Goal: Task Accomplishment & Management: Complete application form

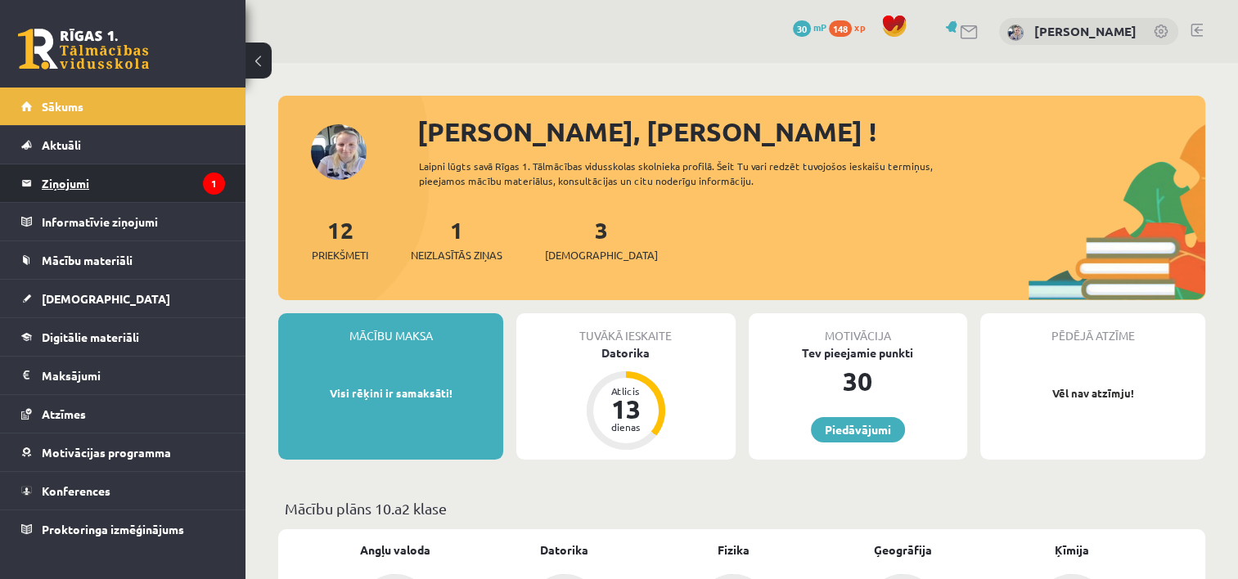
click at [191, 186] on legend "Ziņojumi 1" at bounding box center [133, 183] width 183 height 38
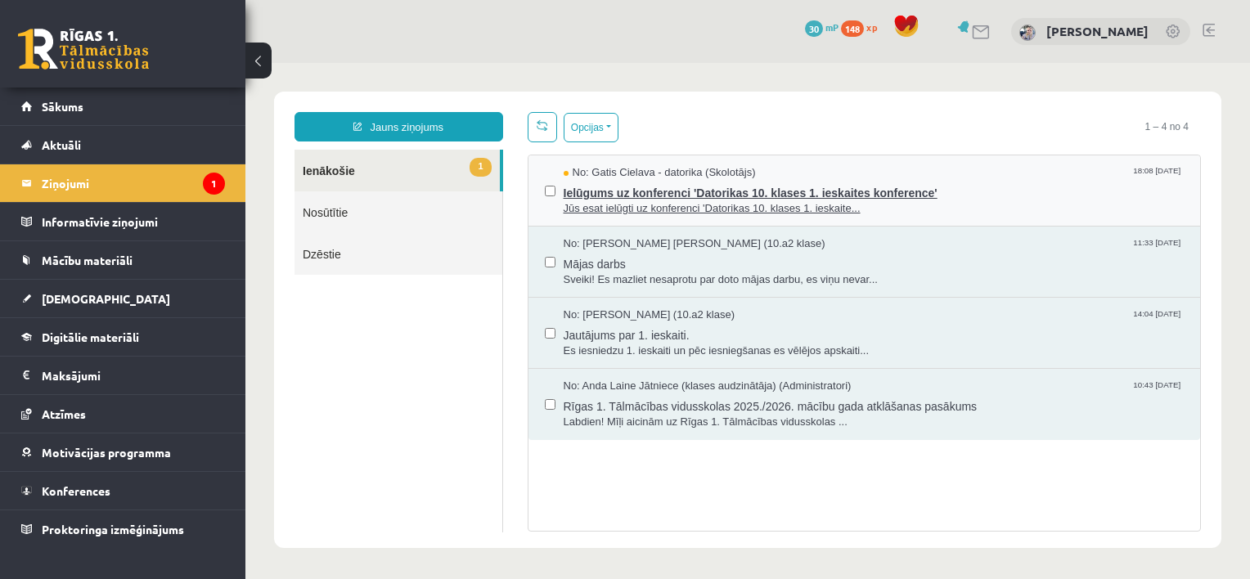
click at [601, 203] on span "Jūs esat ielūgti uz konferenci 'Datorikas 10. klases 1. ieskaite..." at bounding box center [874, 209] width 621 height 16
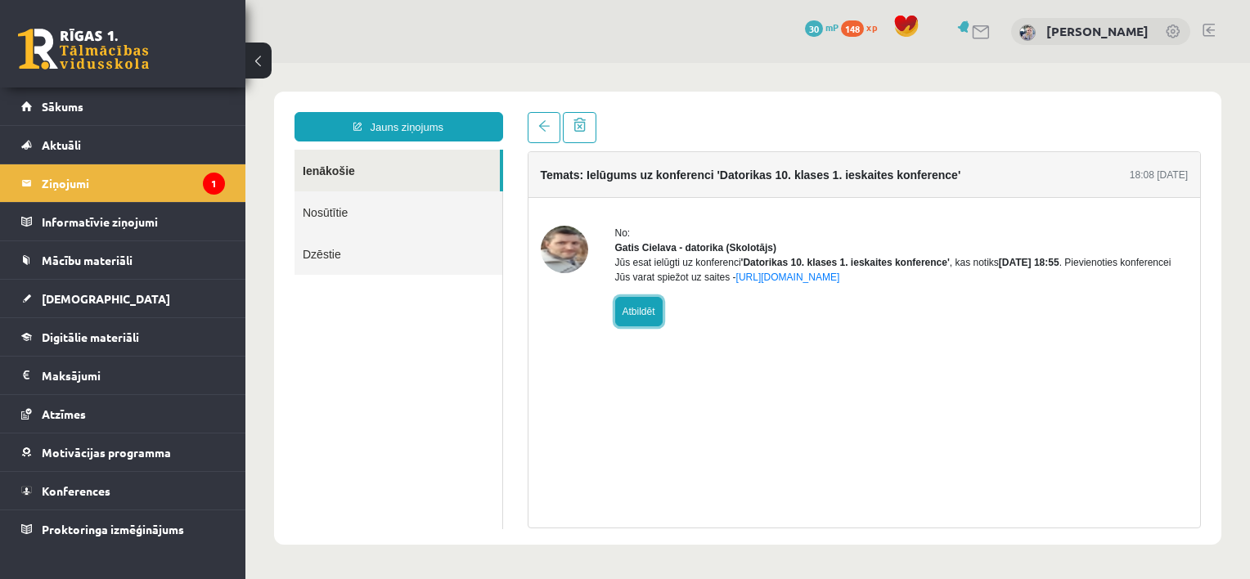
click at [644, 326] on link "Atbildēt" at bounding box center [638, 311] width 47 height 29
type input "**********"
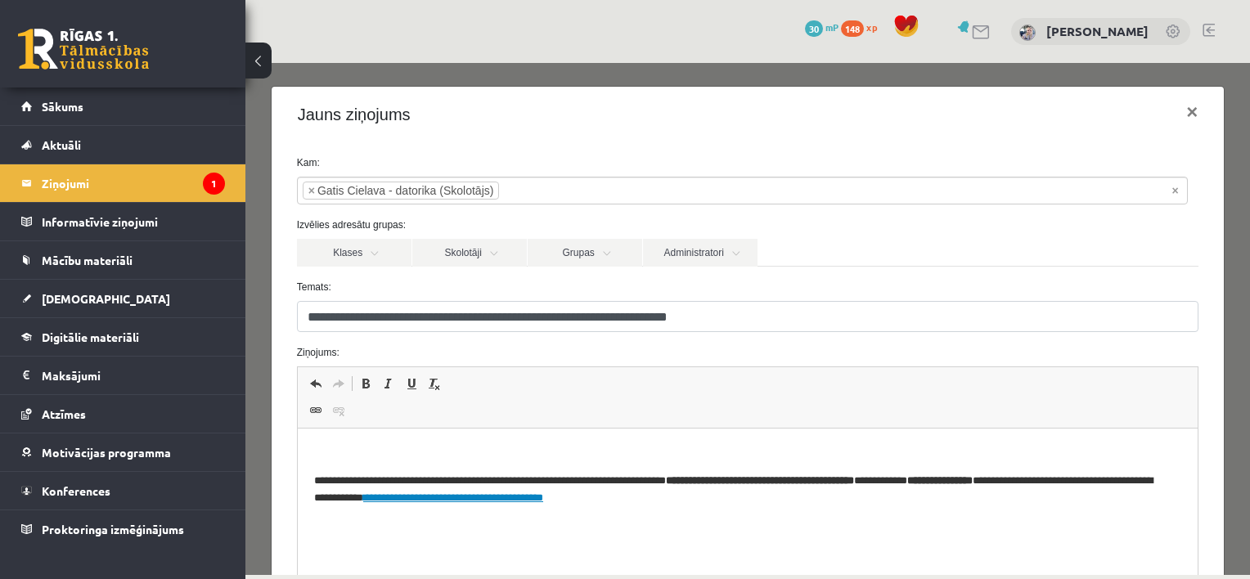
click at [518, 445] on p "Bagātinātā teksta redaktors, wiswyg-editor-47363998835600-1756917086-7" at bounding box center [747, 453] width 868 height 17
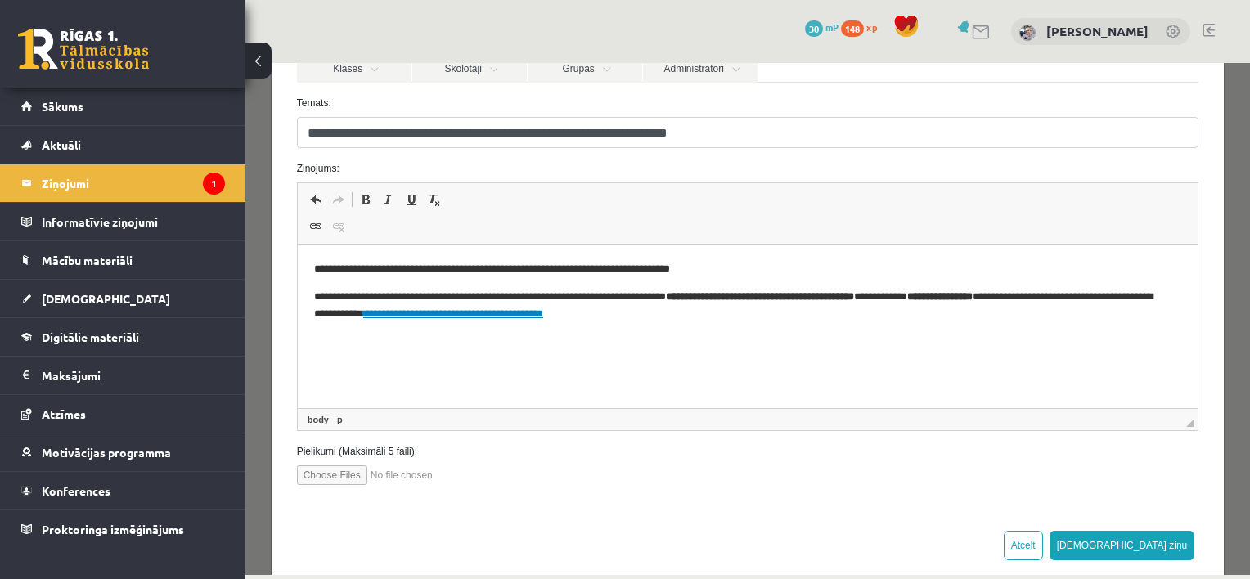
scroll to position [209, 0]
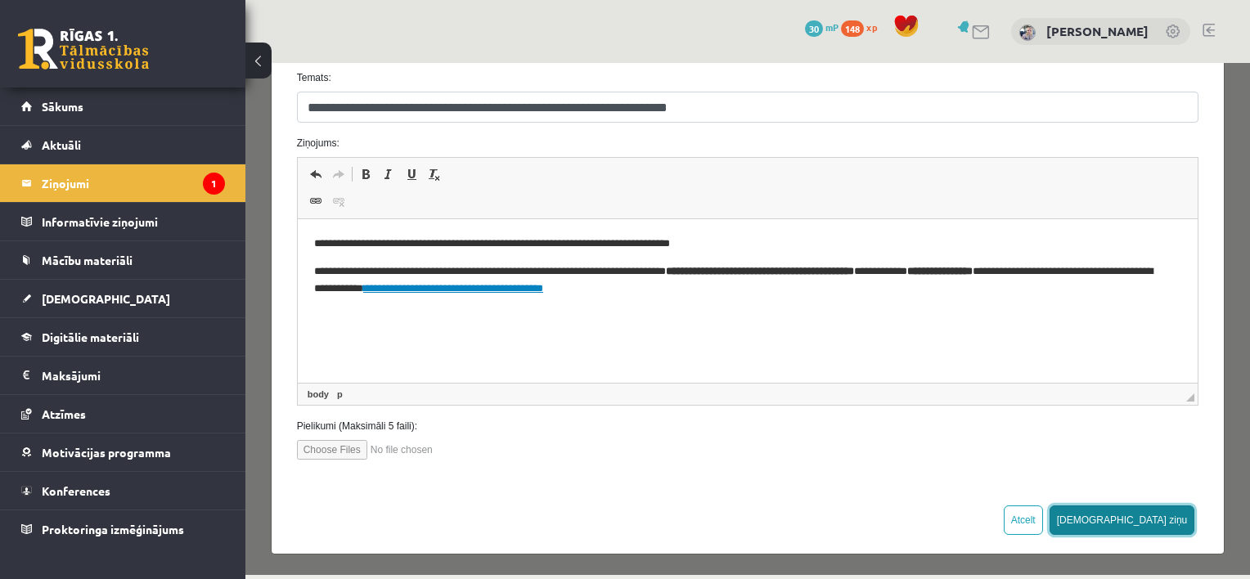
click at [1163, 513] on button "Sūtīt ziņu" at bounding box center [1123, 520] width 146 height 29
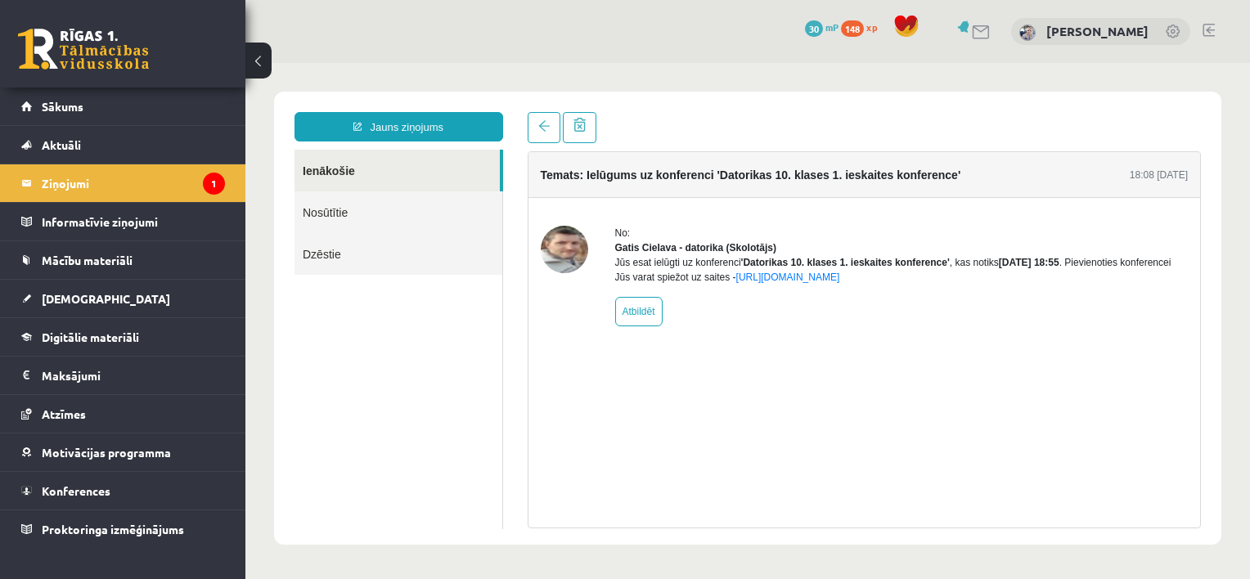
scroll to position [0, 0]
click at [481, 167] on link "Ienākošie" at bounding box center [397, 171] width 205 height 42
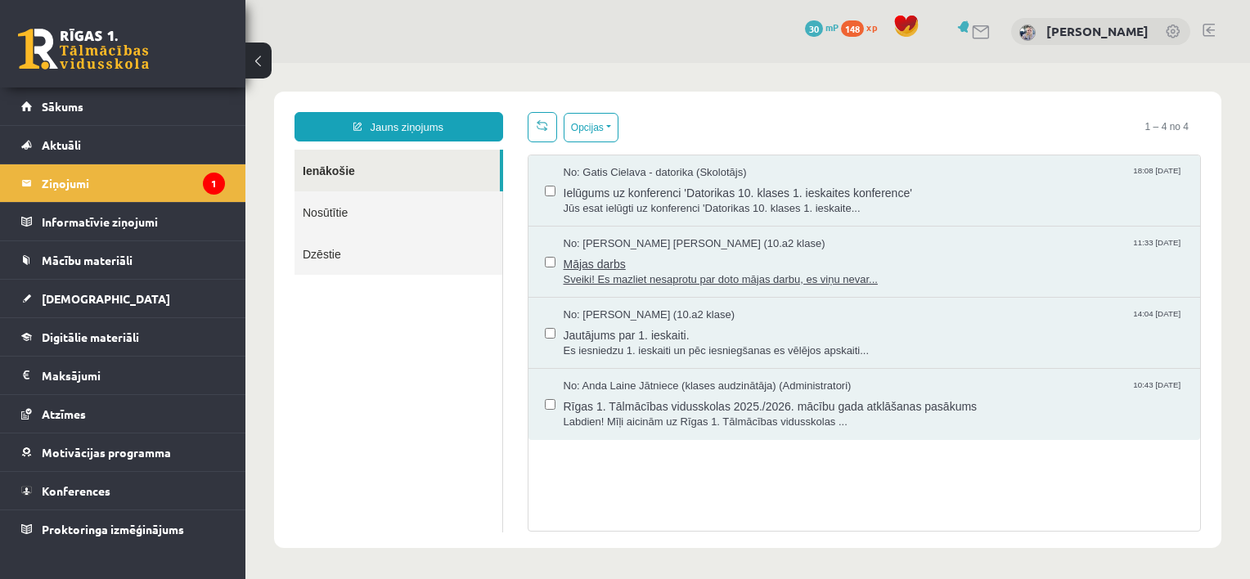
click at [606, 272] on span "Sveiki! Es mazliet nesaprotu par doto mājas darbu, es viņu nevar..." at bounding box center [874, 280] width 621 height 16
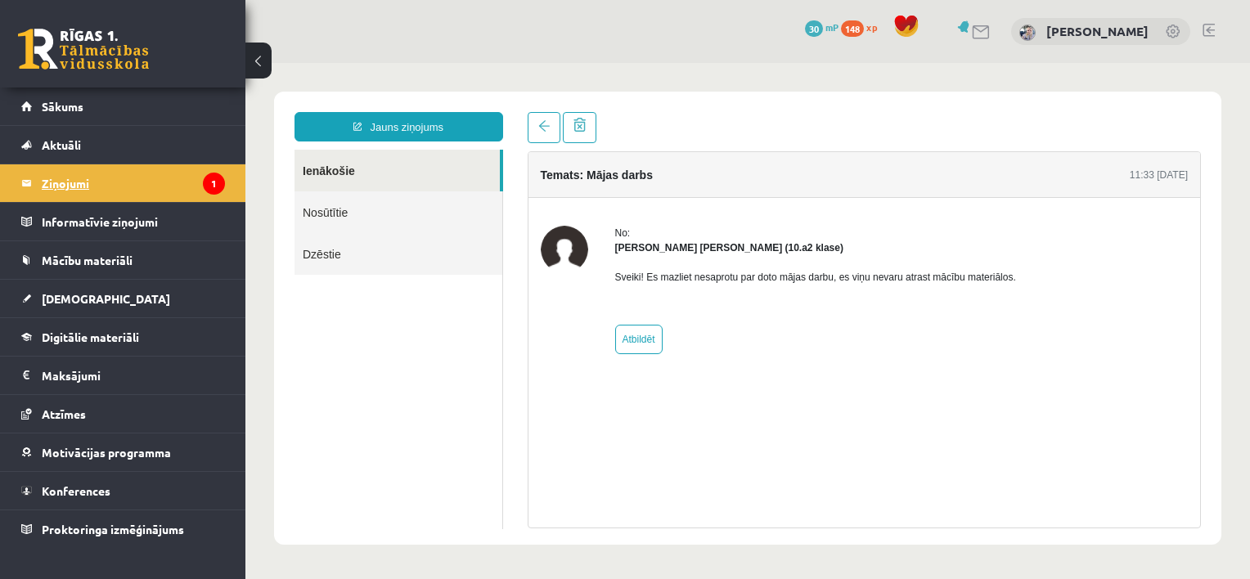
click at [120, 170] on legend "Ziņojumi 1" at bounding box center [133, 183] width 183 height 38
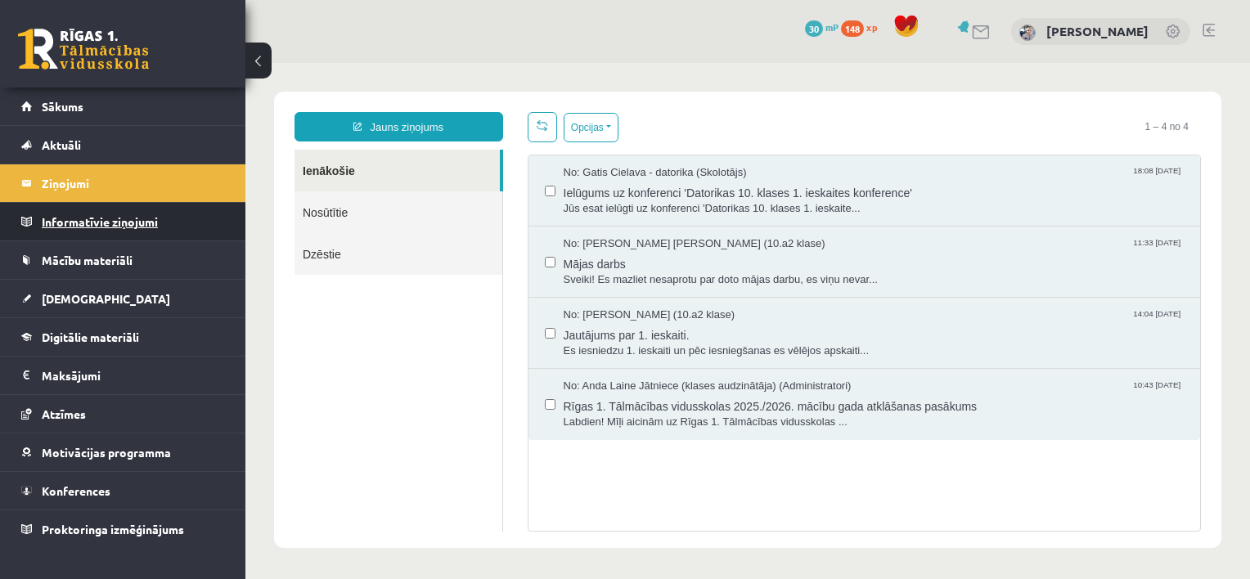
click at [101, 220] on legend "Informatīvie ziņojumi 0" at bounding box center [133, 222] width 183 height 38
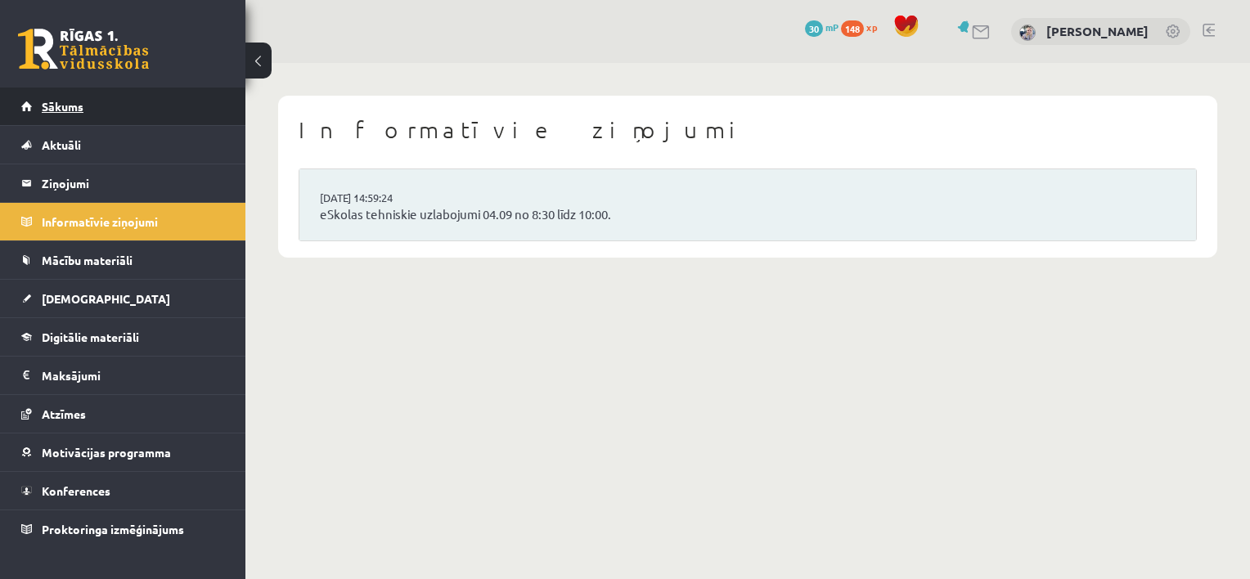
click at [92, 101] on link "Sākums" at bounding box center [123, 107] width 204 height 38
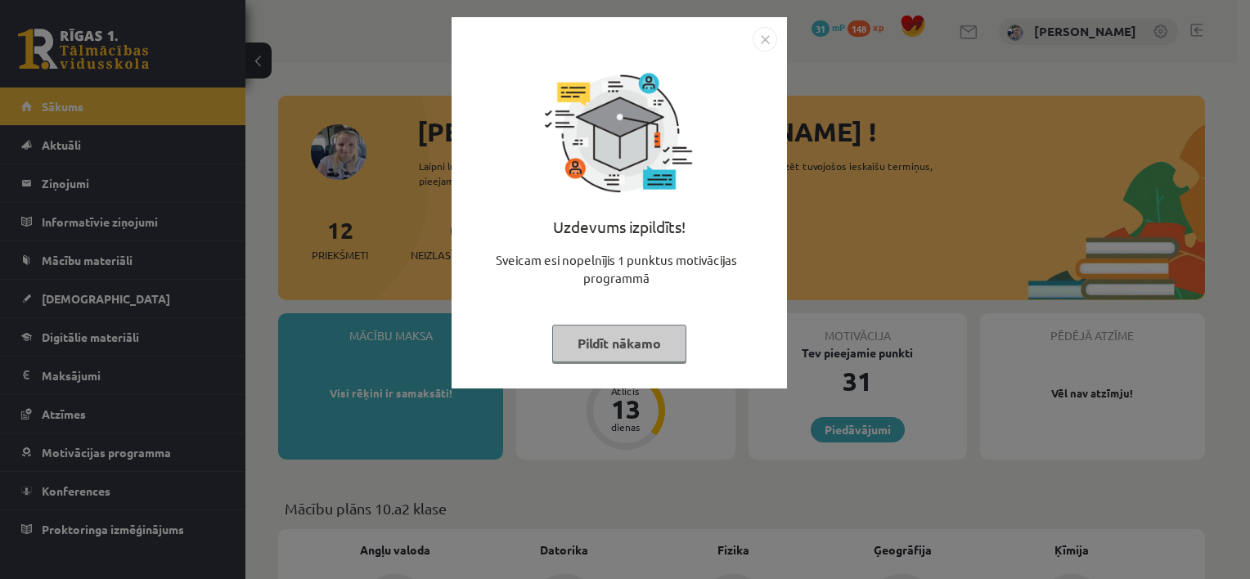
click at [581, 341] on button "Pildīt nākamo" at bounding box center [619, 344] width 134 height 38
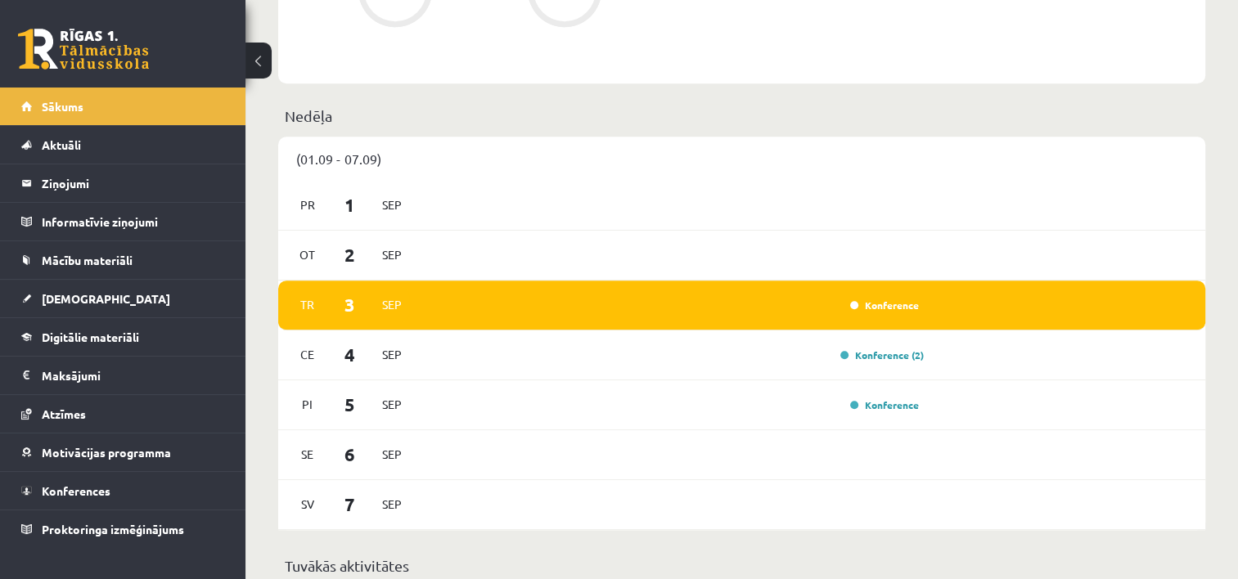
scroll to position [949, 0]
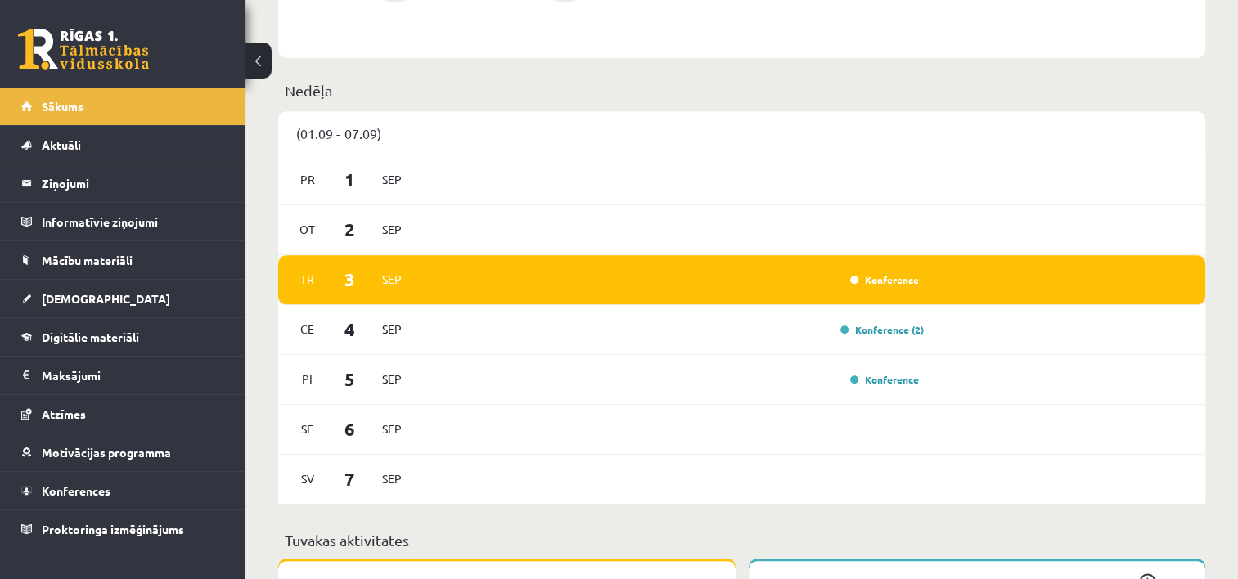
click at [760, 268] on div "Tr 3 Sep Konference" at bounding box center [741, 280] width 927 height 50
click at [877, 281] on link "Konference" at bounding box center [884, 279] width 69 height 13
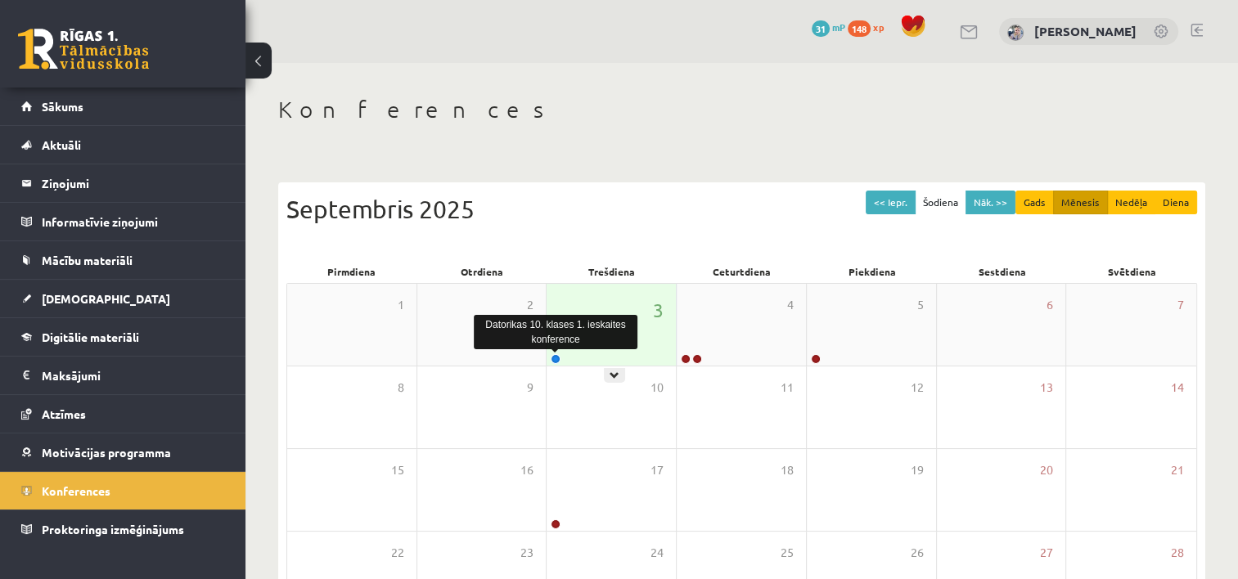
click at [558, 359] on link at bounding box center [556, 359] width 10 height 10
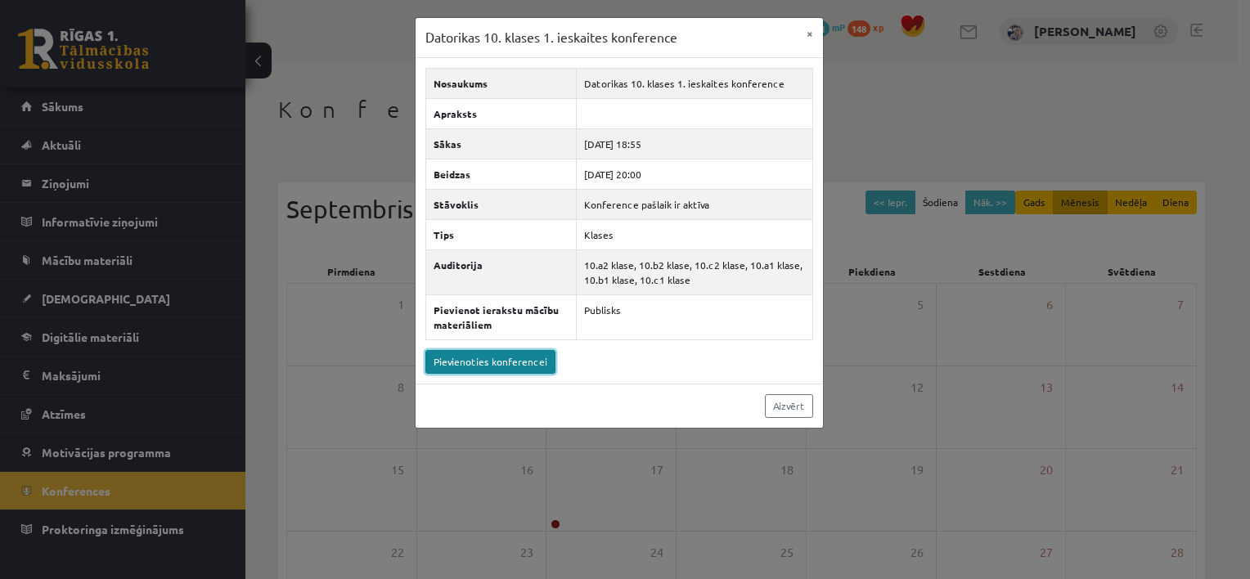
click at [523, 366] on link "Pievienoties konferencei" at bounding box center [491, 362] width 130 height 24
click at [804, 30] on button "×" at bounding box center [810, 33] width 26 height 31
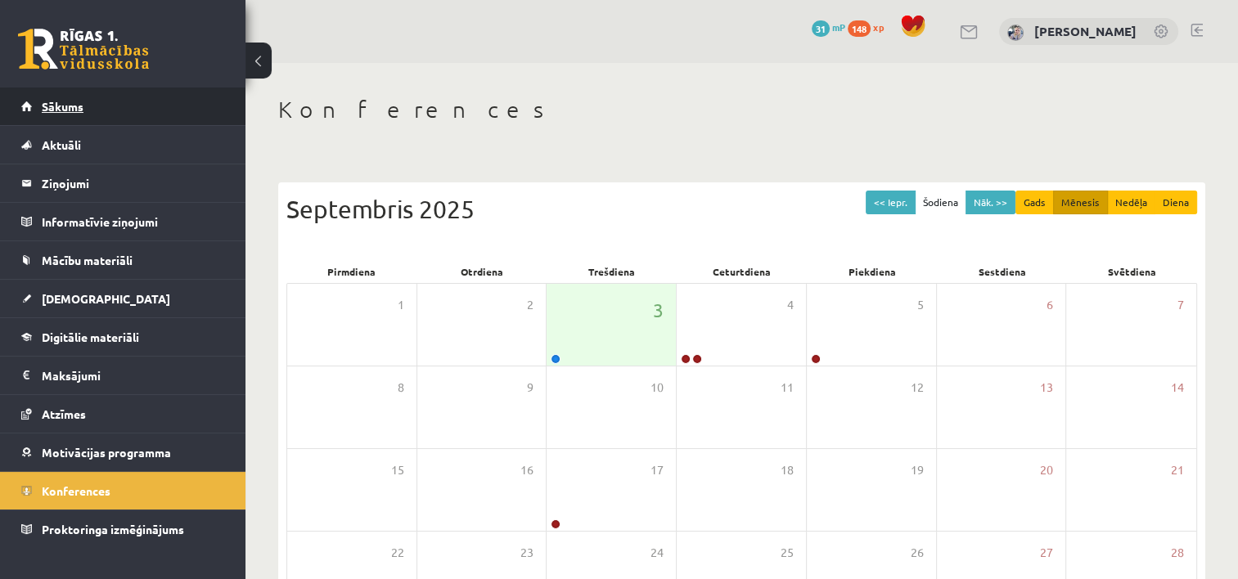
click at [175, 122] on link "Sākums" at bounding box center [123, 107] width 204 height 38
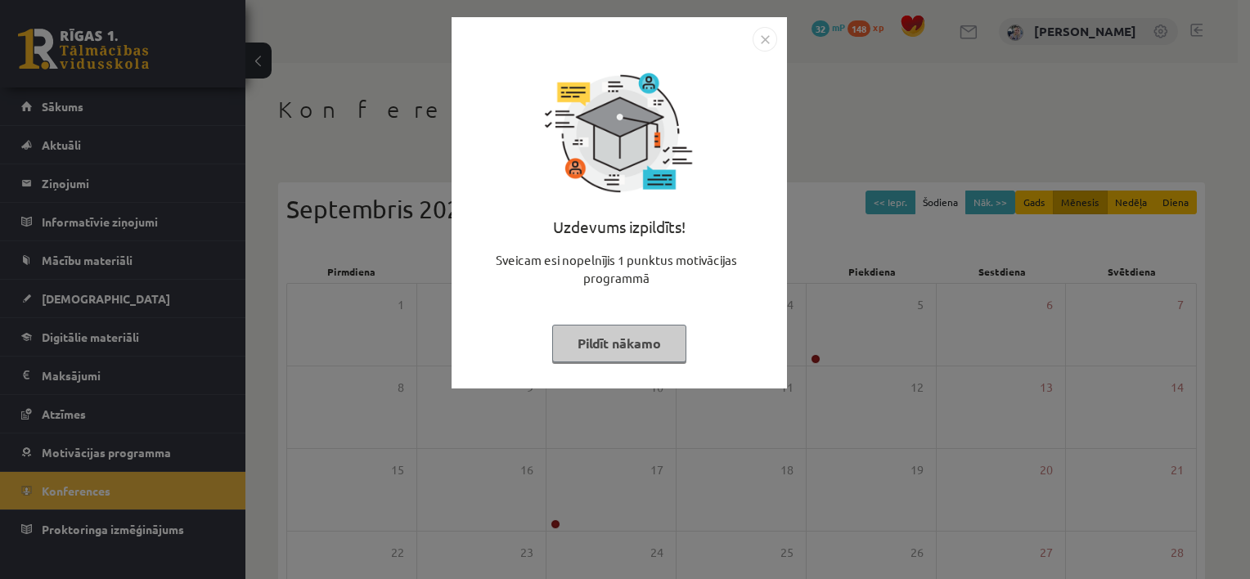
click at [624, 336] on button "Pildīt nākamo" at bounding box center [619, 344] width 134 height 38
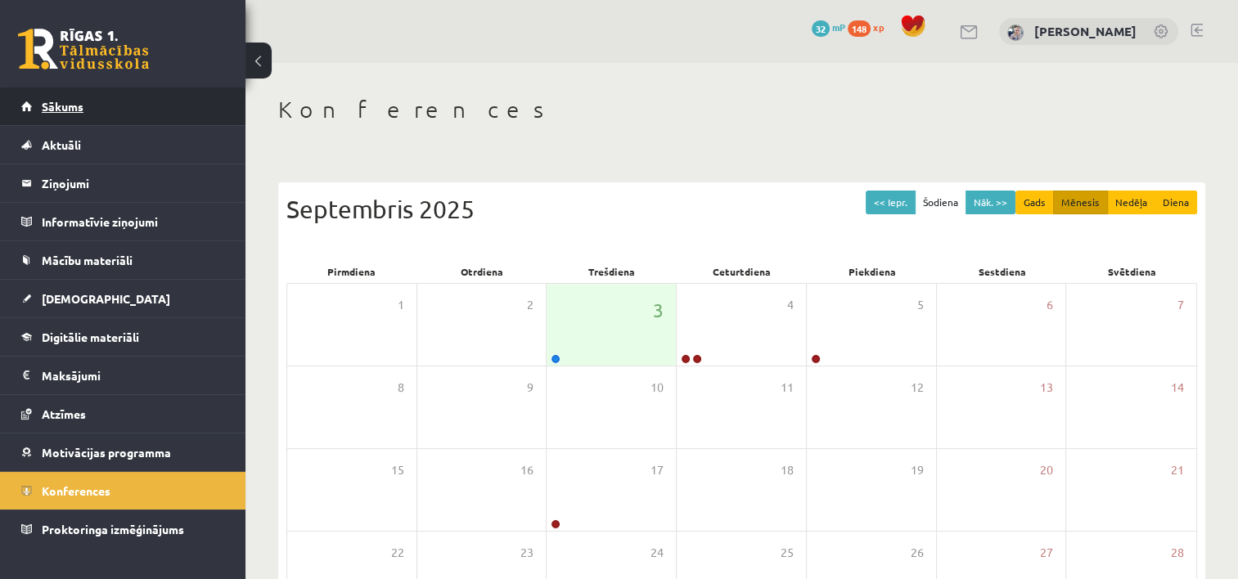
click at [29, 97] on link "Sākums" at bounding box center [123, 107] width 204 height 38
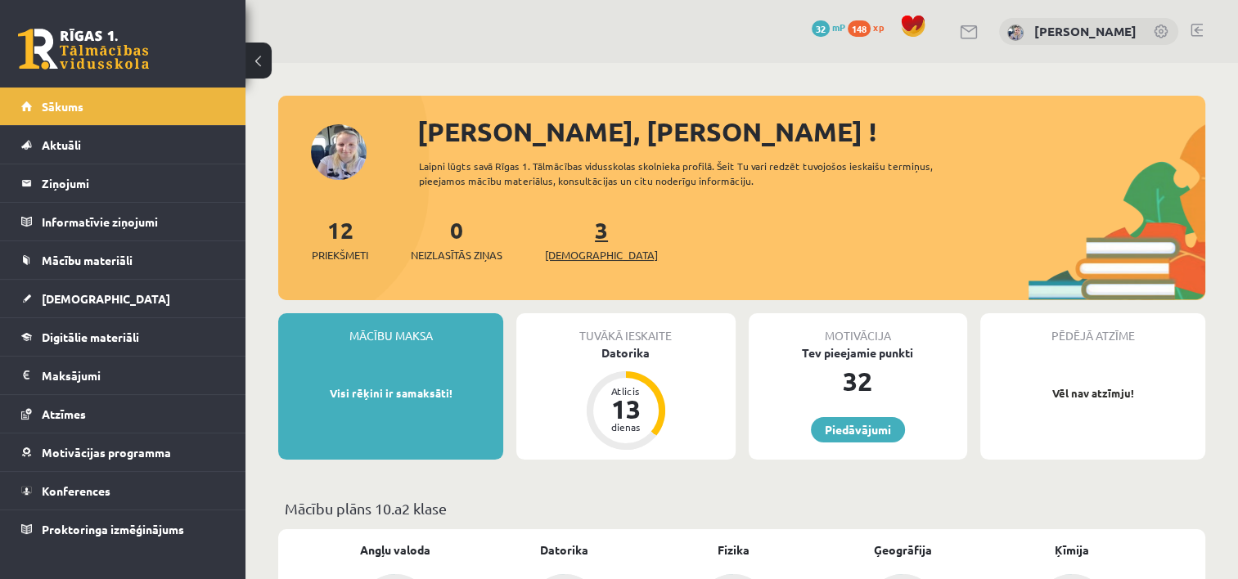
click at [556, 249] on span "[DEMOGRAPHIC_DATA]" at bounding box center [601, 255] width 113 height 16
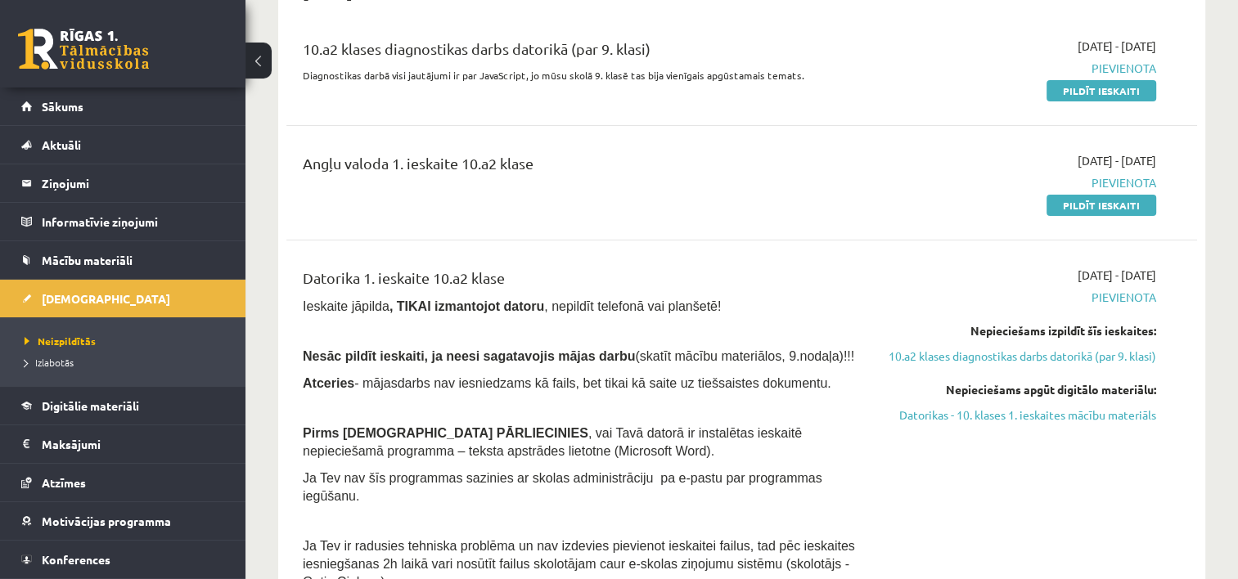
scroll to position [229, 0]
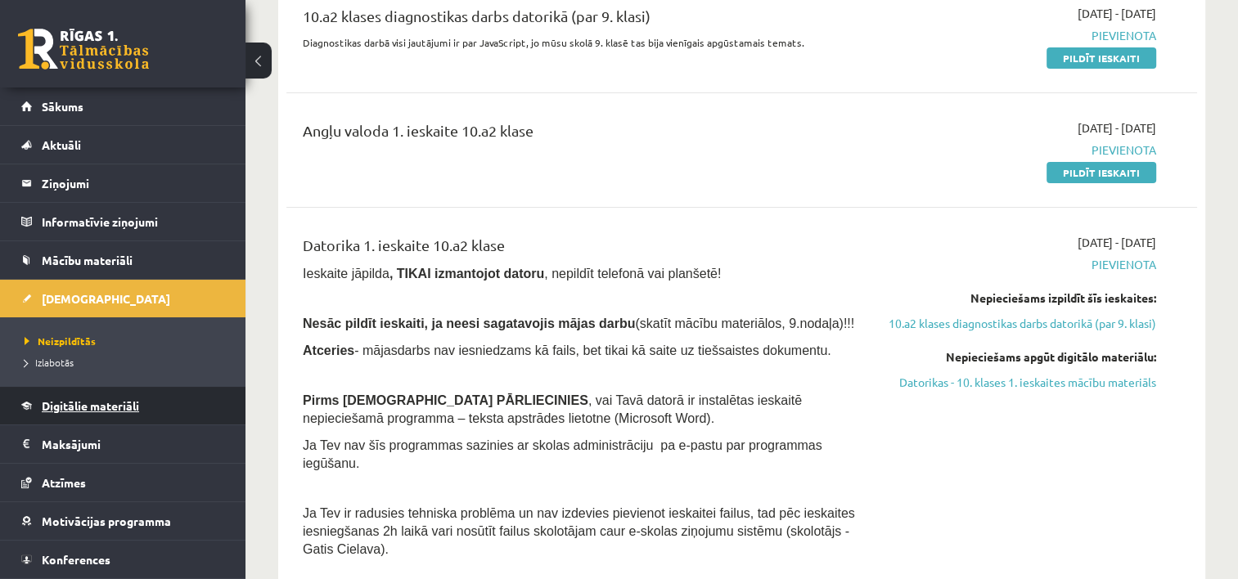
click at [160, 409] on link "Digitālie materiāli" at bounding box center [123, 406] width 204 height 38
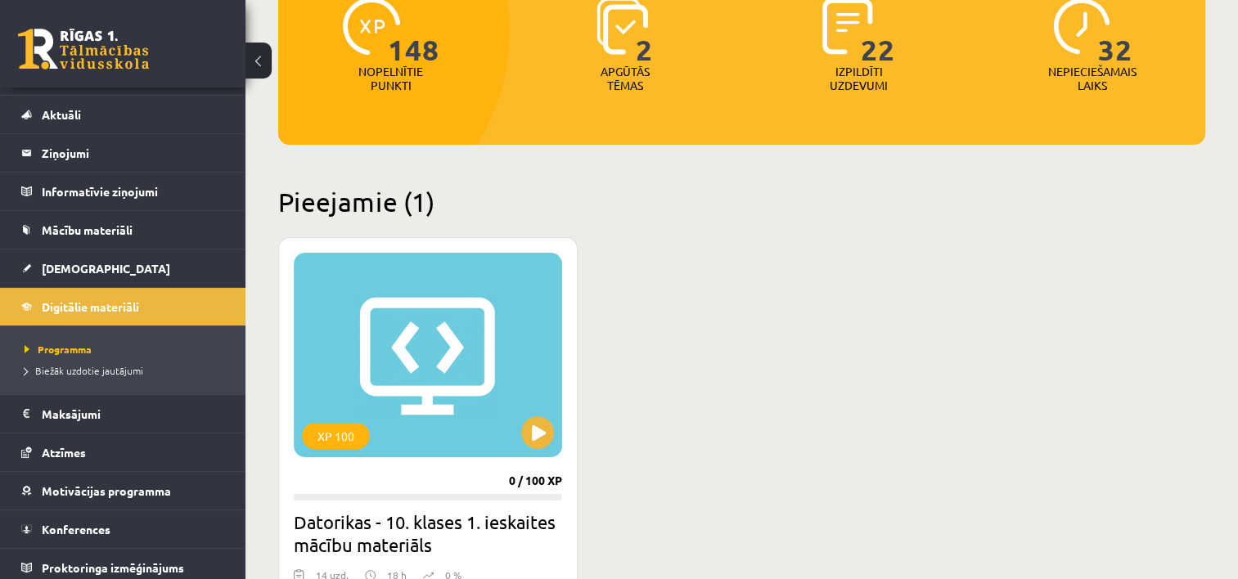
scroll to position [33, 0]
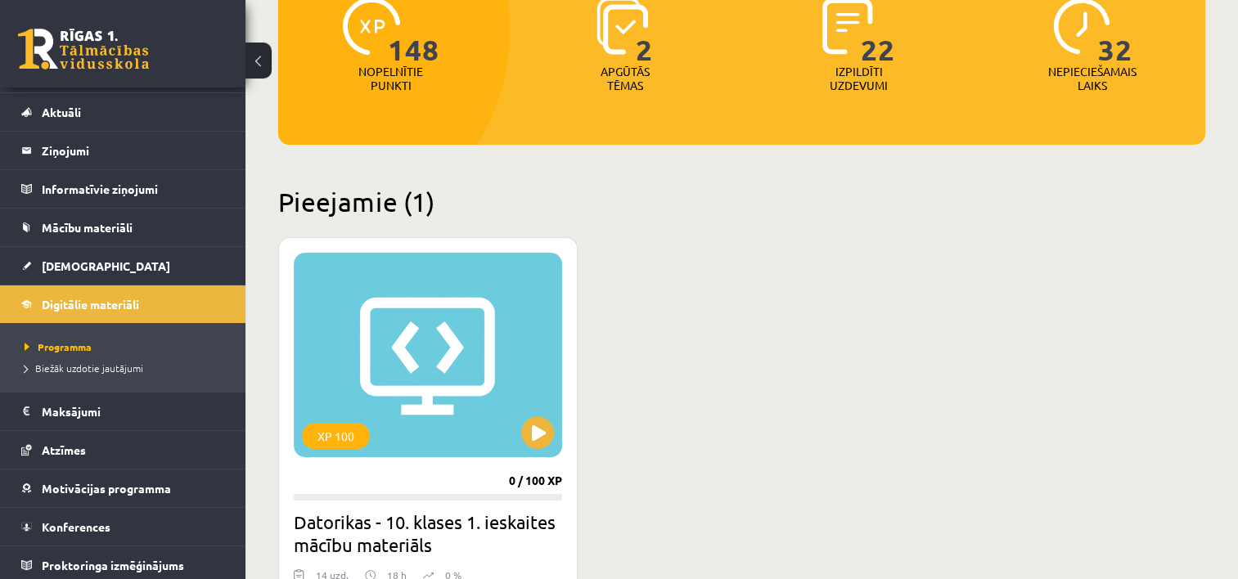
click at [1141, 249] on div "XP 100 0 / 100 XP Datorikas - 10. klases 1. ieskaites mācību materiāls 14 uzd. …" at bounding box center [741, 489] width 927 height 505
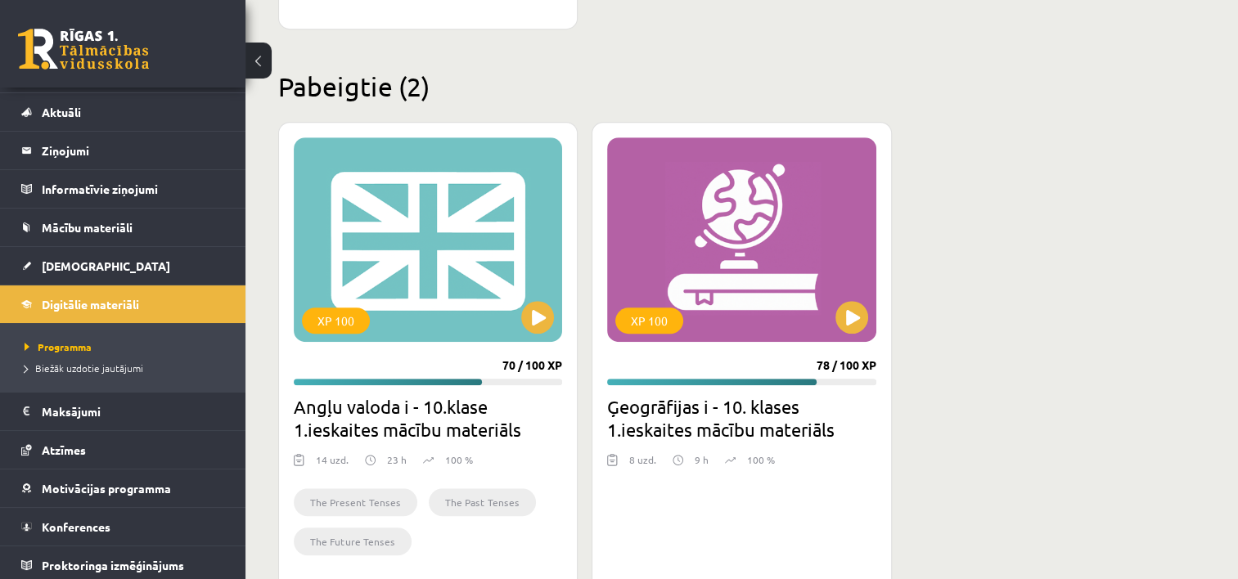
scroll to position [985, 0]
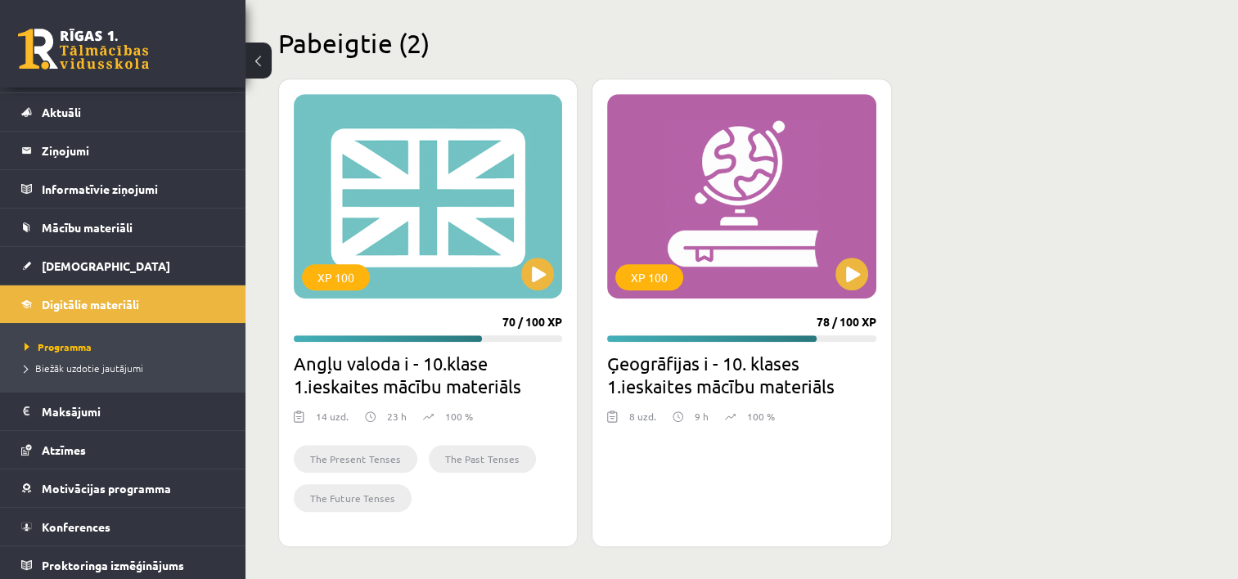
drag, startPoint x: 673, startPoint y: 380, endPoint x: 945, endPoint y: 444, distance: 279.3
click at [945, 444] on div "XP 100 70 / 100 XP Angļu valoda i - 10.klase 1.ieskaites mācību materiāls 14 uz…" at bounding box center [741, 313] width 927 height 469
click at [525, 187] on div "XP 100" at bounding box center [428, 196] width 268 height 205
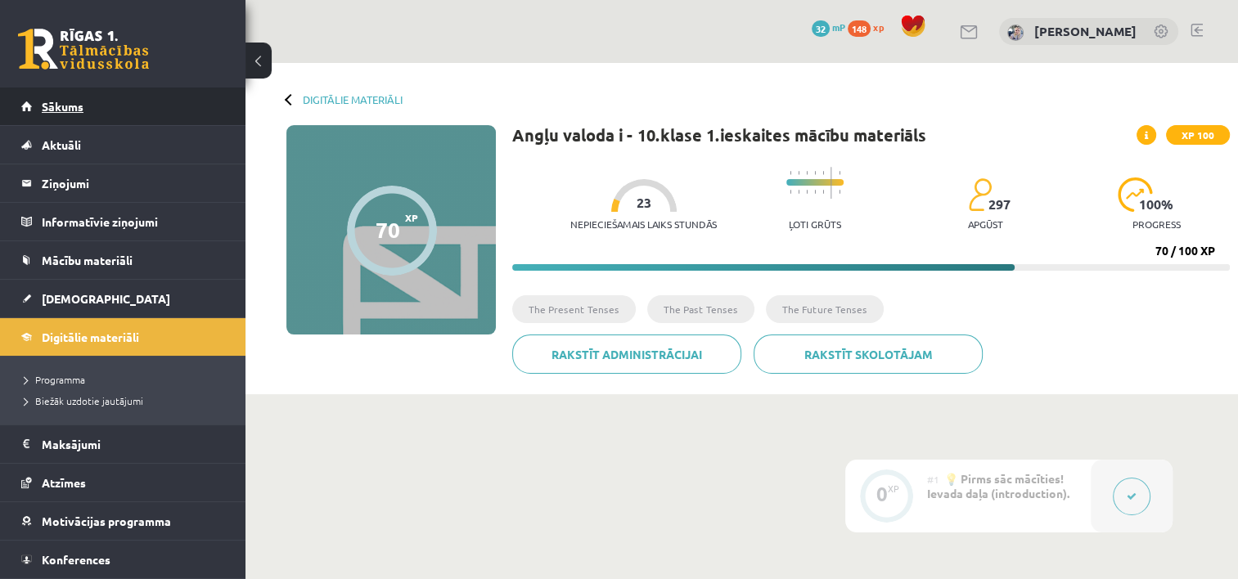
click at [209, 114] on link "Sākums" at bounding box center [123, 107] width 204 height 38
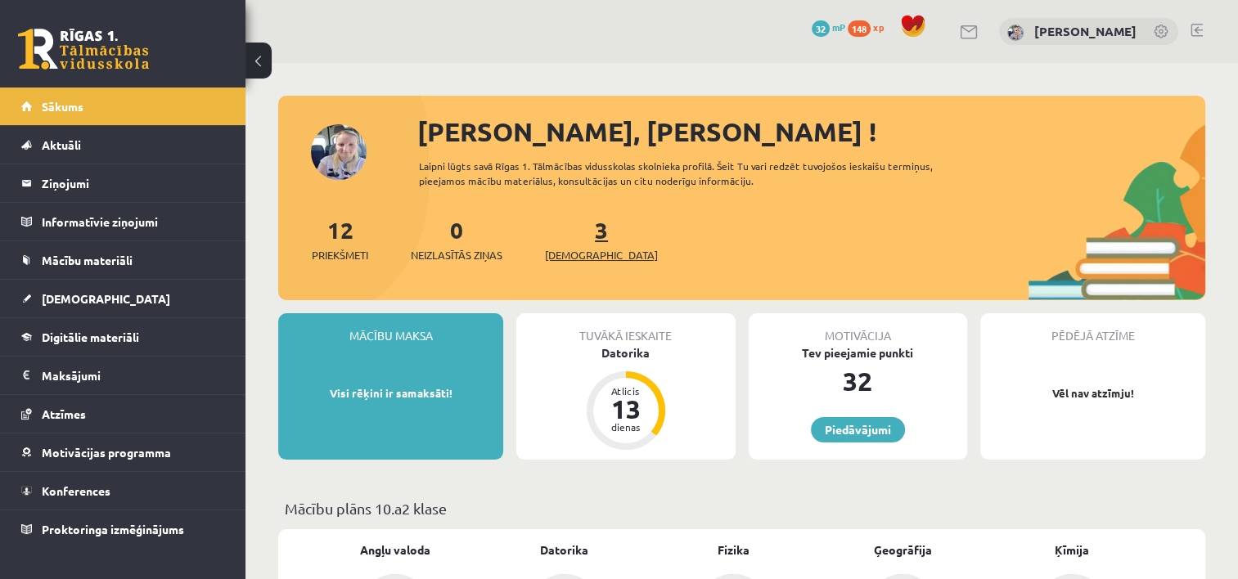
click at [566, 255] on span "[DEMOGRAPHIC_DATA]" at bounding box center [601, 255] width 113 height 16
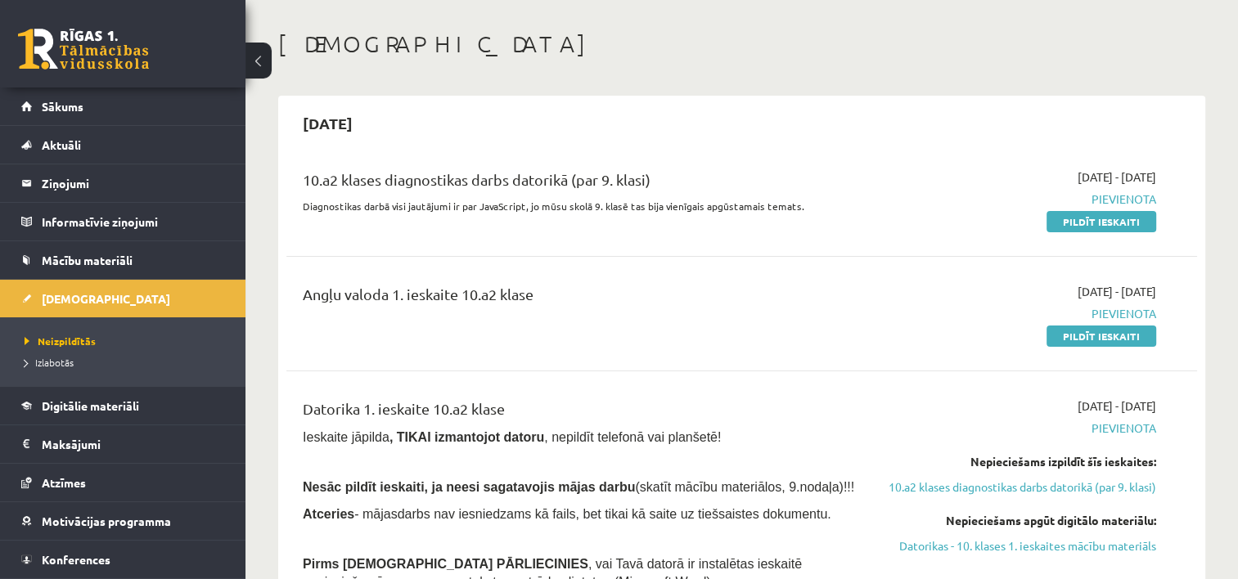
scroll to position [98, 0]
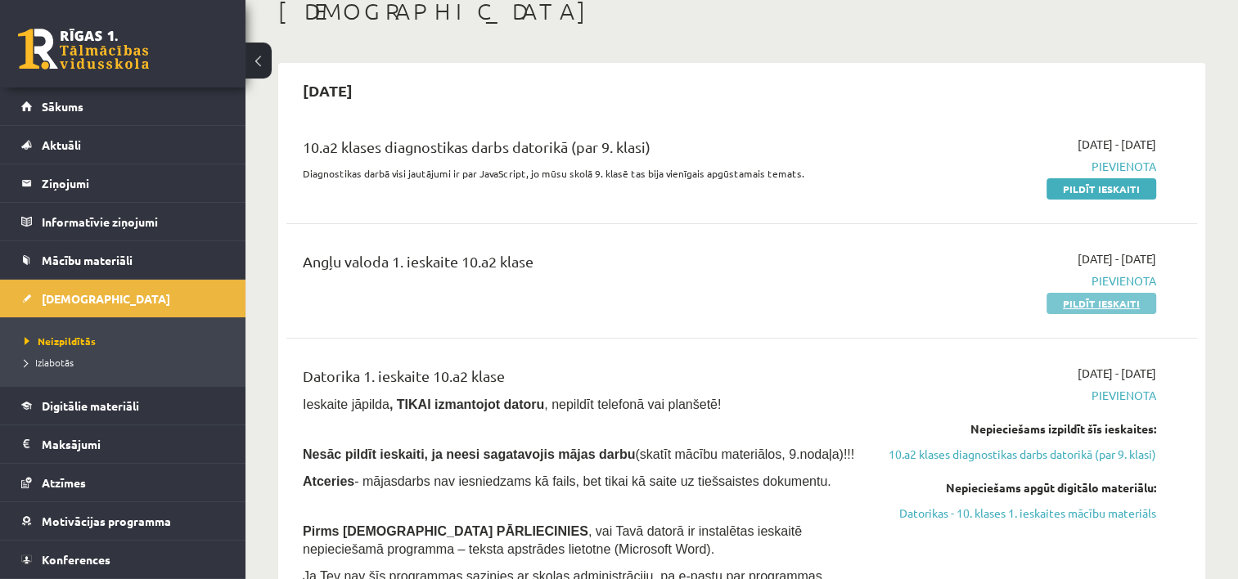
click at [1113, 304] on link "Pildīt ieskaiti" at bounding box center [1102, 303] width 110 height 21
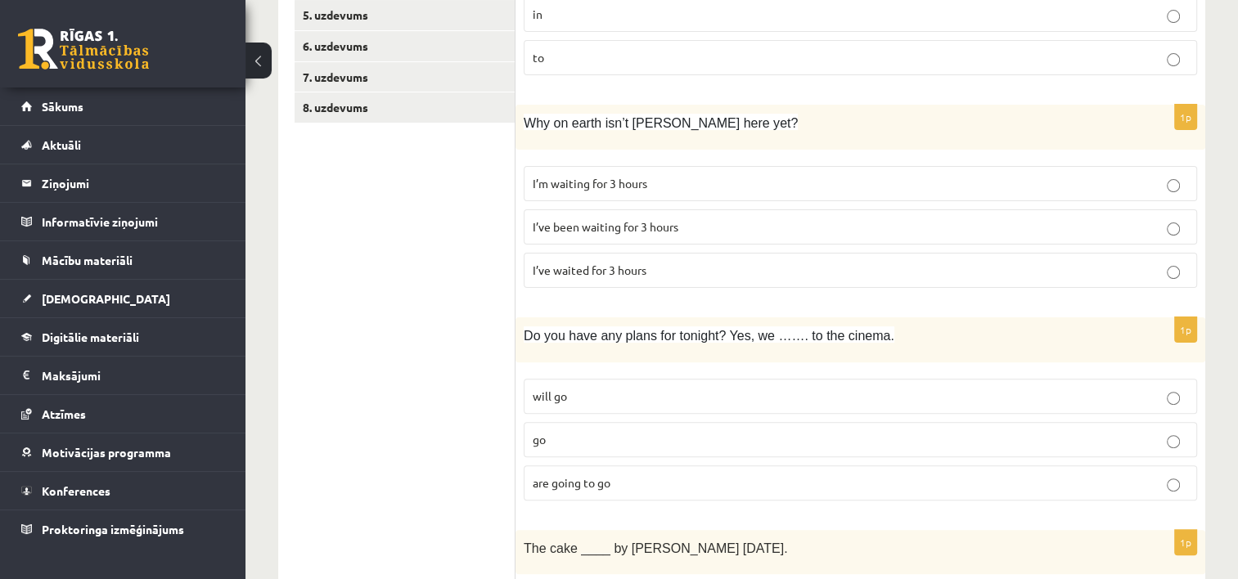
scroll to position [423, 0]
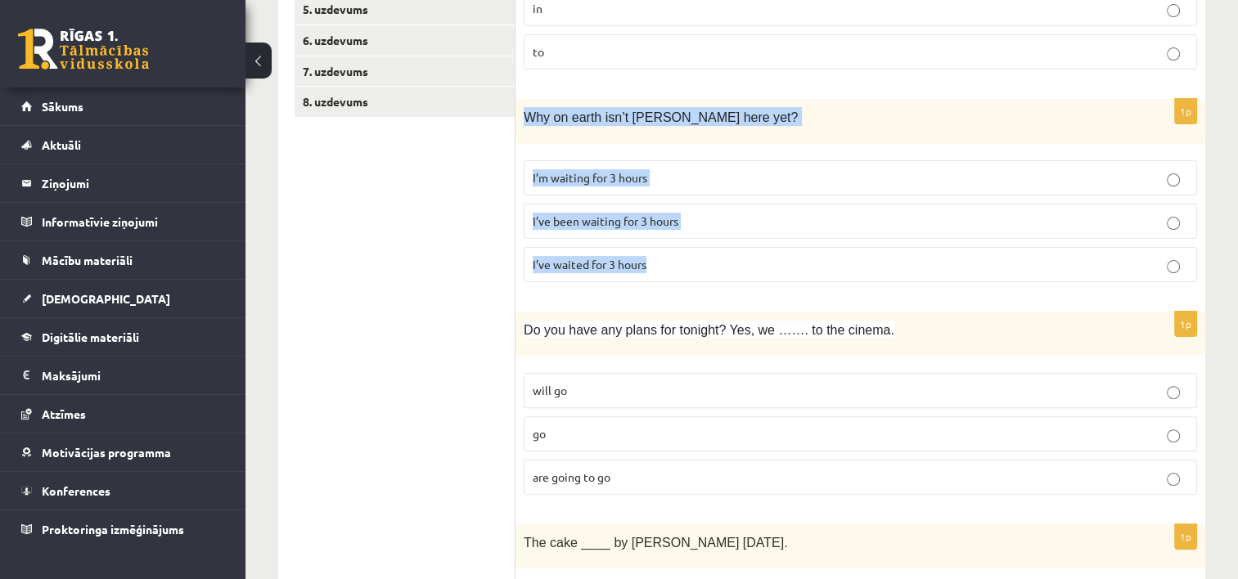
drag, startPoint x: 521, startPoint y: 111, endPoint x: 701, endPoint y: 247, distance: 225.5
click at [701, 247] on div "1p Why on earth isn’t Josh here yet? I’m waiting for 3 hours I’ve been waiting …" at bounding box center [861, 197] width 690 height 196
click at [719, 262] on p "I’ve waited for 3 hours" at bounding box center [860, 264] width 655 height 17
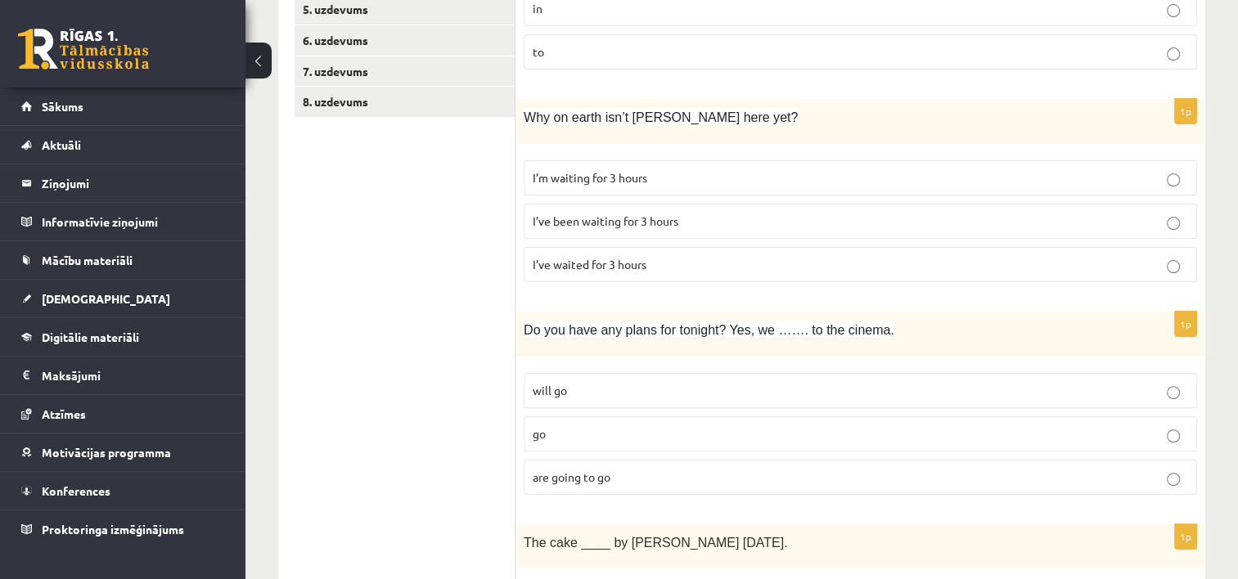
click at [1038, 383] on p "will go" at bounding box center [860, 390] width 655 height 17
click at [789, 220] on p "I’ve been waiting for 3 hours" at bounding box center [860, 221] width 655 height 17
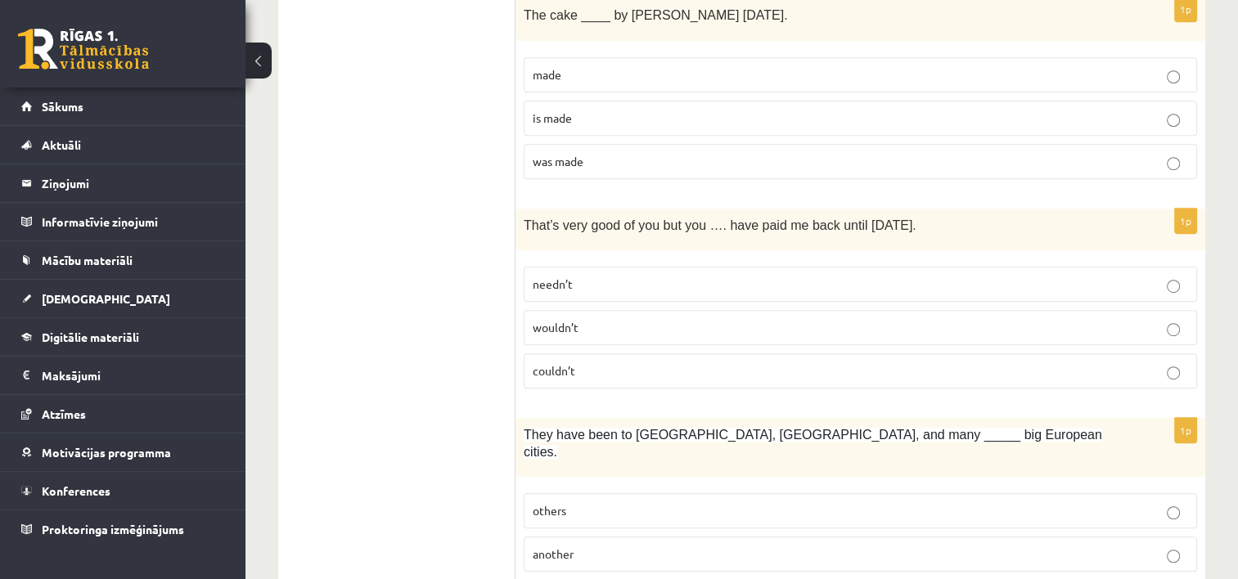
scroll to position [956, 0]
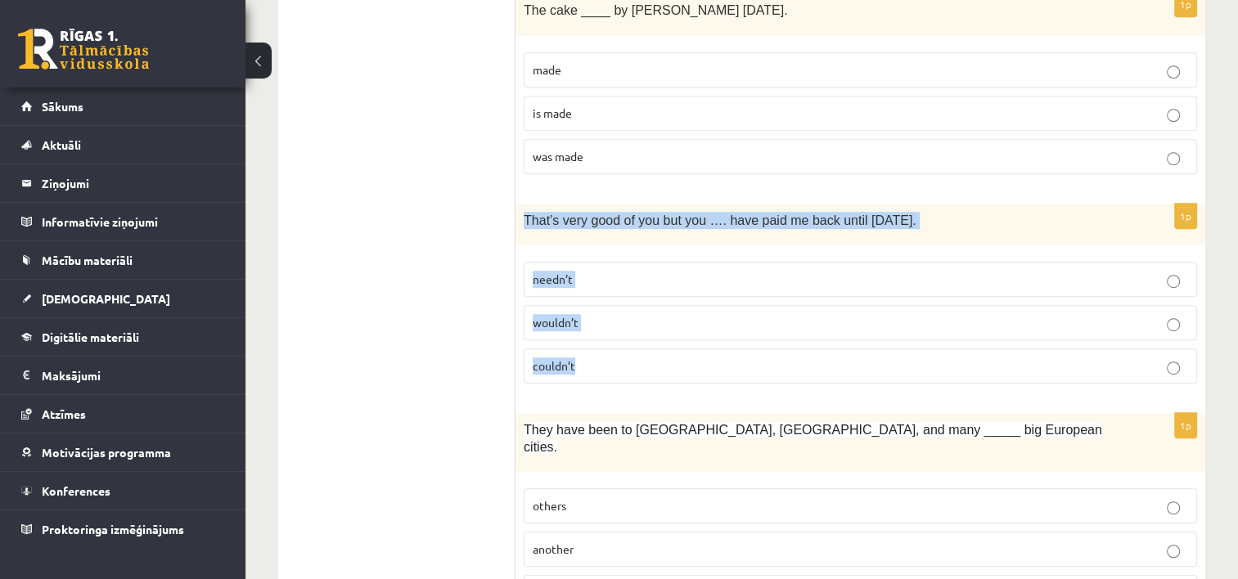
drag, startPoint x: 524, startPoint y: 213, endPoint x: 849, endPoint y: 363, distance: 358.8
click at [849, 363] on div "1p That’s very good of you but you …. have paid me back until tomorrow. needn’t…" at bounding box center [861, 300] width 690 height 193
copy div "That’s very good of you but you …. have paid me back until tomorrow. needn’t wo…"
click at [634, 317] on p "wouldn’t" at bounding box center [860, 322] width 655 height 17
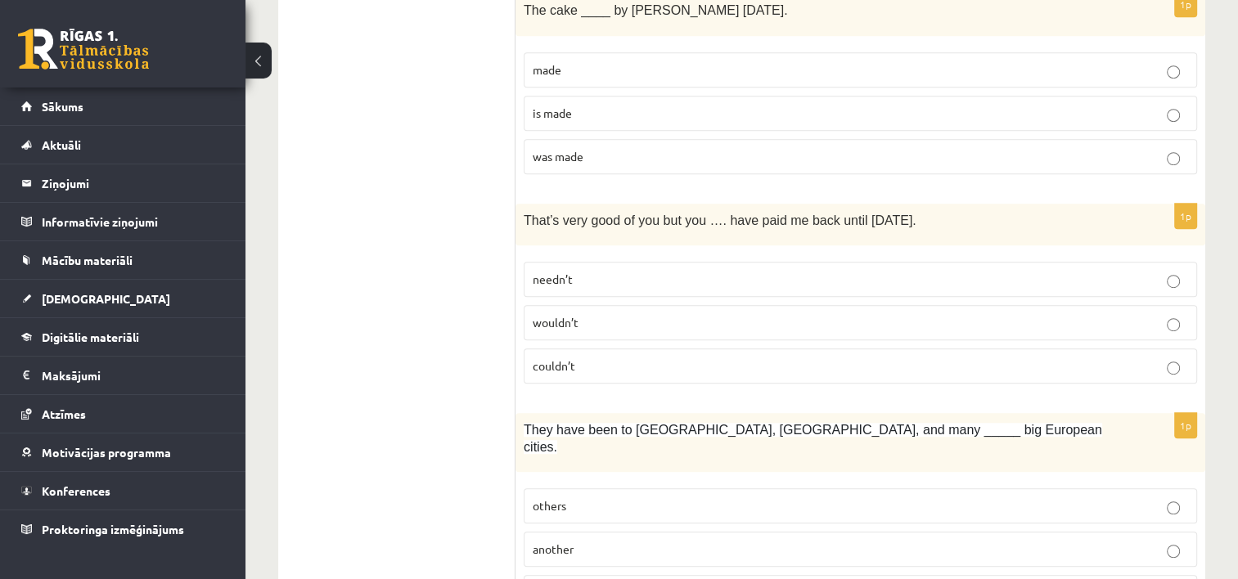
click at [620, 367] on p "couldn’t" at bounding box center [860, 366] width 655 height 17
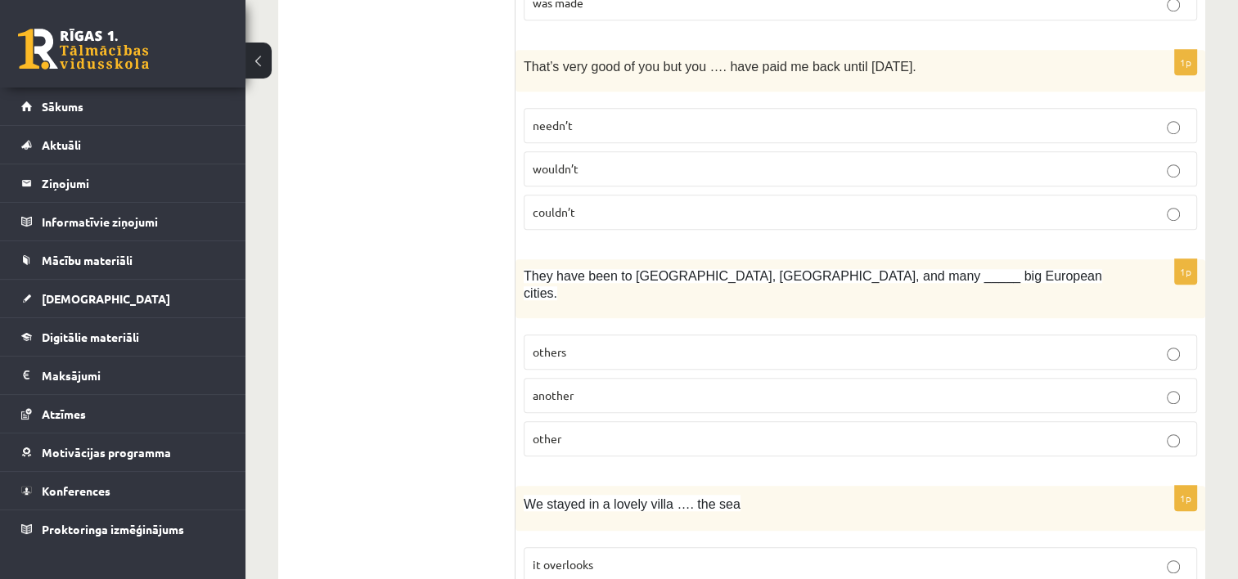
scroll to position [1149, 0]
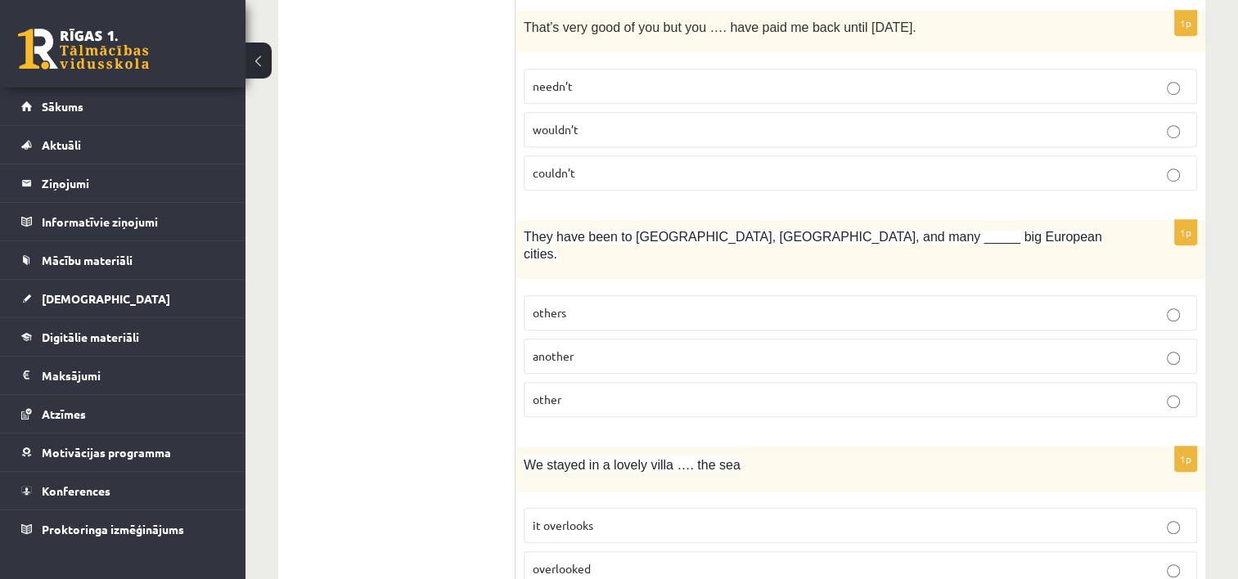
click at [1121, 391] on p "other" at bounding box center [860, 399] width 655 height 17
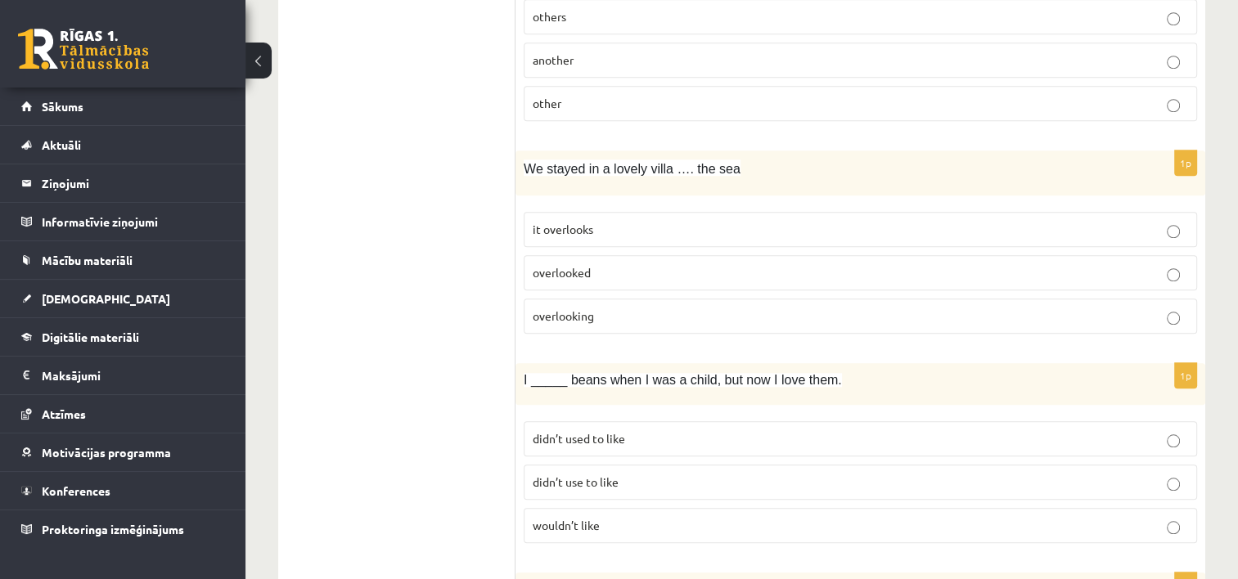
scroll to position [1451, 0]
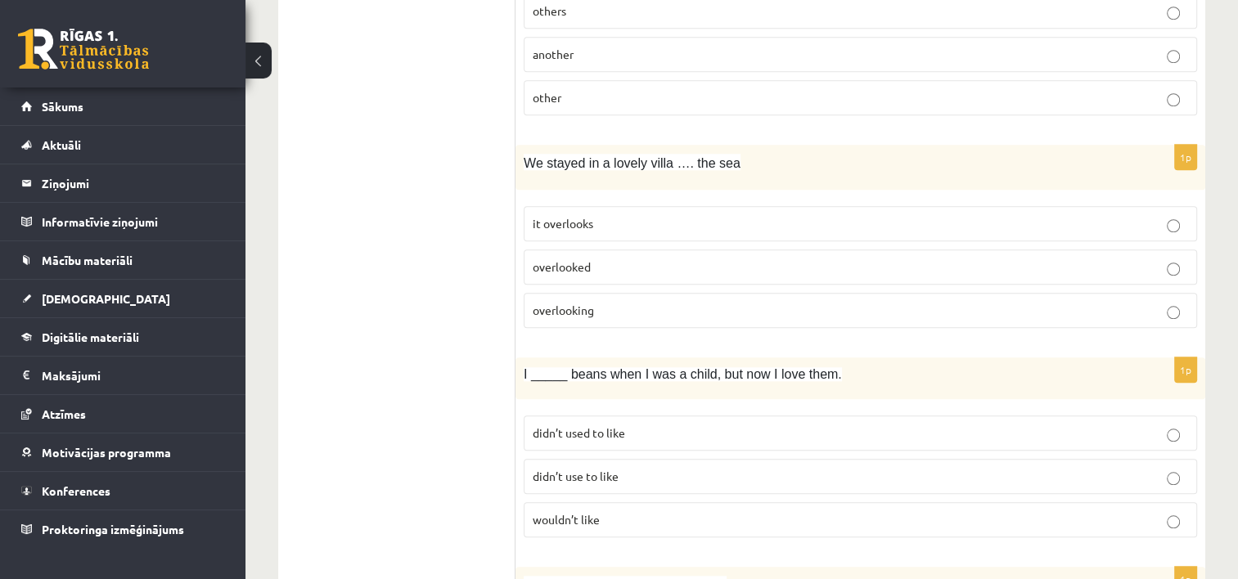
click at [1181, 302] on p "overlooking" at bounding box center [860, 310] width 655 height 17
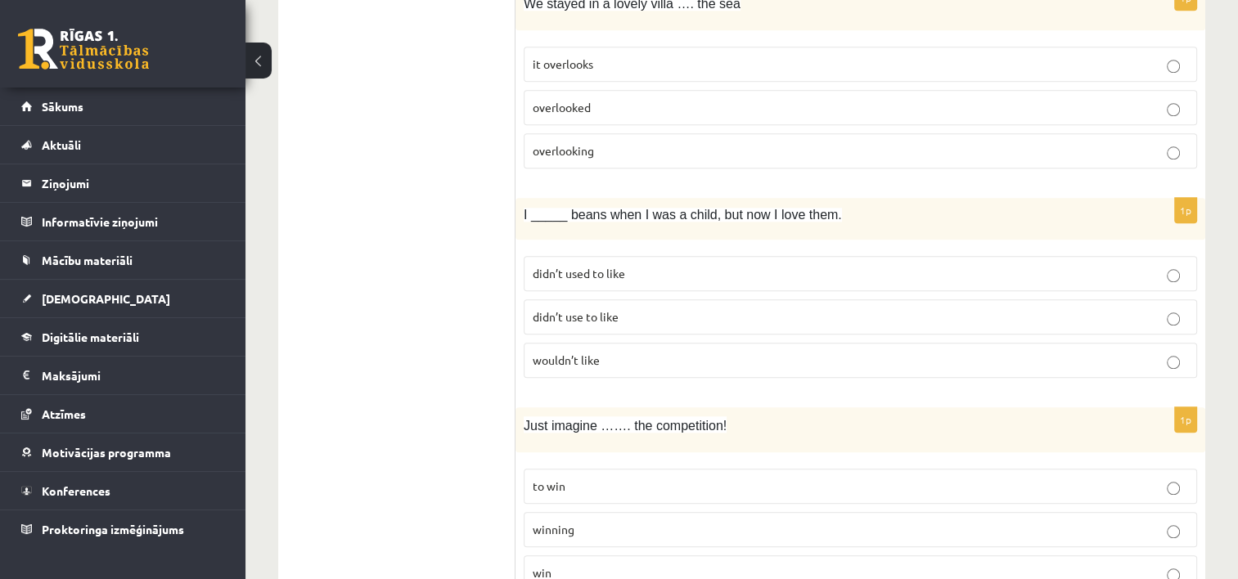
scroll to position [1627, 0]
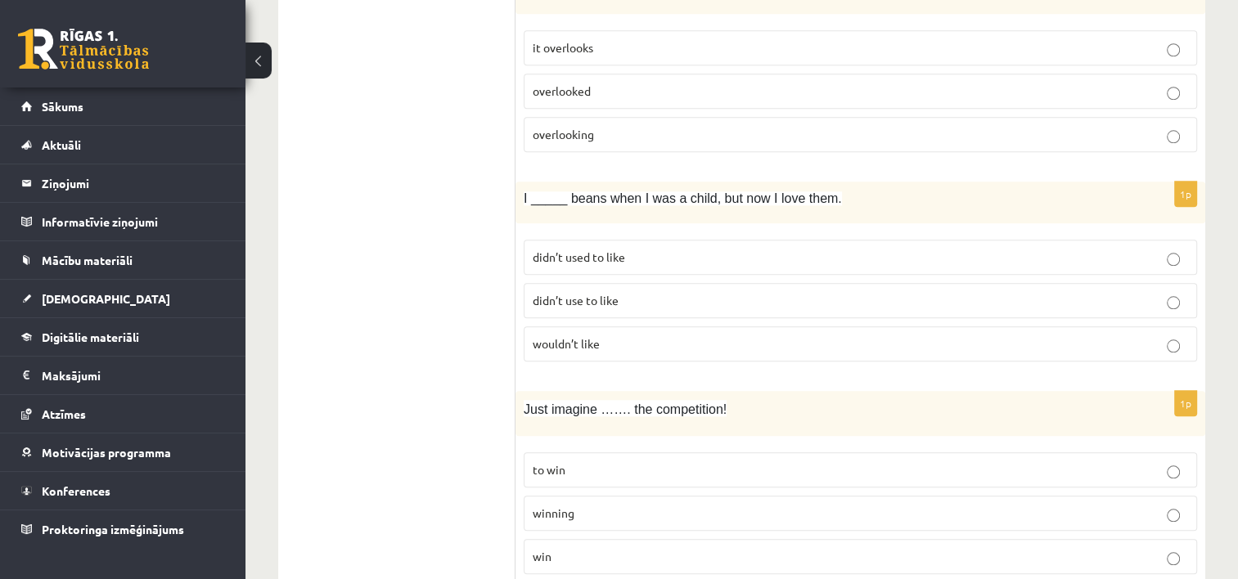
click at [1165, 335] on p "wouldn’t like" at bounding box center [860, 343] width 655 height 17
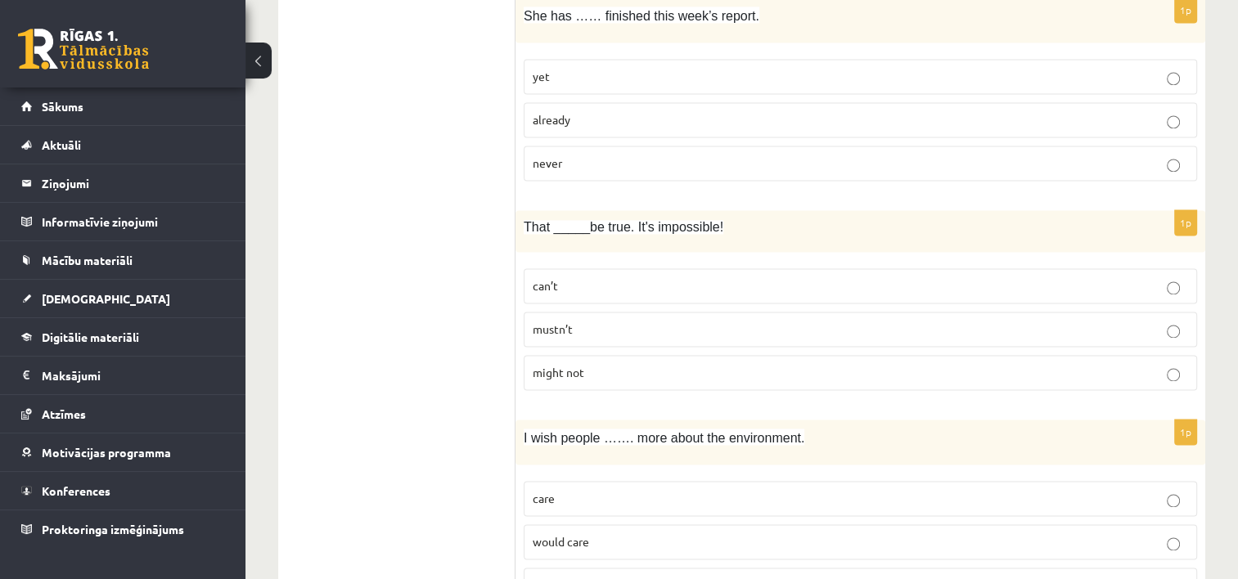
scroll to position [2479, 0]
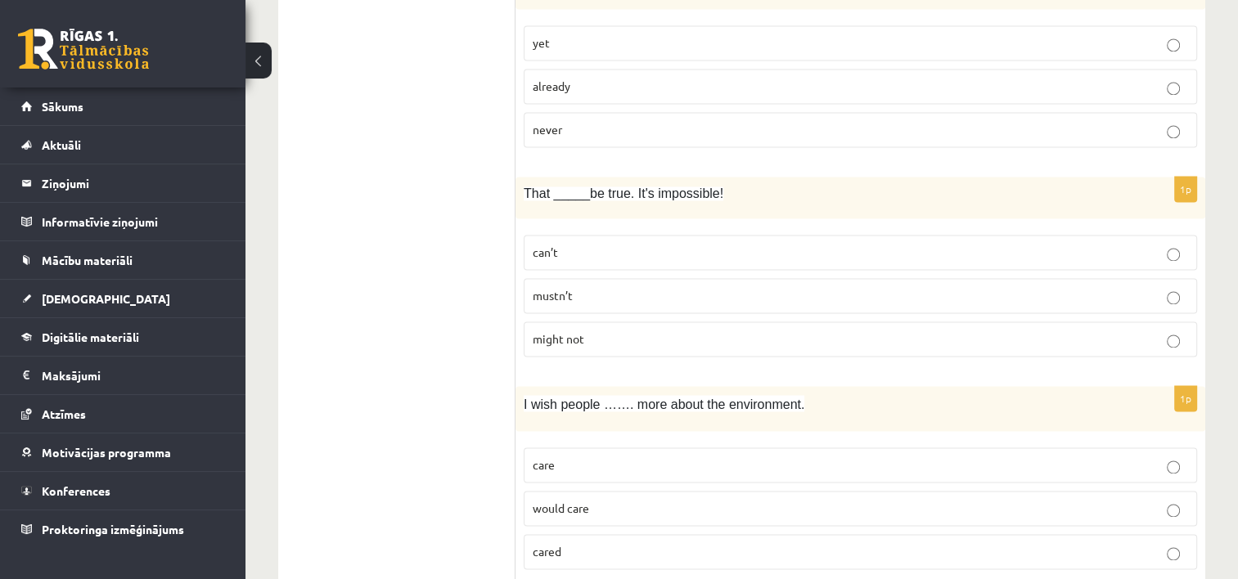
click at [1182, 244] on p "can’t" at bounding box center [860, 252] width 655 height 17
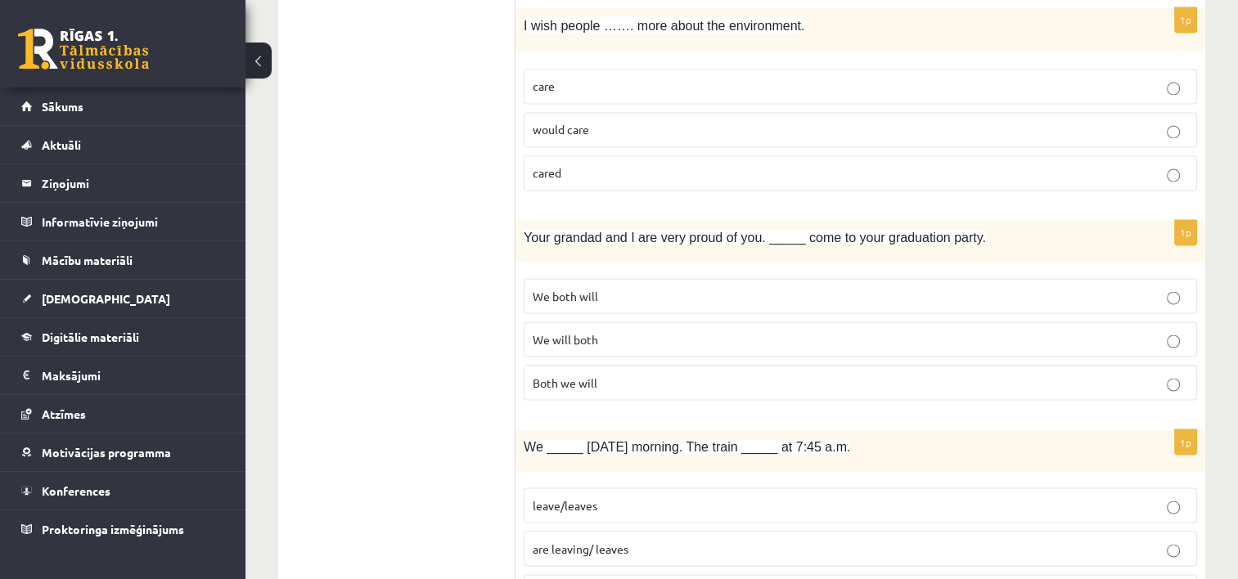
scroll to position [2863, 0]
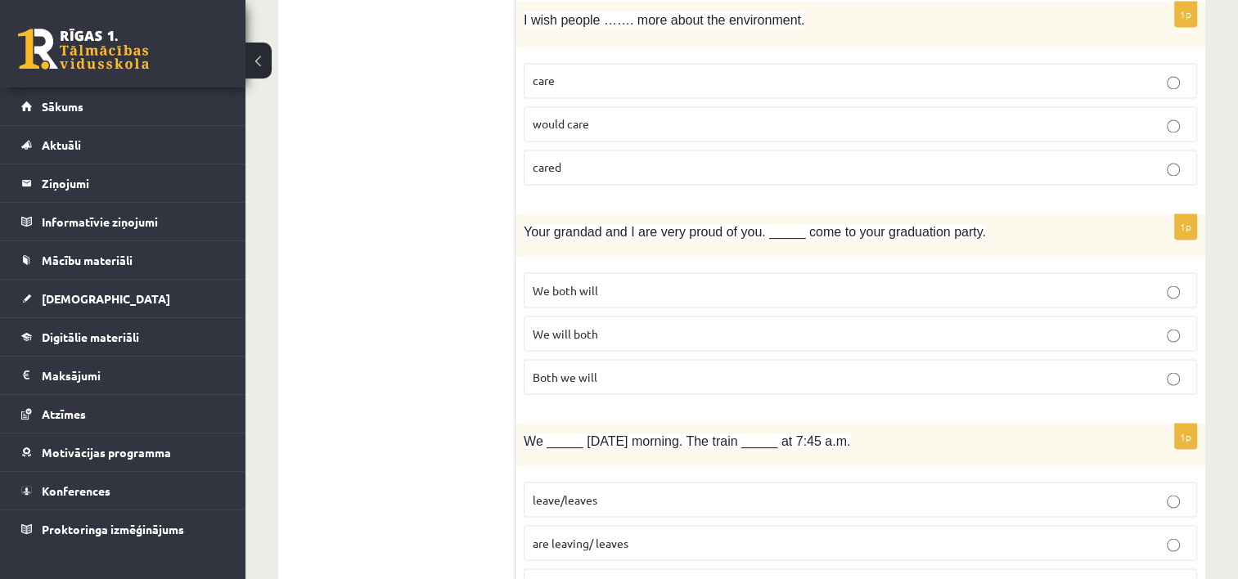
click at [1184, 325] on p "We will both" at bounding box center [860, 333] width 655 height 17
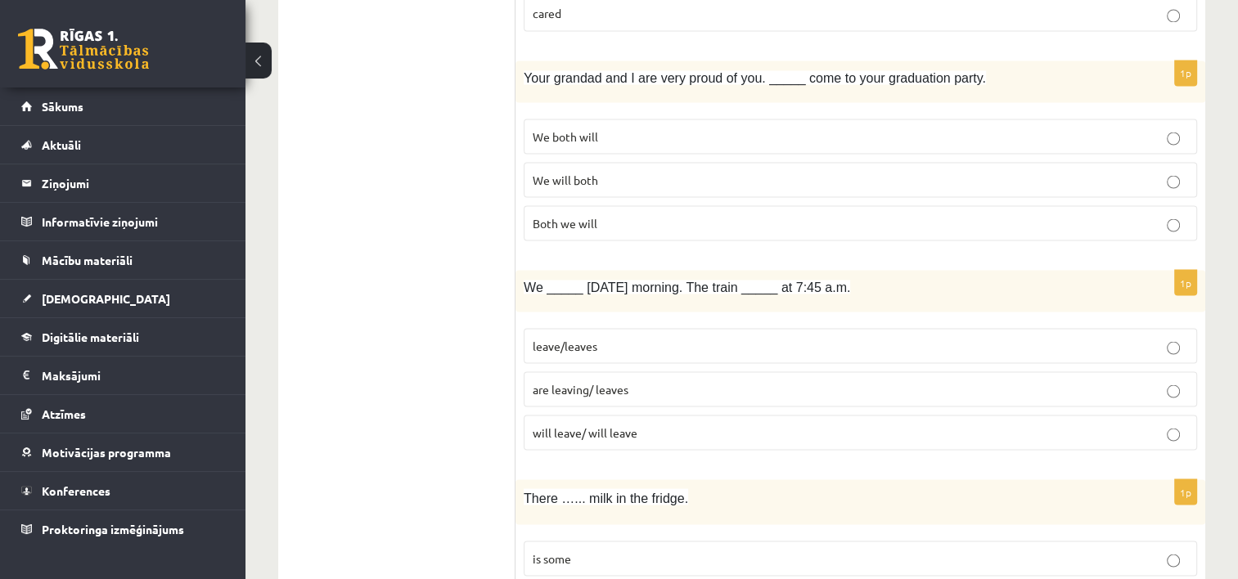
scroll to position [3051, 0]
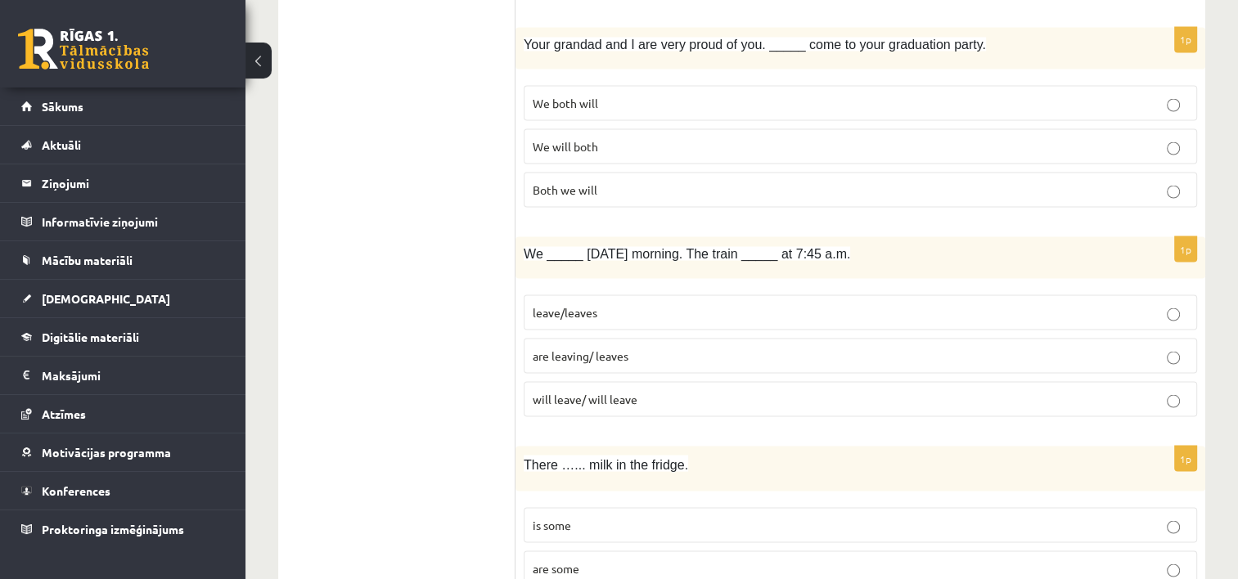
click at [1181, 347] on p "are leaving/ leaves" at bounding box center [860, 355] width 655 height 17
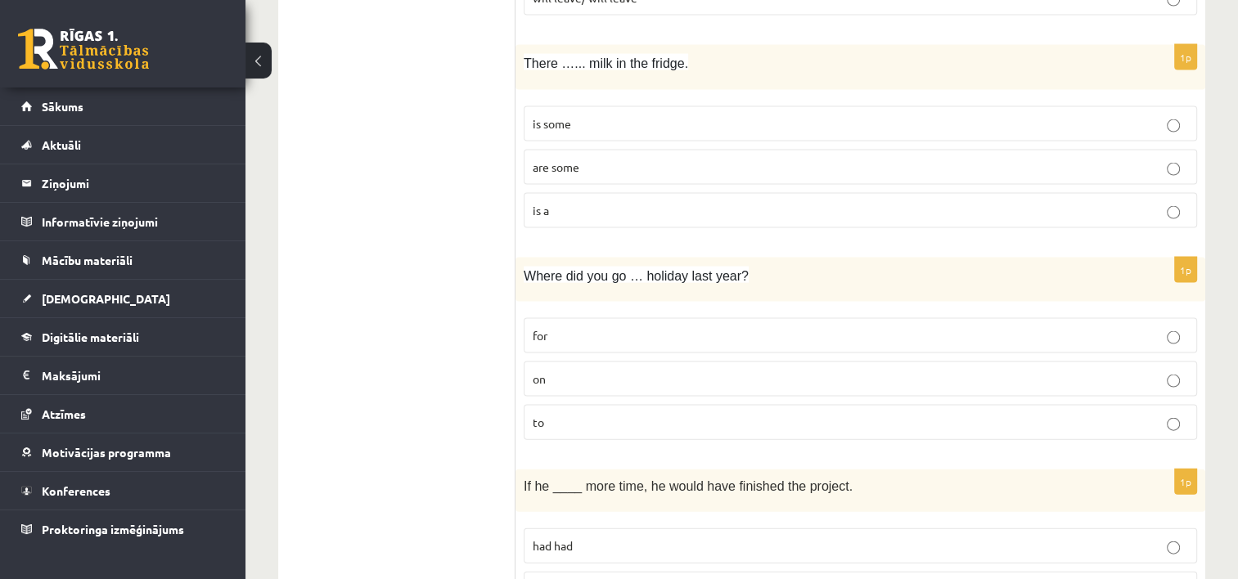
scroll to position [3463, 0]
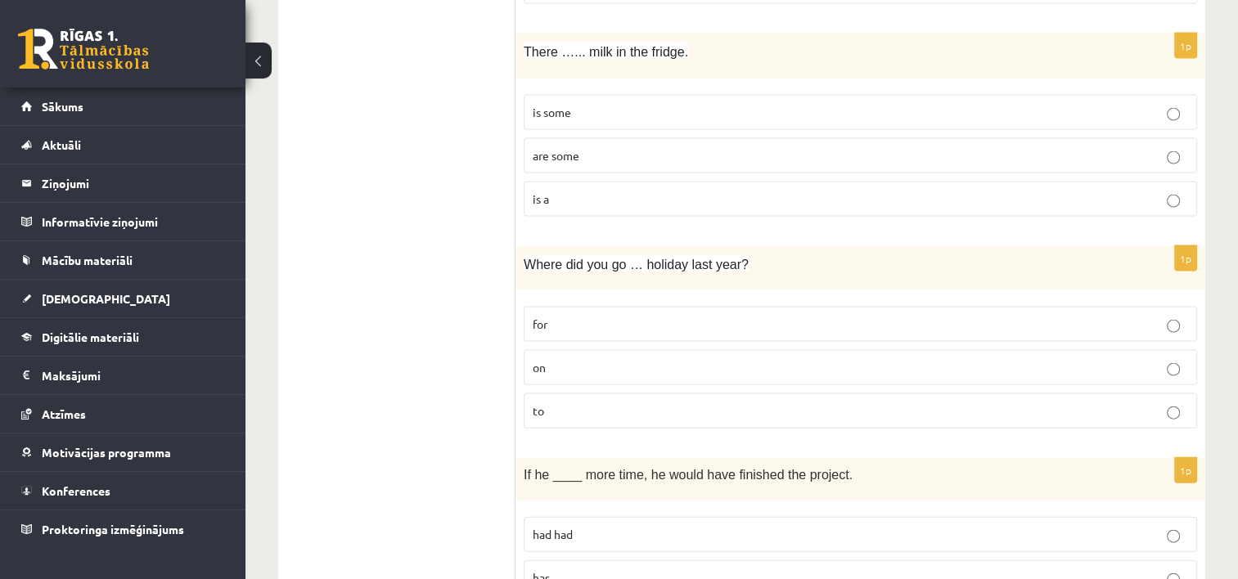
click at [1182, 316] on p "for" at bounding box center [860, 324] width 655 height 17
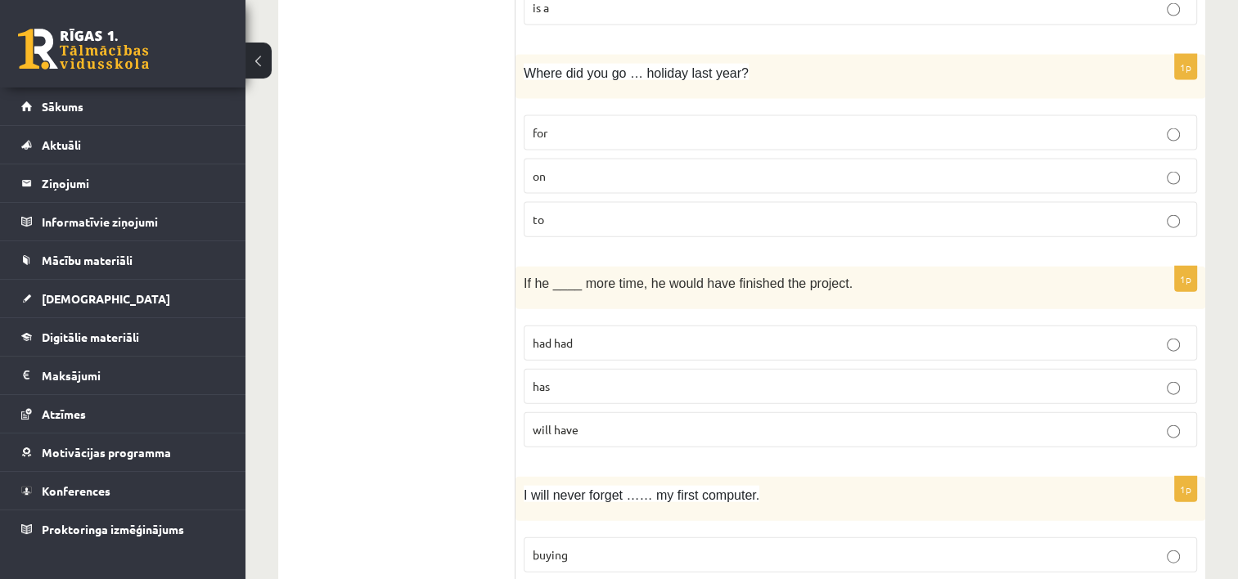
scroll to position [3666, 0]
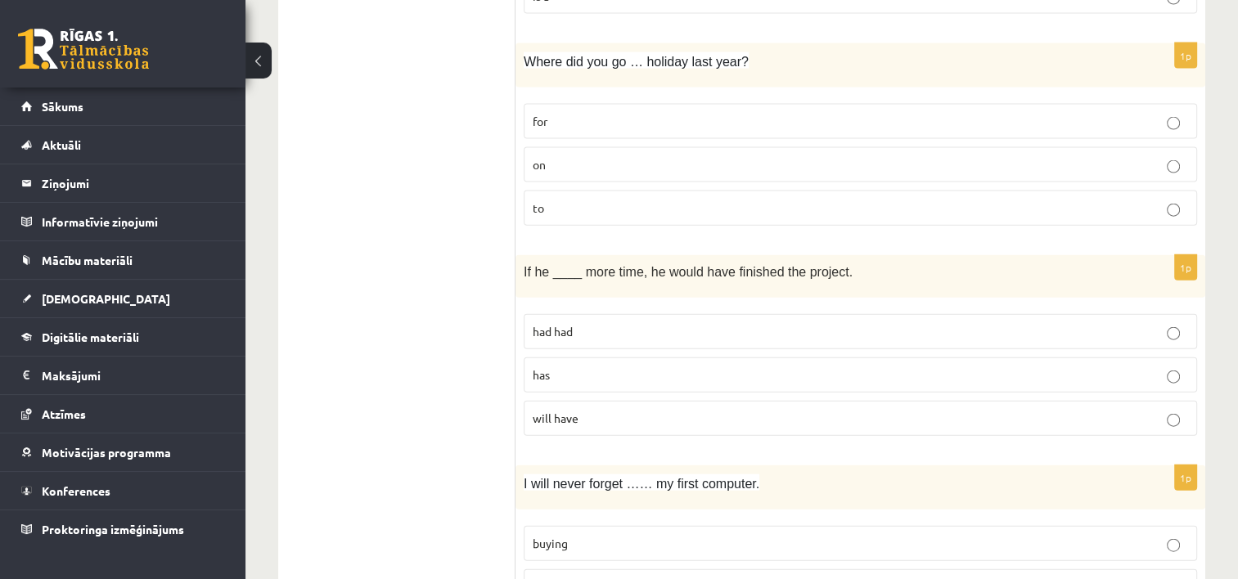
click at [1173, 358] on label "has" at bounding box center [860, 375] width 673 height 35
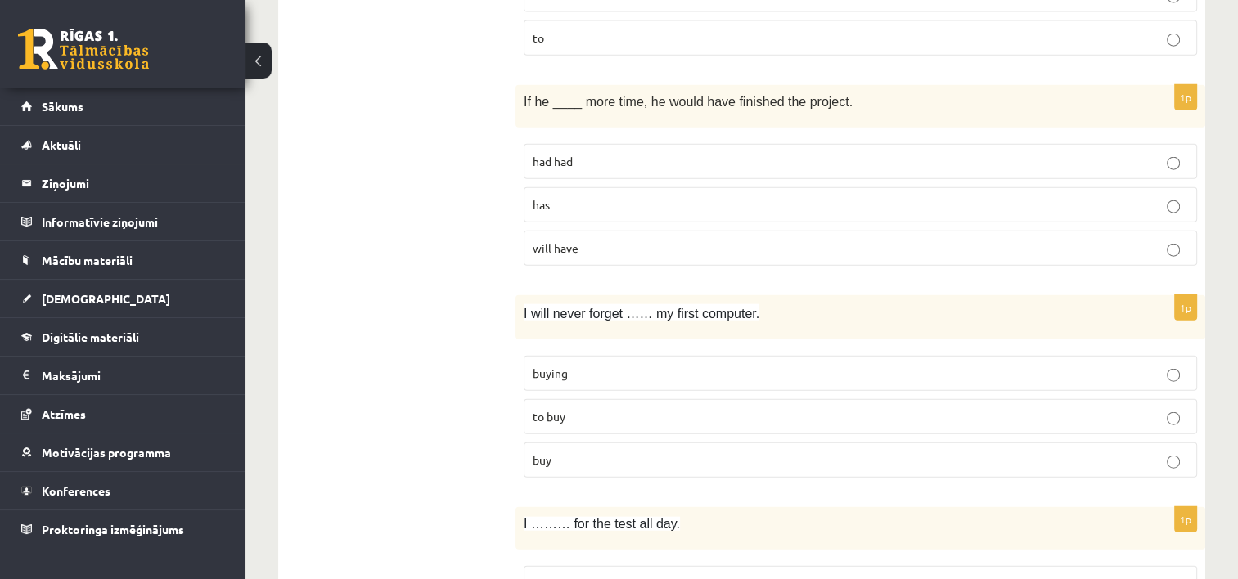
scroll to position [3853, 0]
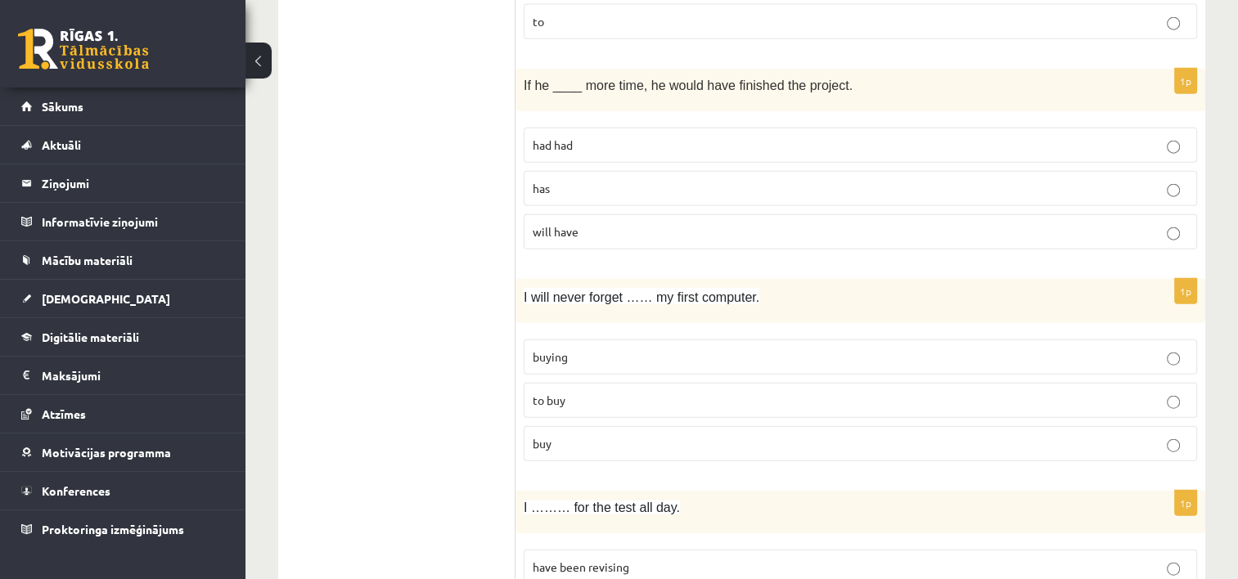
click at [1173, 340] on label "buying" at bounding box center [860, 357] width 673 height 35
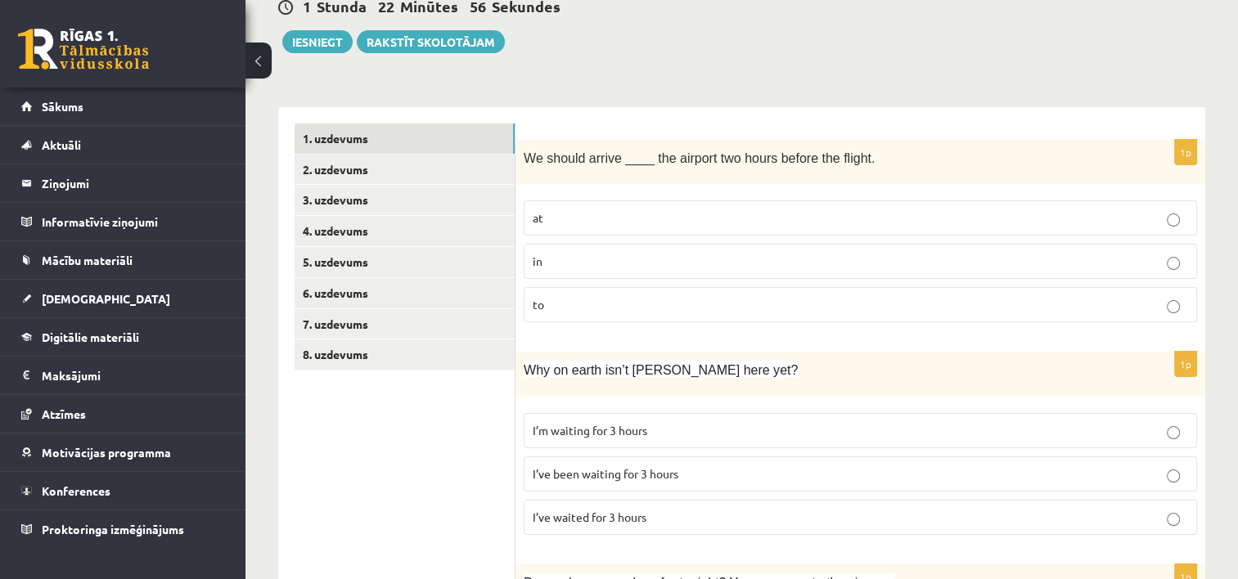
scroll to position [142, 0]
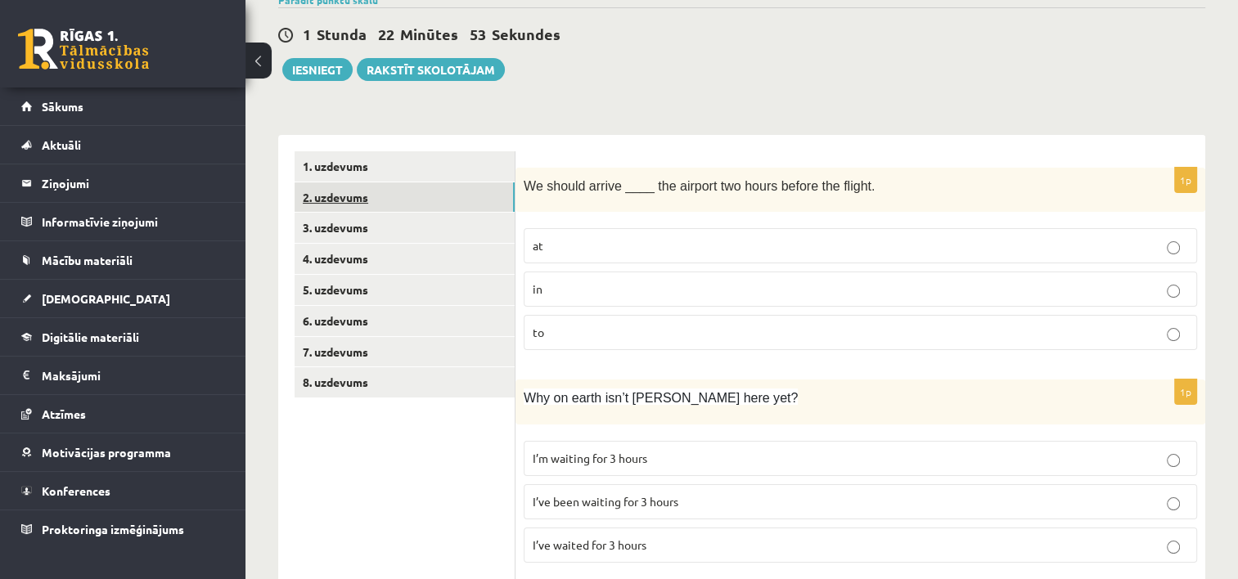
click at [485, 195] on link "2. uzdevums" at bounding box center [405, 197] width 220 height 30
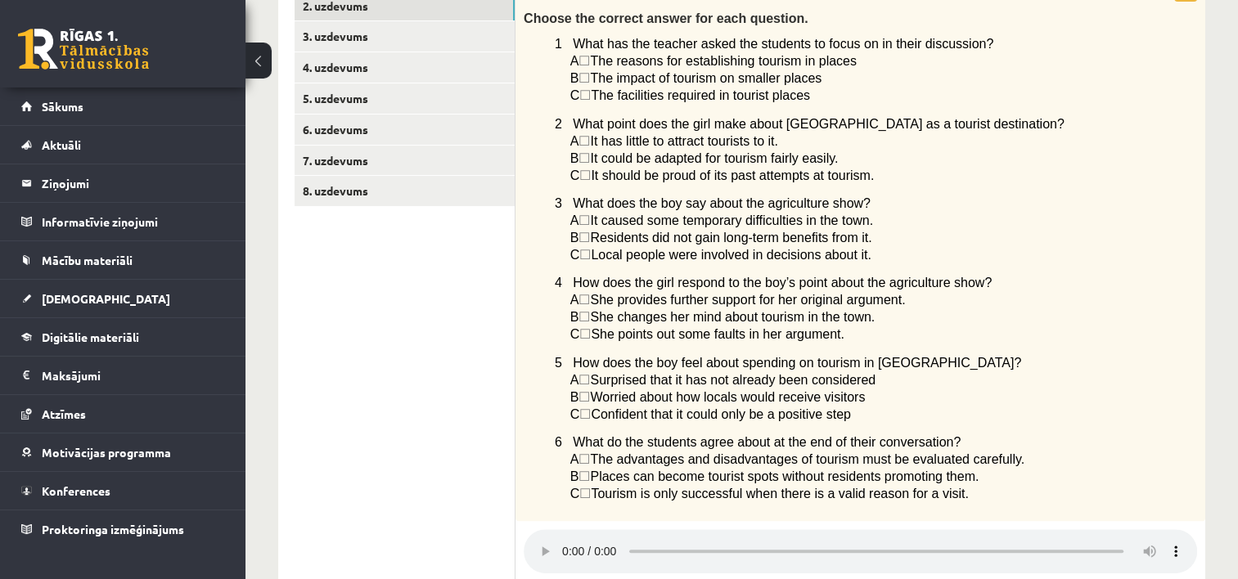
scroll to position [329, 0]
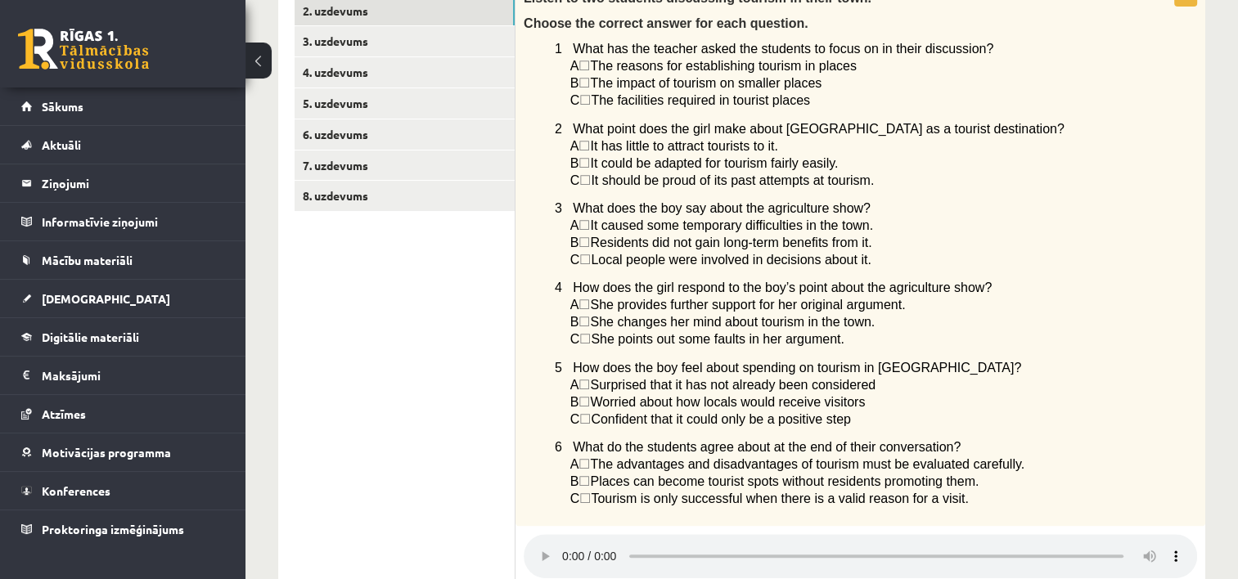
click at [590, 70] on span "☐" at bounding box center [584, 66] width 11 height 14
click at [573, 65] on span "A" at bounding box center [574, 66] width 9 height 14
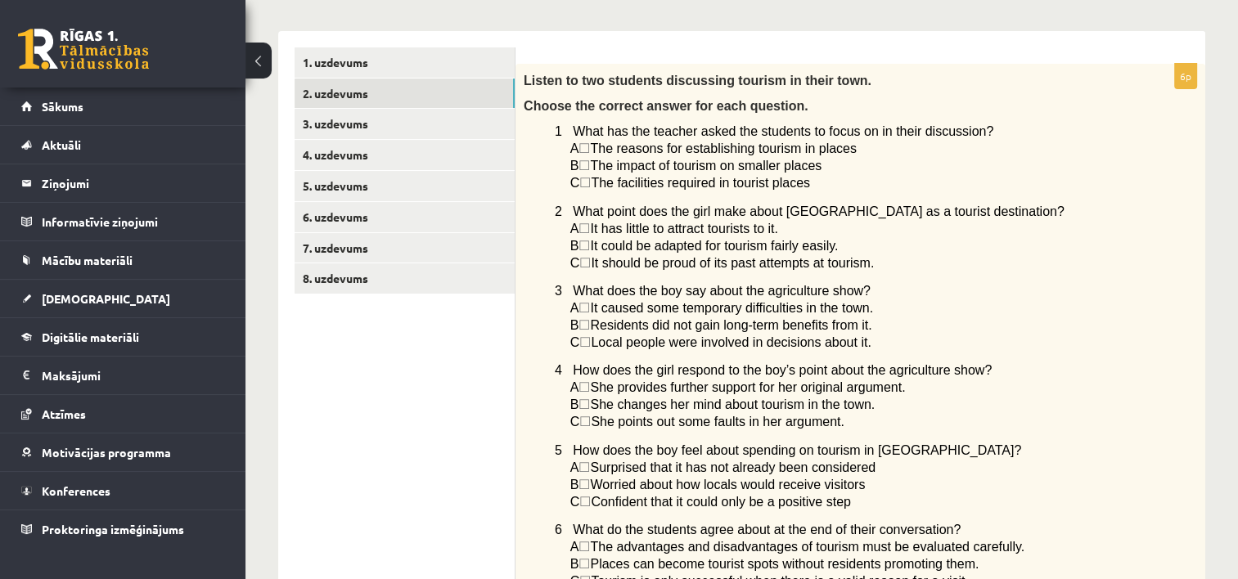
scroll to position [239, 0]
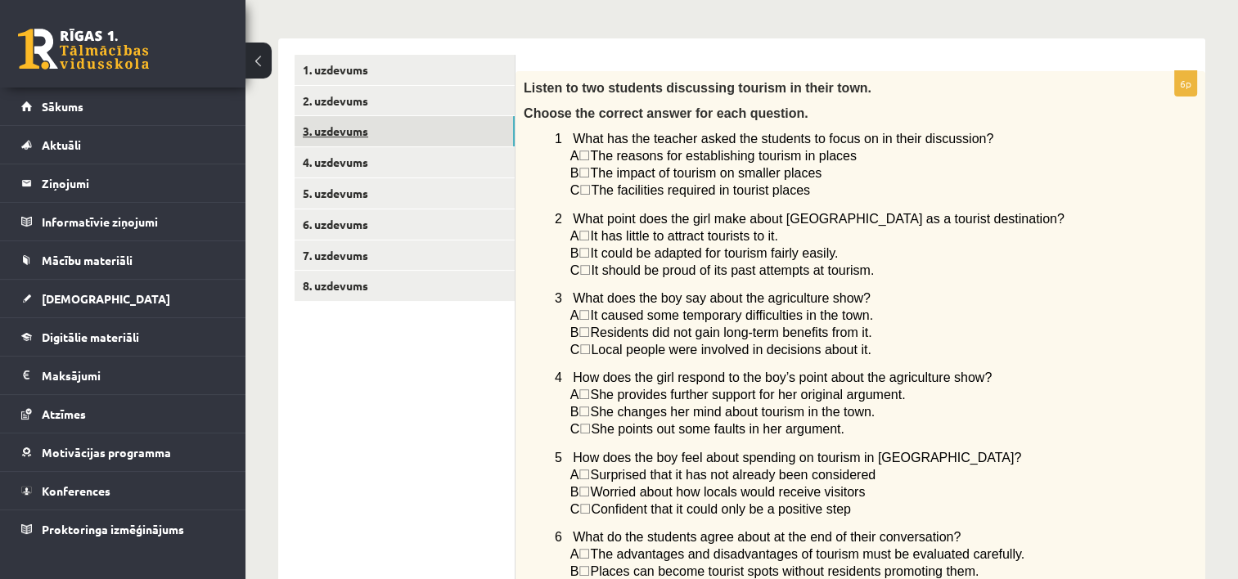
click at [436, 118] on link "3. uzdevums" at bounding box center [405, 131] width 220 height 30
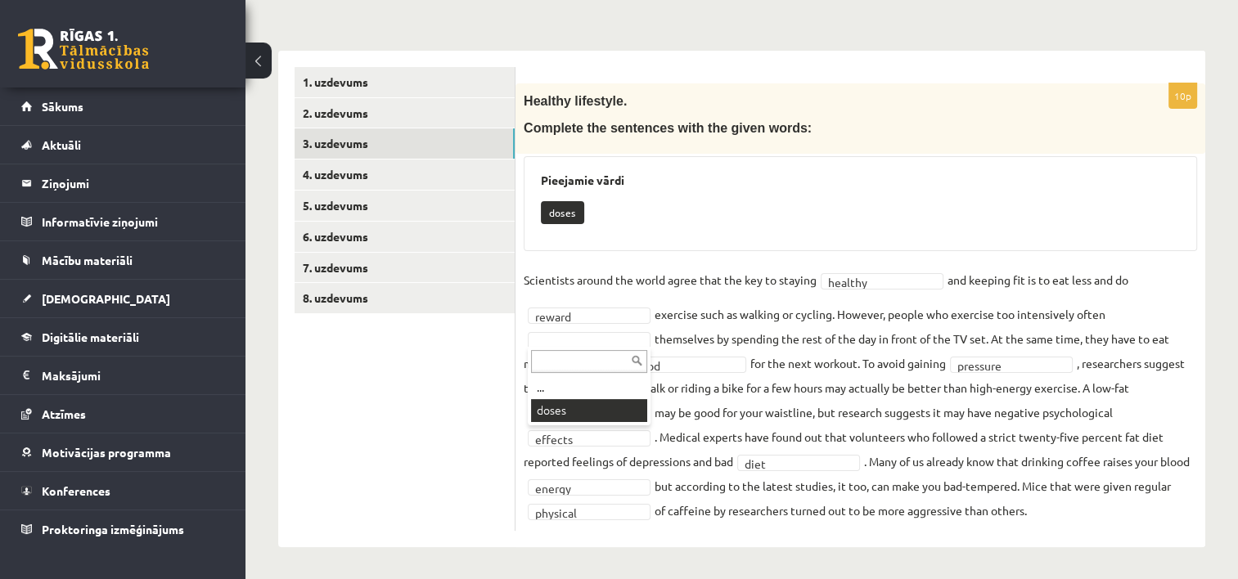
scroll to position [188, 0]
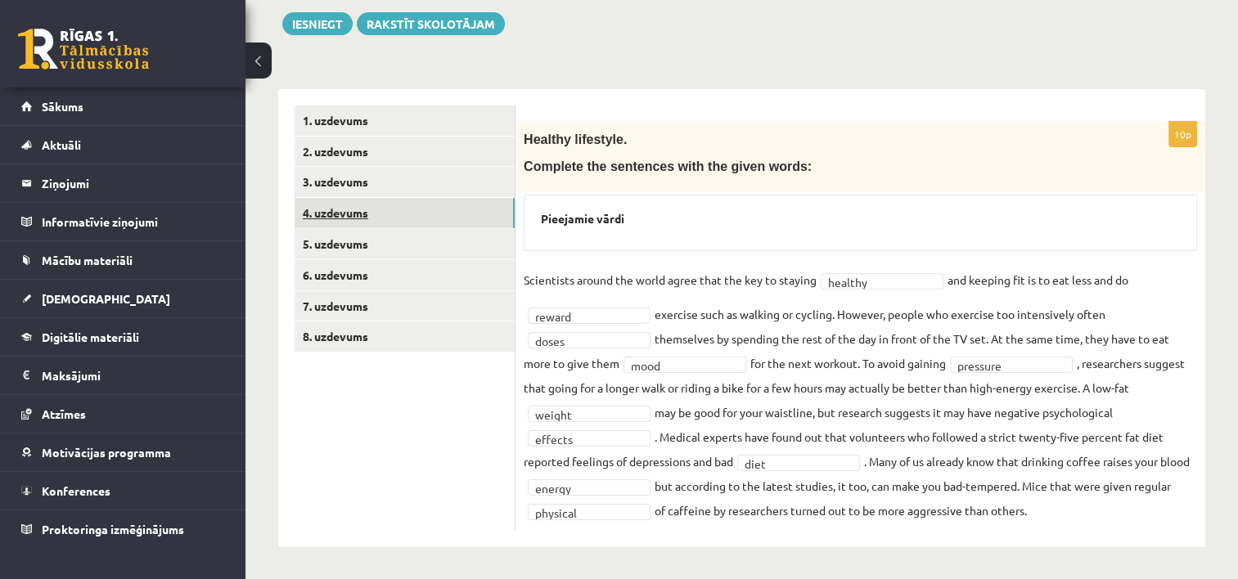
click at [453, 219] on link "4. uzdevums" at bounding box center [405, 213] width 220 height 30
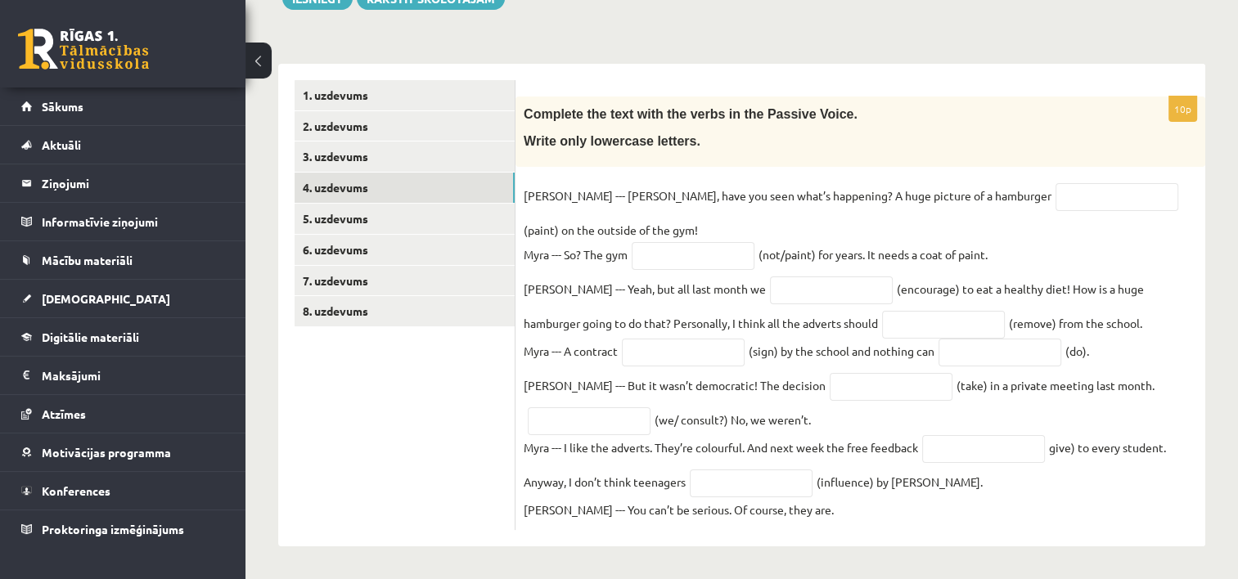
scroll to position [221, 0]
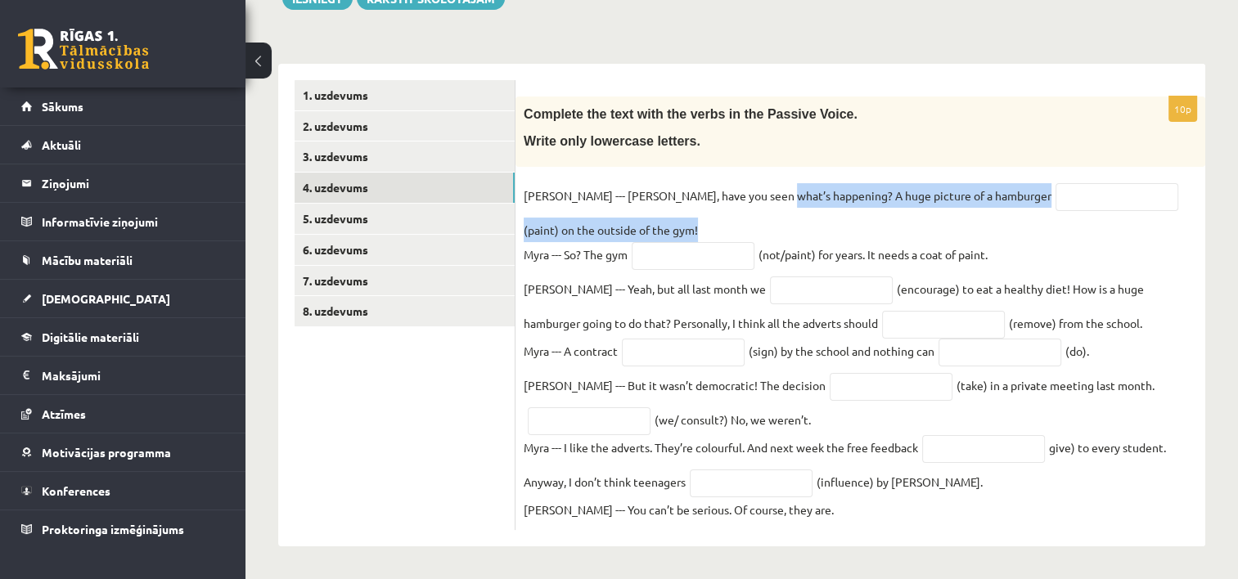
drag, startPoint x: 767, startPoint y: 187, endPoint x: 1193, endPoint y: 233, distance: 428.9
click at [1193, 233] on fieldset "Kyle --- Myra, have you seen what’s happening? A huge picture of a hamburger (p…" at bounding box center [860, 352] width 673 height 339
copy fieldset "A huge picture of a hamburger (paint) on the outside of the gym!"
click at [1056, 184] on input "text" at bounding box center [1117, 197] width 123 height 28
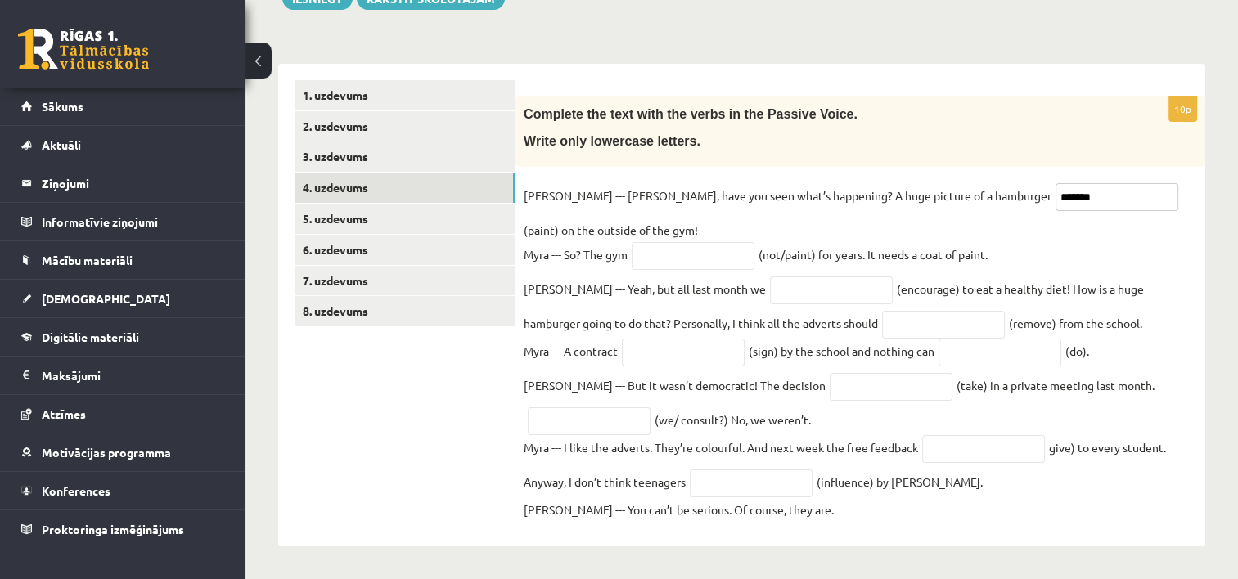
type input "*******"
click at [705, 250] on input "text" at bounding box center [693, 256] width 123 height 28
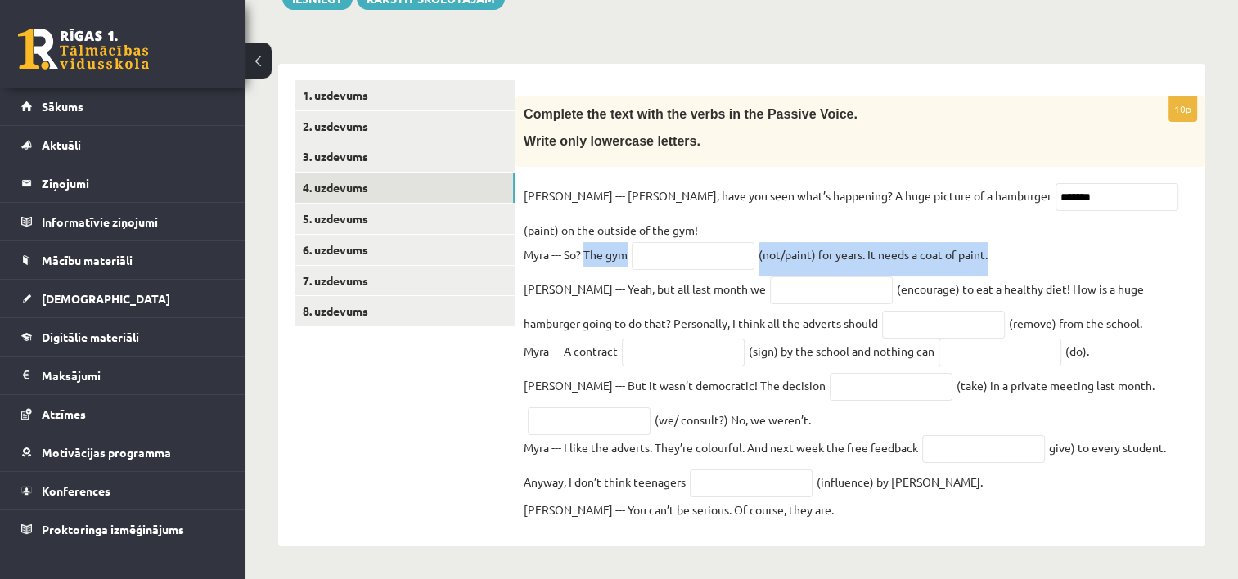
drag, startPoint x: 585, startPoint y: 249, endPoint x: 998, endPoint y: 239, distance: 413.4
click at [998, 239] on fieldset "Kyle --- Myra, have you seen what’s happening? A huge picture of a hamburger **…" at bounding box center [860, 352] width 673 height 339
copy fieldset "The gym (not/paint) for years. It needs a coat of paint."
click at [650, 257] on input "text" at bounding box center [693, 256] width 123 height 28
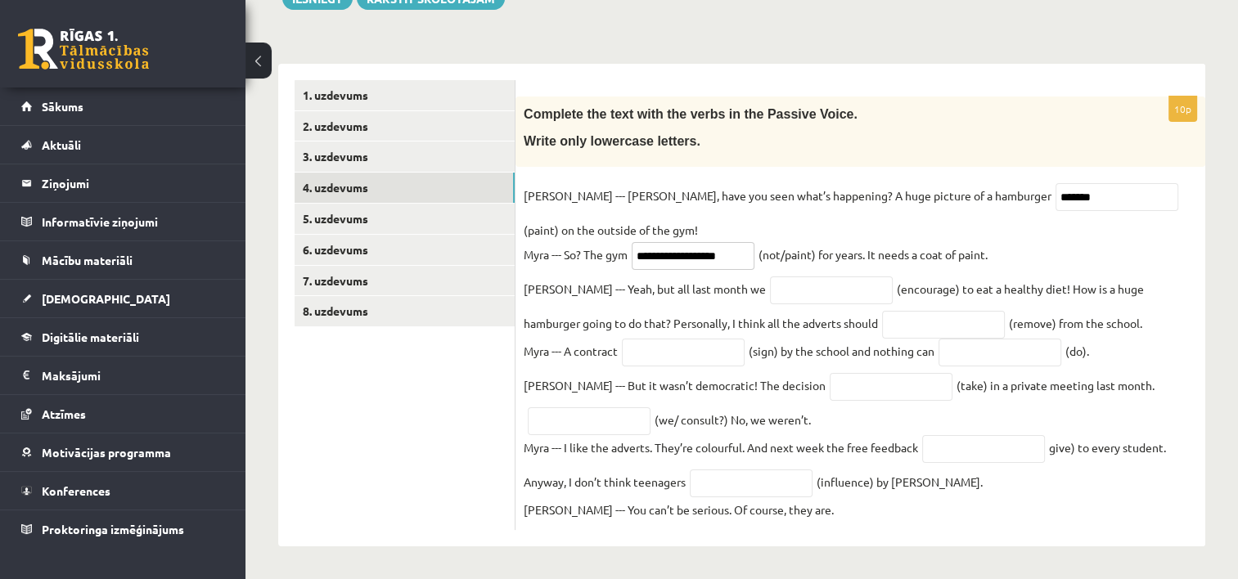
type input "**********"
click at [770, 277] on input "text" at bounding box center [831, 291] width 123 height 28
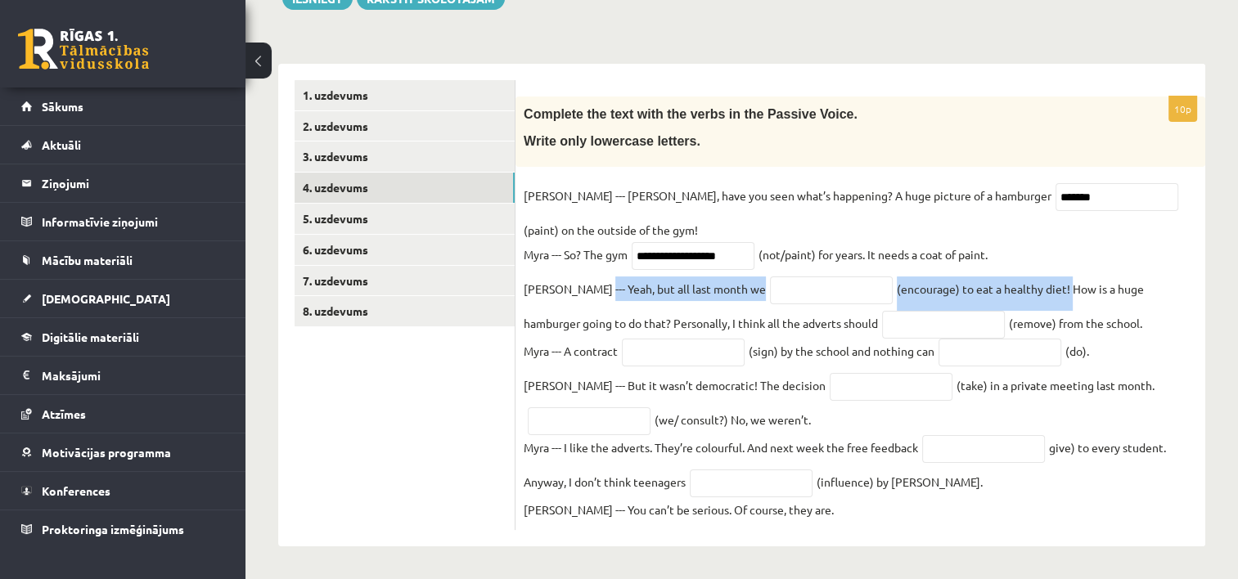
drag, startPoint x: 589, startPoint y: 284, endPoint x: 1007, endPoint y: 295, distance: 418.3
click at [1007, 295] on fieldset "**********" at bounding box center [860, 352] width 673 height 339
copy fieldset "but all last month we (encourage) to eat a healthy diet!"
click at [770, 285] on input "text" at bounding box center [831, 291] width 123 height 28
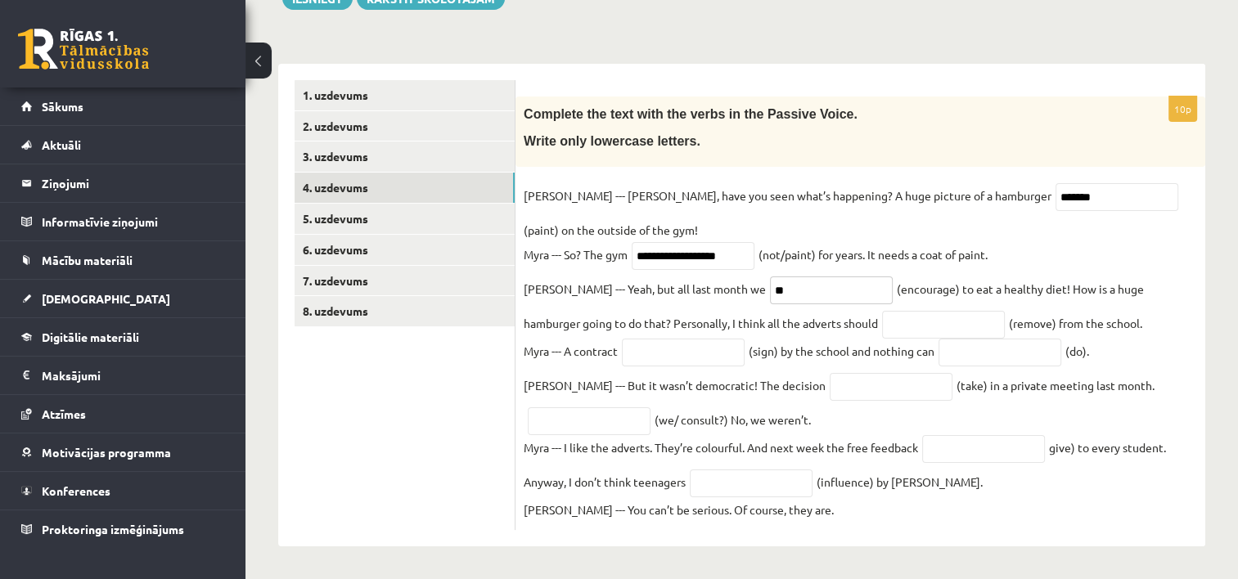
type input "*"
type input "**********"
click at [882, 324] on input "text" at bounding box center [943, 325] width 123 height 28
type input "**********"
click at [687, 352] on input "text" at bounding box center [683, 353] width 123 height 28
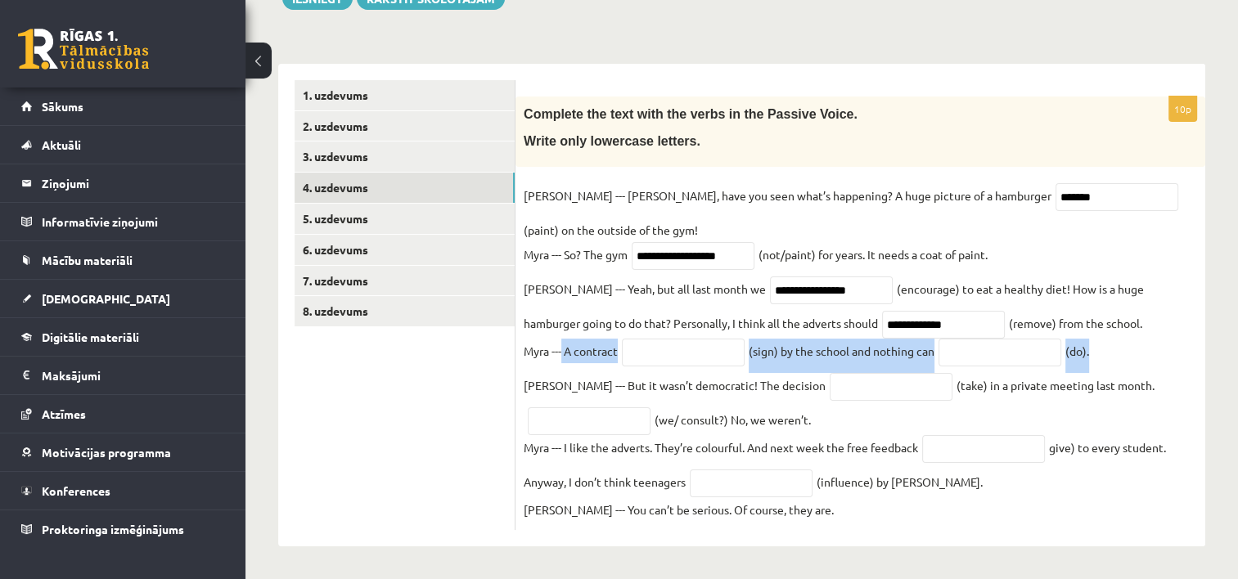
drag, startPoint x: 561, startPoint y: 350, endPoint x: 1096, endPoint y: 347, distance: 534.4
click at [1096, 347] on fieldset "**********" at bounding box center [860, 352] width 673 height 339
copy fieldset "A contract (sign) by the school and nothing can (do)."
click at [715, 352] on input "text" at bounding box center [683, 353] width 123 height 28
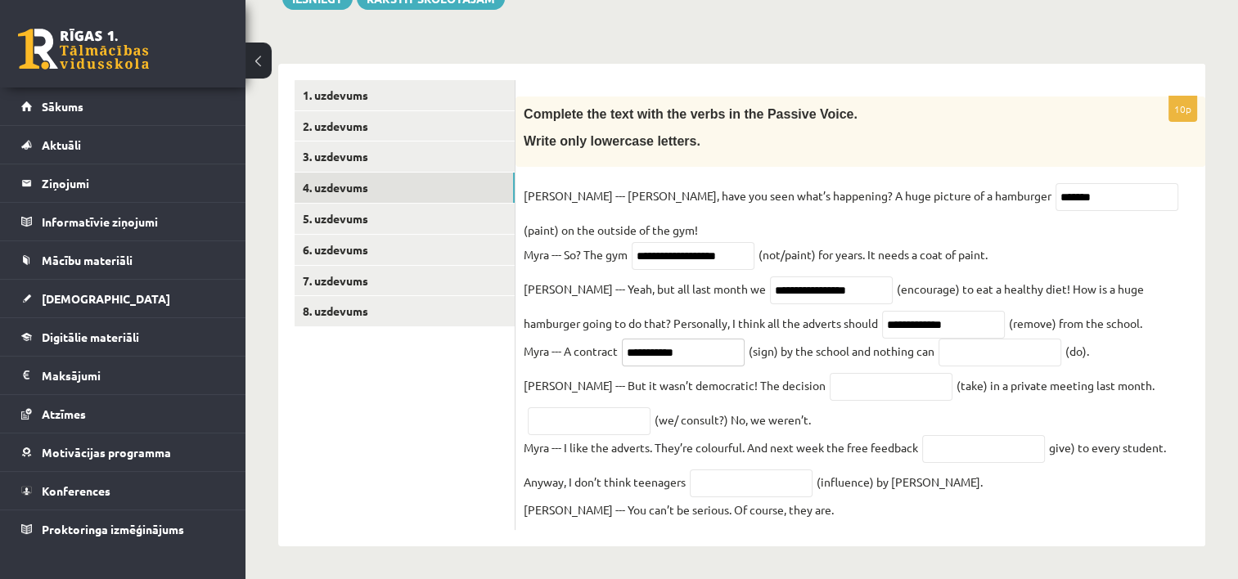
type input "**********"
click at [962, 353] on input "text" at bounding box center [1000, 353] width 123 height 28
type input "*******"
click at [830, 386] on input "text" at bounding box center [891, 387] width 123 height 28
type input "*********"
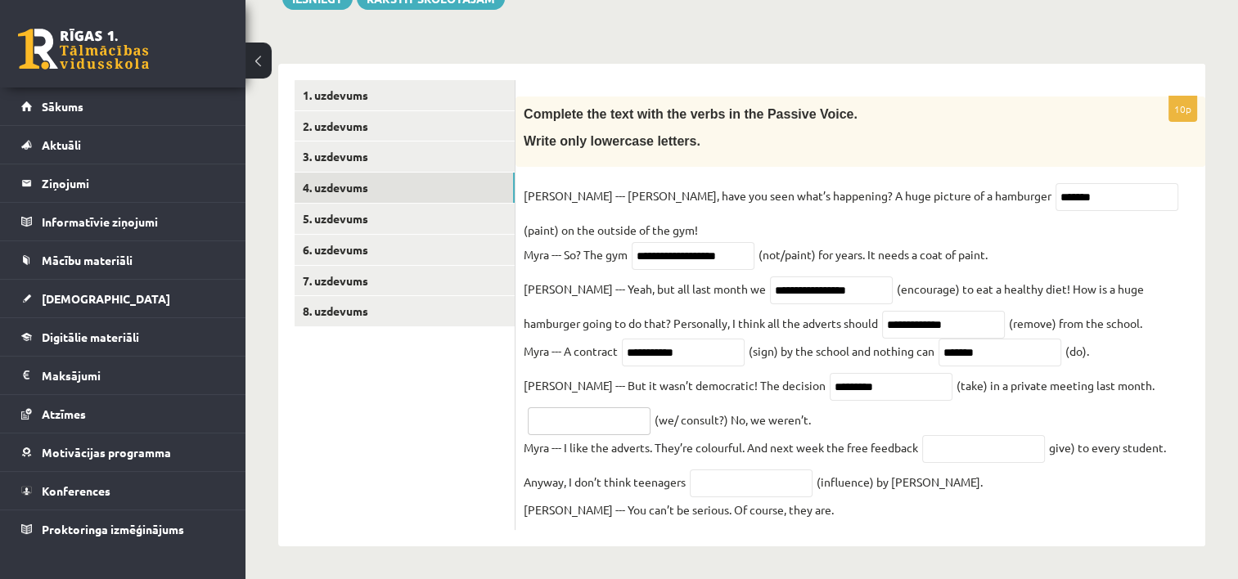
click at [603, 429] on input "text" at bounding box center [589, 422] width 123 height 28
type input "**********"
click at [939, 449] on input "text" at bounding box center [983, 449] width 123 height 28
type input "****"
click at [799, 480] on input "text" at bounding box center [751, 484] width 123 height 28
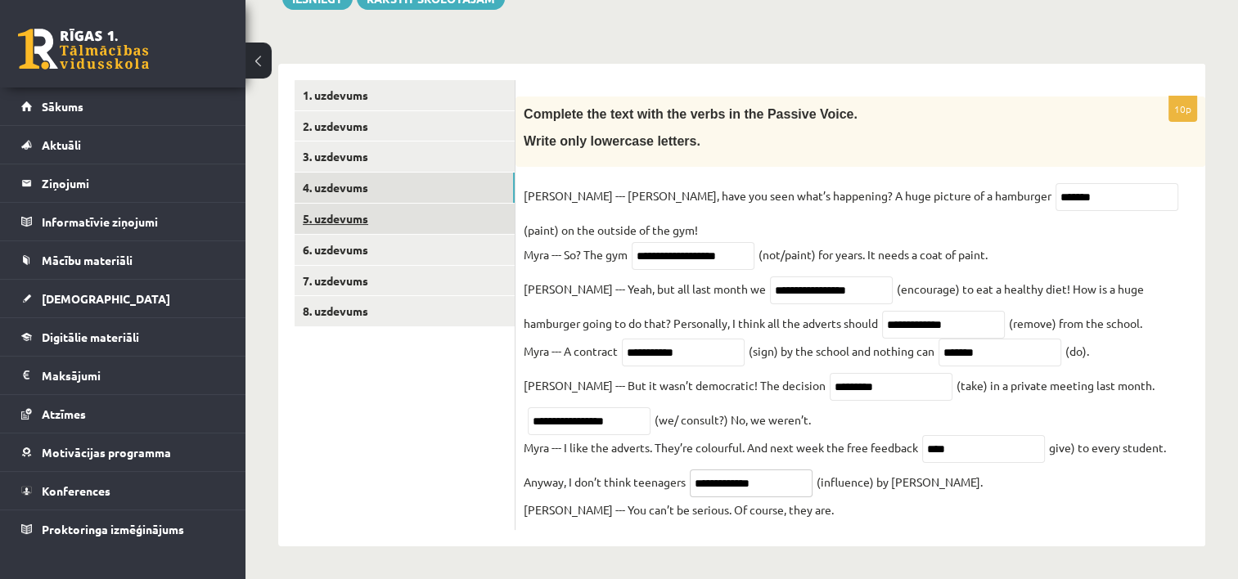
type input "**********"
click at [472, 215] on link "5. uzdevums" at bounding box center [405, 219] width 220 height 30
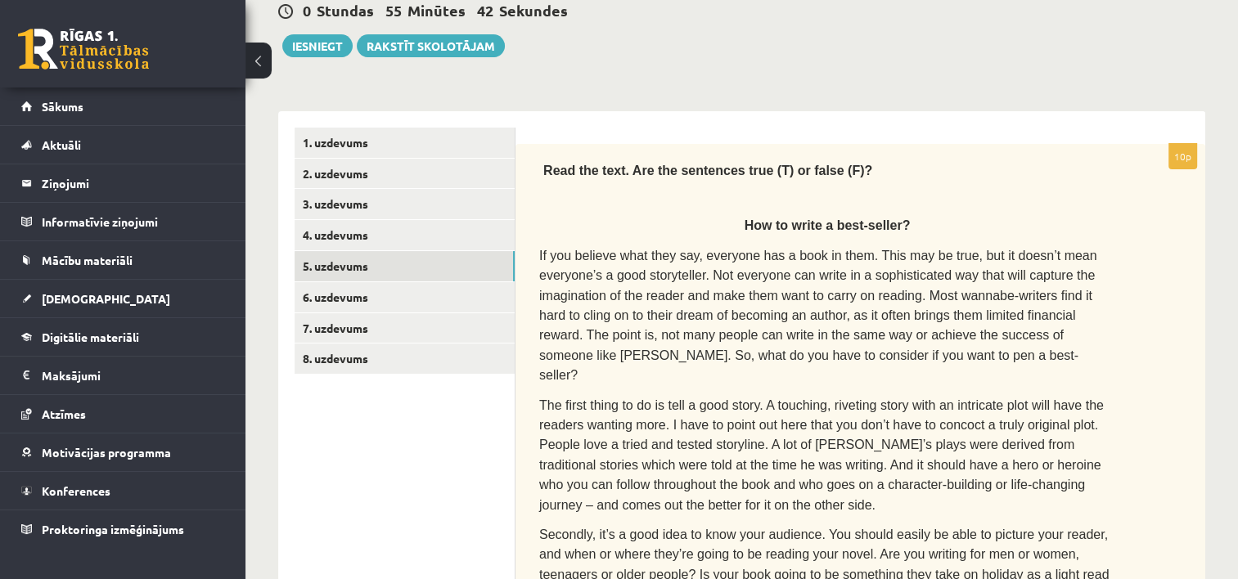
scroll to position [173, 0]
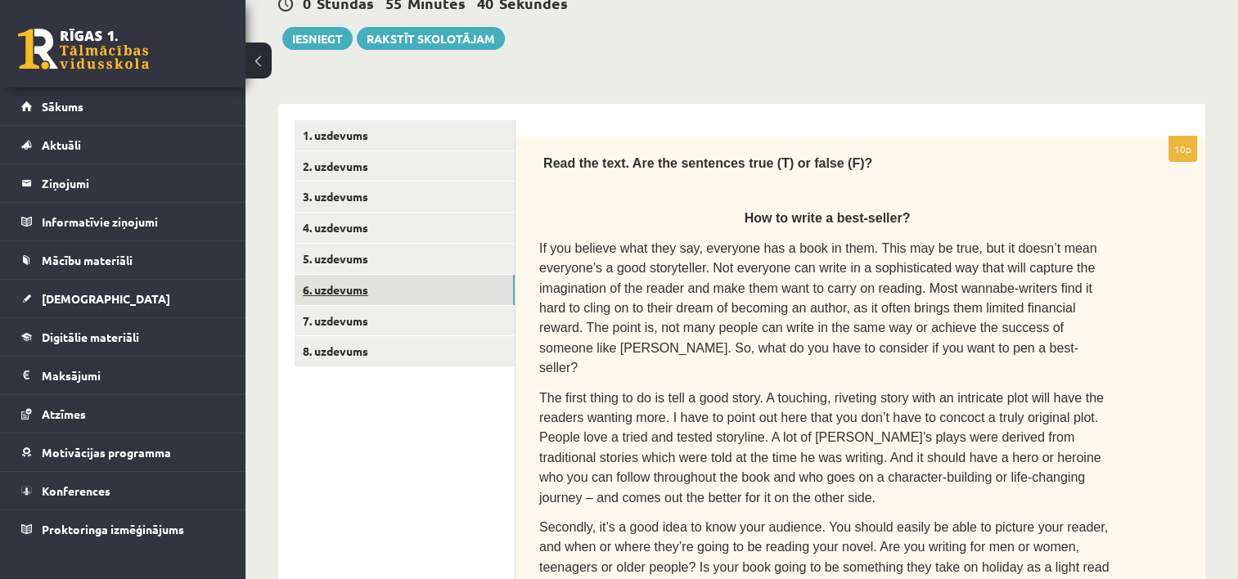
click at [493, 288] on link "6. uzdevums" at bounding box center [405, 290] width 220 height 30
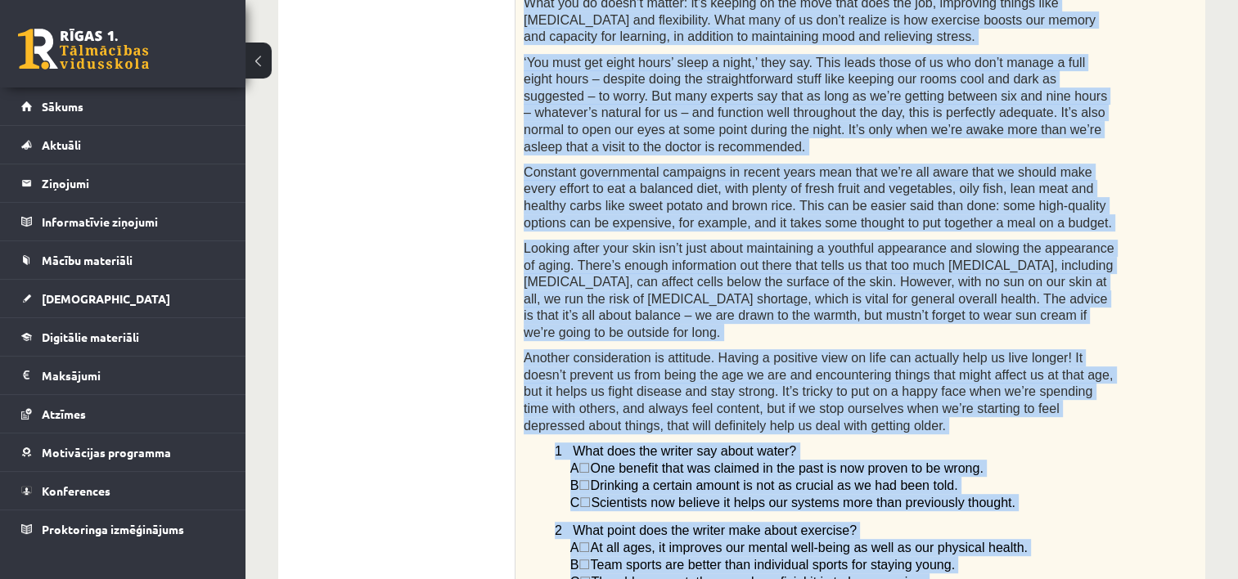
scroll to position [589, 0]
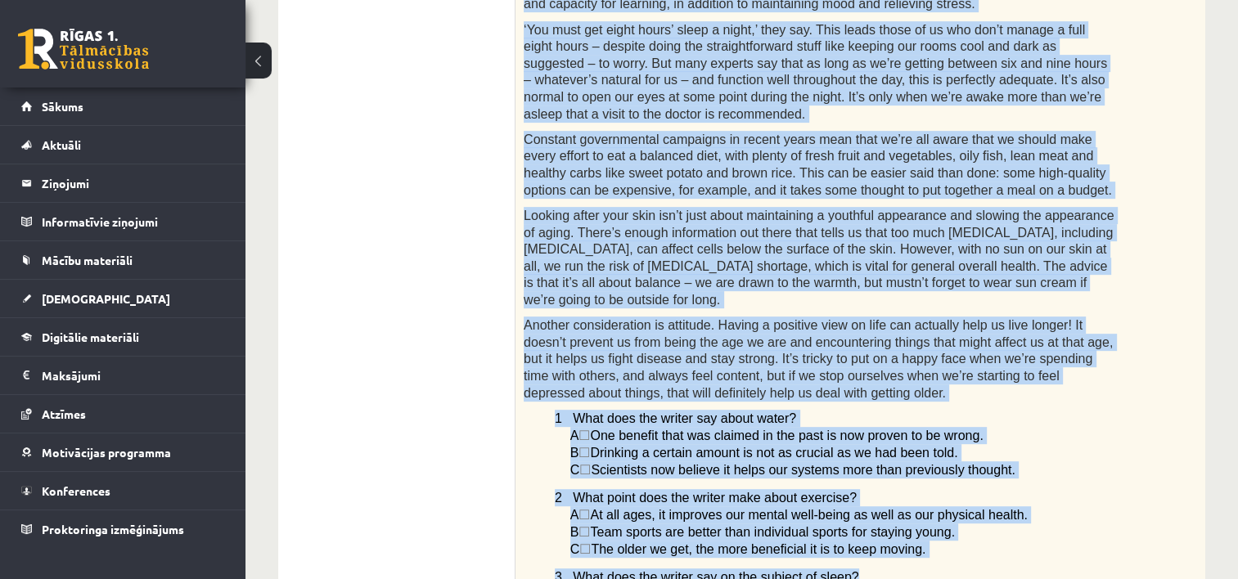
drag, startPoint x: 525, startPoint y: 77, endPoint x: 1044, endPoint y: 418, distance: 621.6
click at [1044, 418] on div "Read the article about staying young and choose the correct answer. Staying you…" at bounding box center [861, 308] width 690 height 1175
copy div "Staying young Although we can’t physically stop ourselves aging, we can do our …"
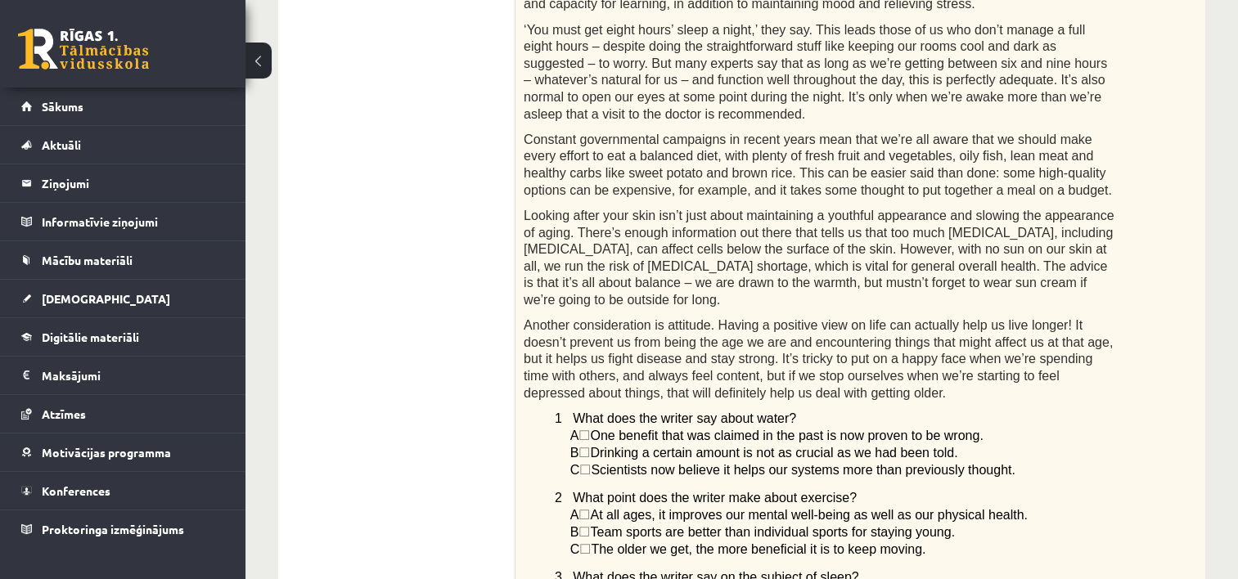
click at [1047, 430] on div "Read the article about staying young and choose the correct answer. Staying you…" at bounding box center [861, 308] width 690 height 1175
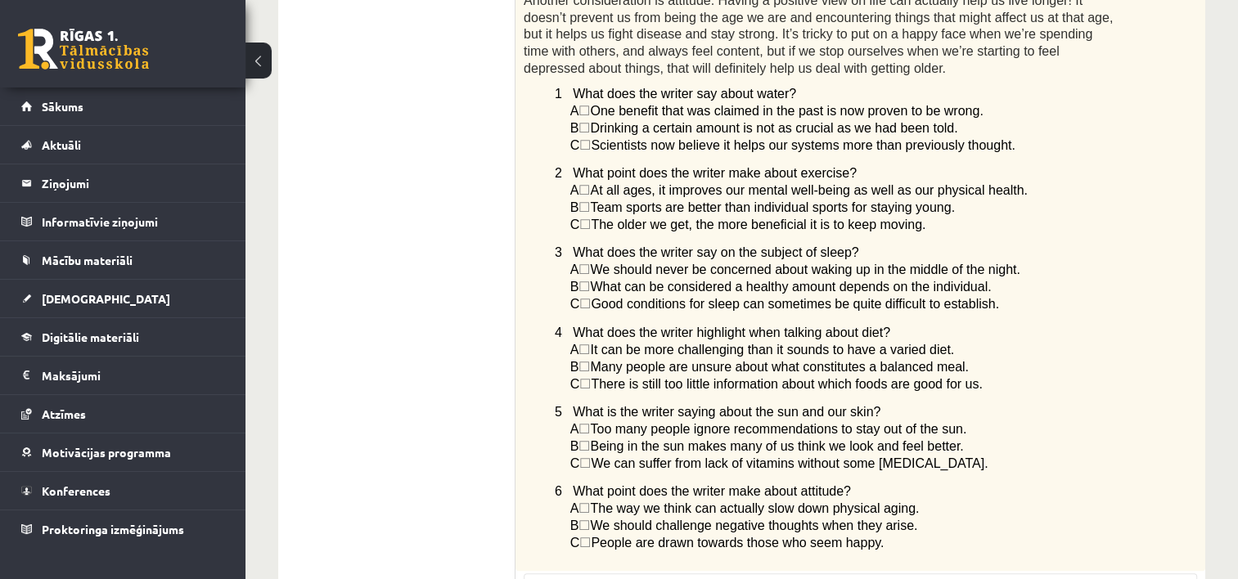
scroll to position [1249, 0]
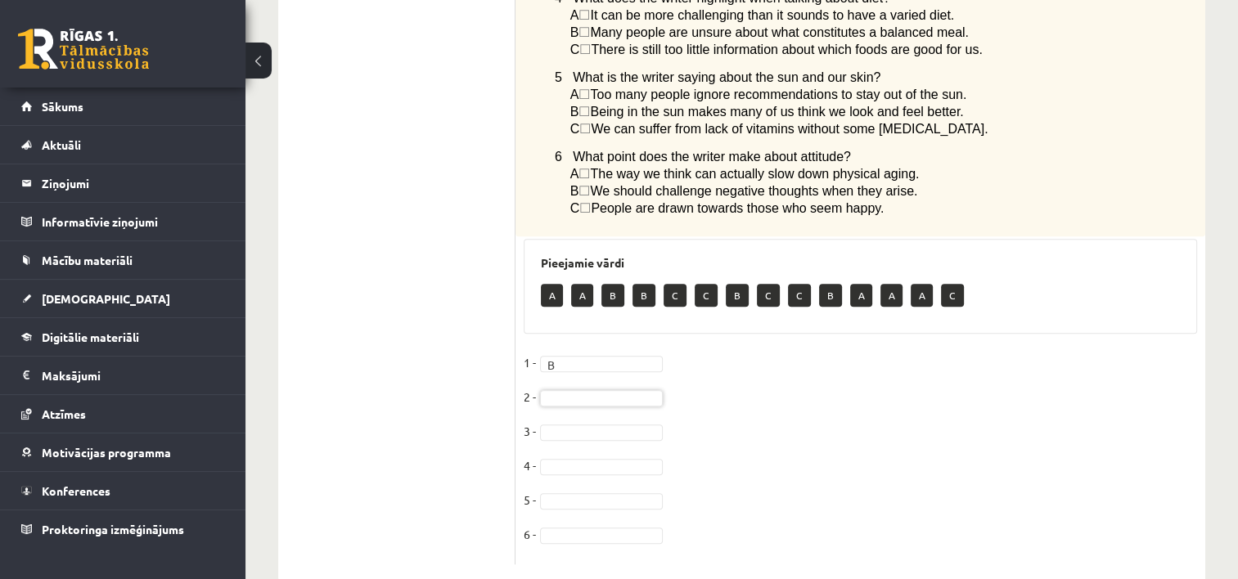
drag, startPoint x: 553, startPoint y: 110, endPoint x: 646, endPoint y: 128, distance: 94.9
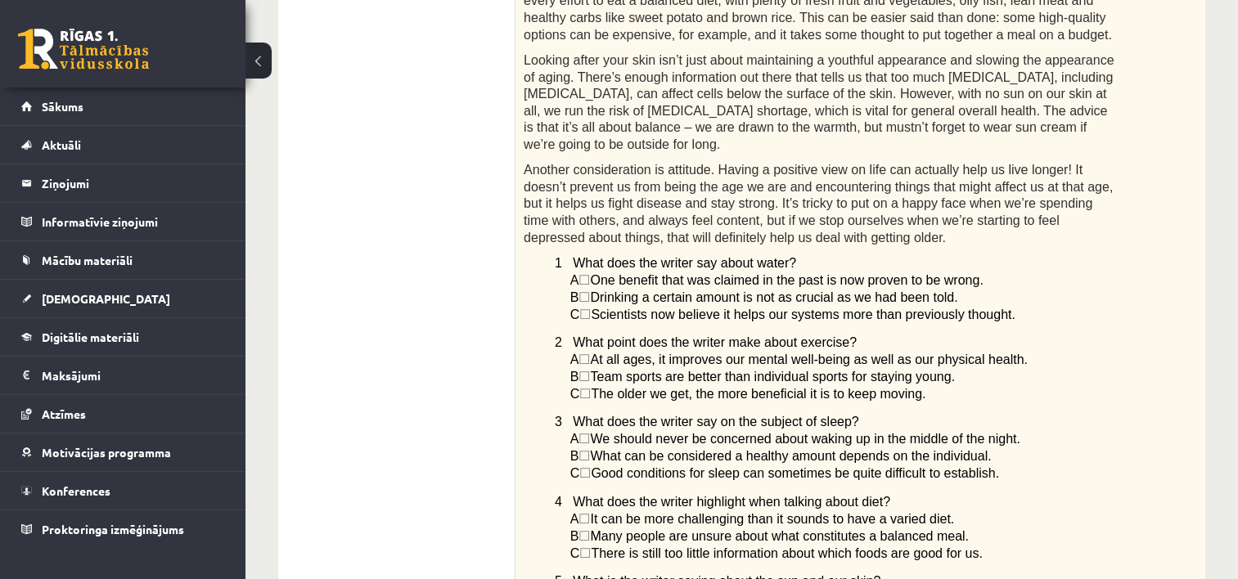
scroll to position [740, 0]
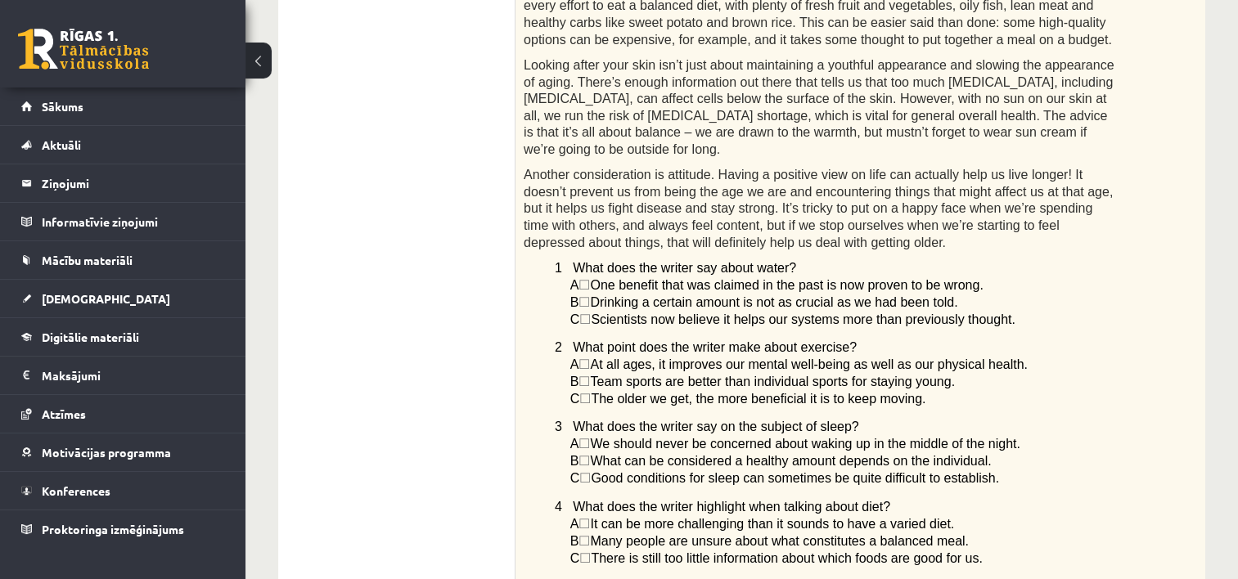
drag, startPoint x: 559, startPoint y: 286, endPoint x: 922, endPoint y: 354, distance: 369.5
click at [922, 354] on div "Read the article about staying young and choose the correct answer. Staying you…" at bounding box center [861, 157] width 690 height 1175
copy div "What point does the writer make about exercise? A ☐  At all ages, it improves o…"
click at [1057, 453] on p "B ☐  What can be considered a healthy amount depends on the individual." at bounding box center [842, 461] width 545 height 17
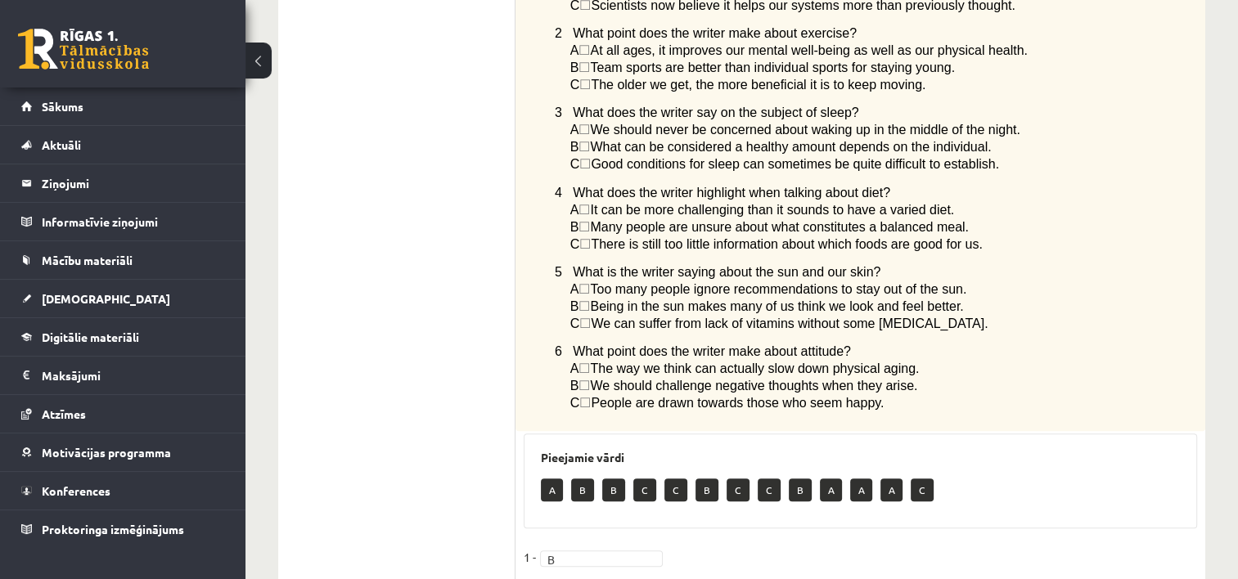
scroll to position [1045, 0]
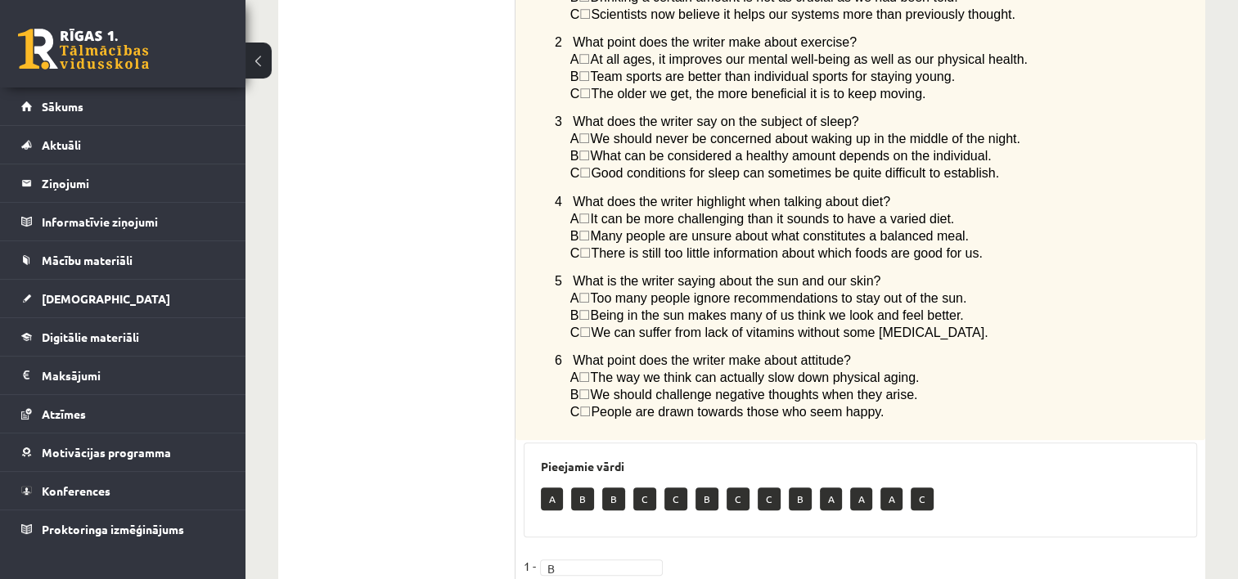
drag, startPoint x: 565, startPoint y: 73, endPoint x: 998, endPoint y: 137, distance: 437.7
copy div "What does the writer say on the subject of sleep? A ☐  We should never be conce…"
click at [1041, 210] on p "A ☐  It can be more challenging than it sounds to have a varied diet." at bounding box center [842, 218] width 545 height 17
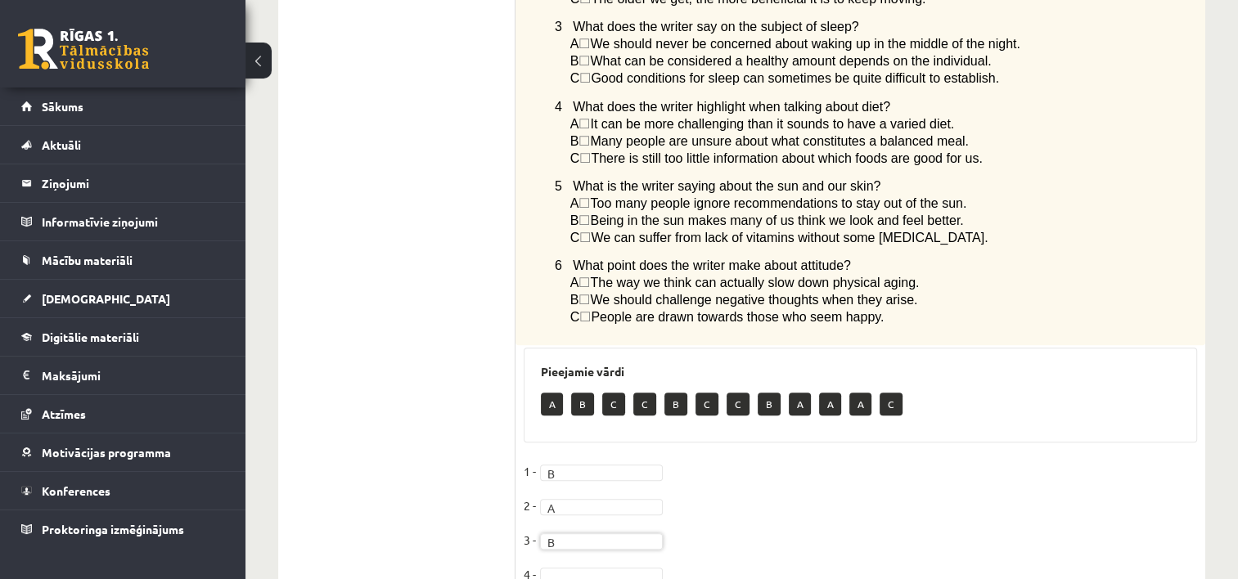
scroll to position [1138, 0]
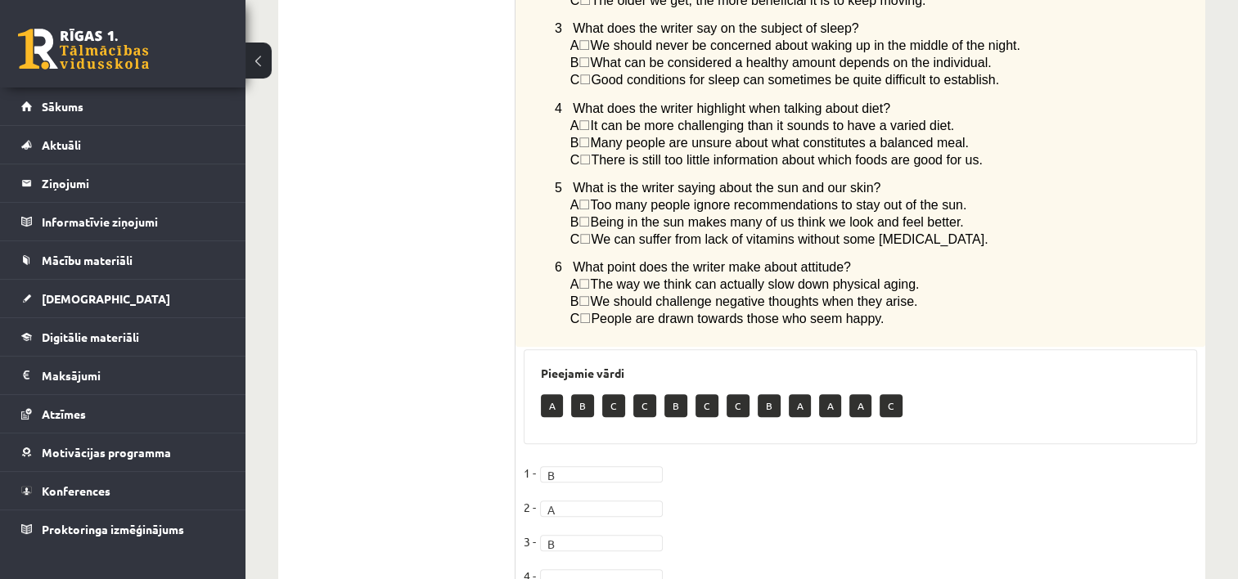
drag, startPoint x: 540, startPoint y: 60, endPoint x: 998, endPoint y: 116, distance: 461.7
copy div "4 What does the writer highlight when talking about diet? A ☐  It can be more c…"
click at [1003, 276] on p "A ☐  The way we think can actually slow down physical aging." at bounding box center [842, 284] width 545 height 17
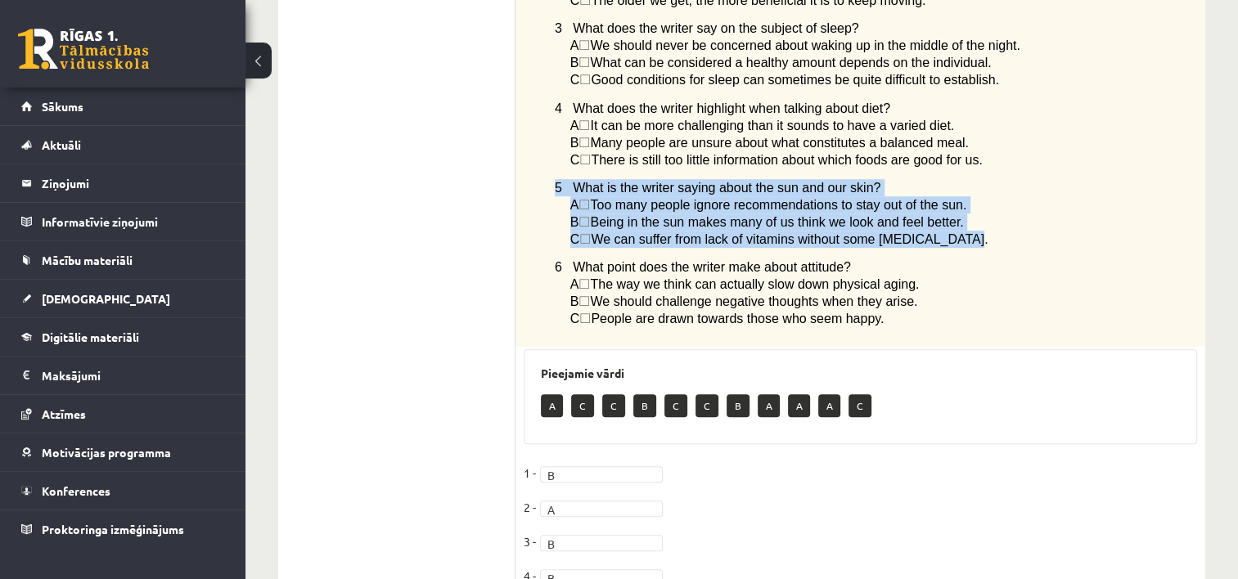
drag, startPoint x: 556, startPoint y: 142, endPoint x: 985, endPoint y: 202, distance: 432.9
copy div "5 What is the writer saying about the sun and our skin? A ☐  Too many people ig…"
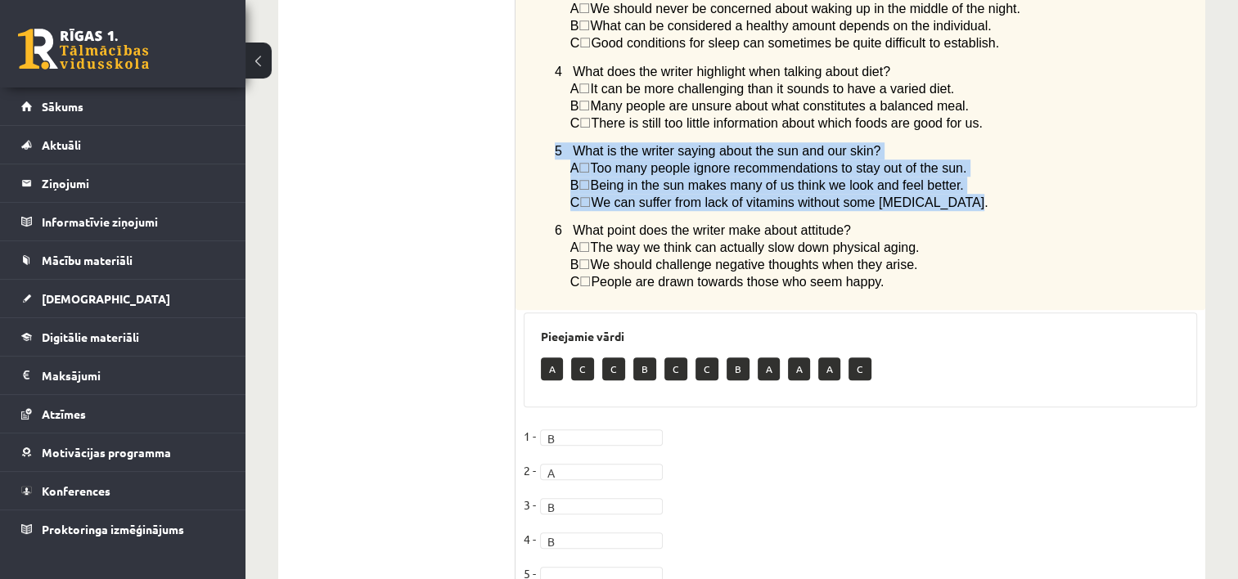
scroll to position [1249, 0]
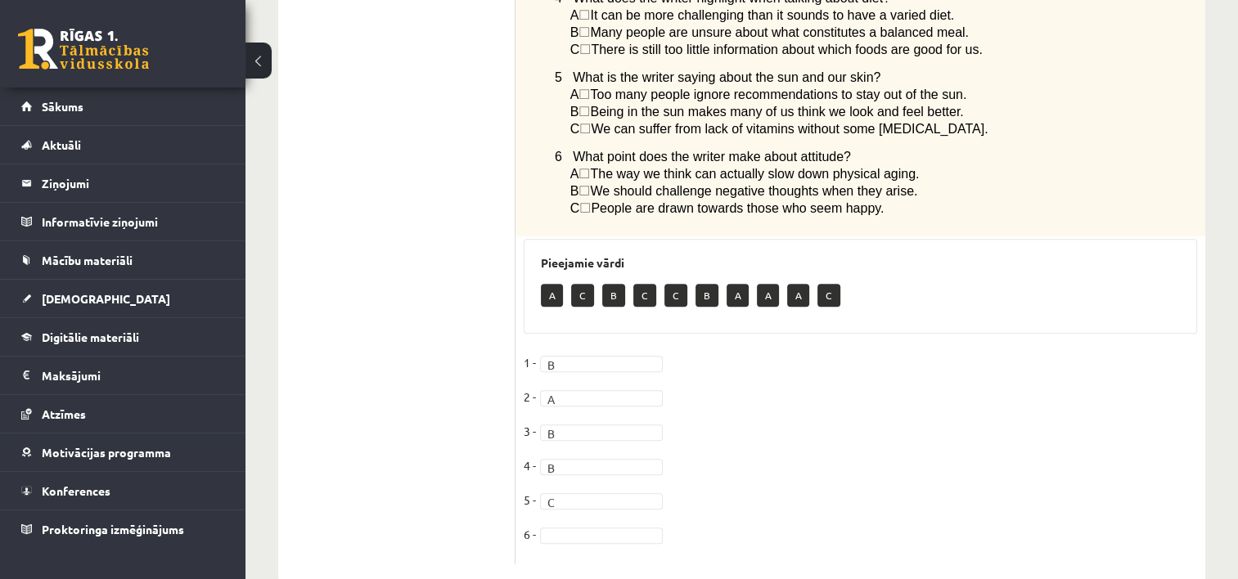
drag, startPoint x: 553, startPoint y: 122, endPoint x: 919, endPoint y: 191, distance: 372.2
click at [609, 284] on p "B" at bounding box center [613, 295] width 23 height 23
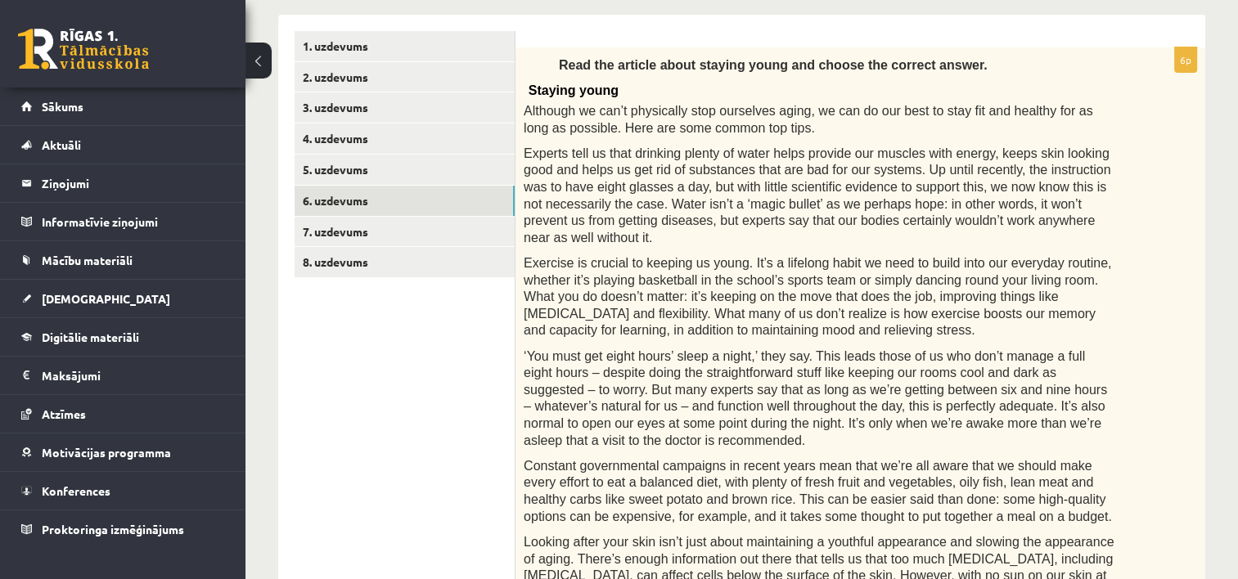
scroll to position [254, 0]
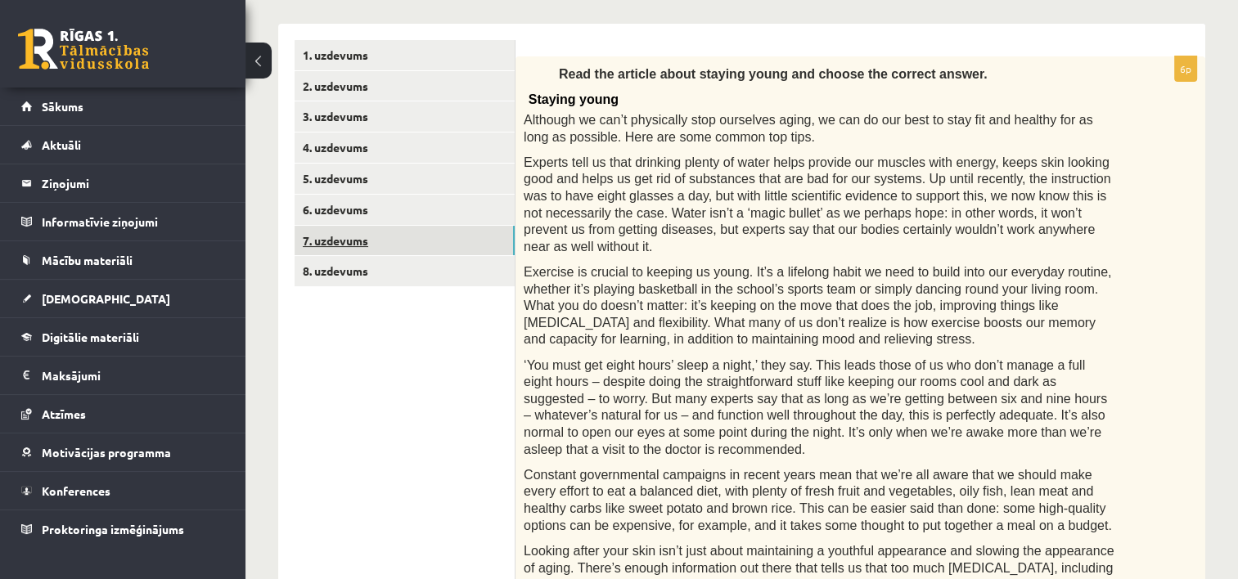
click at [404, 235] on link "7. uzdevums" at bounding box center [405, 241] width 220 height 30
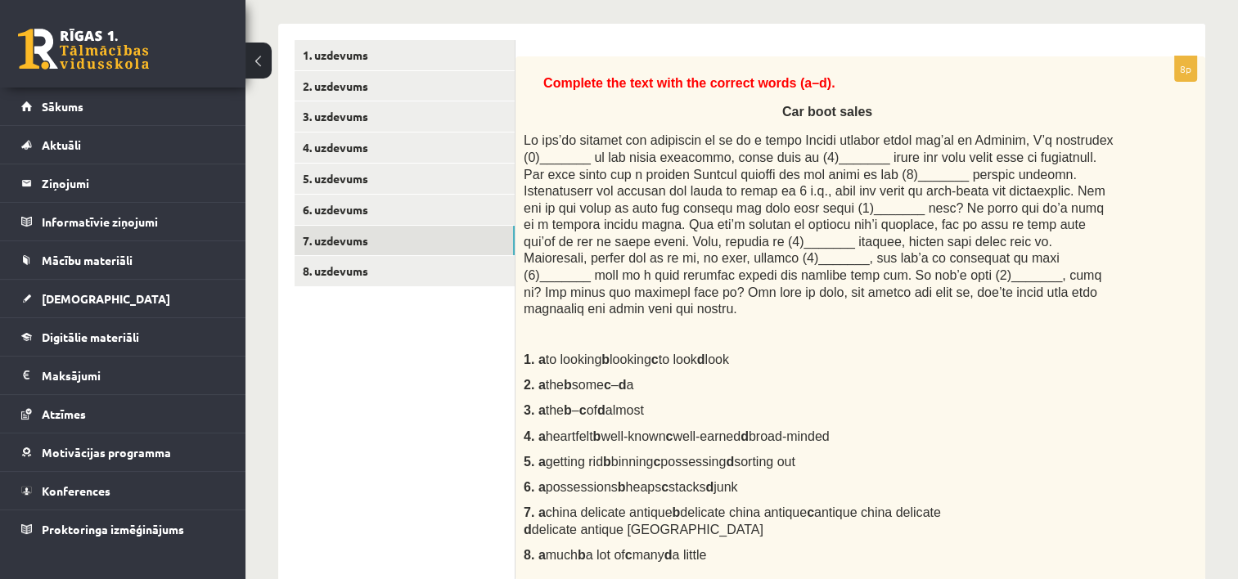
click at [812, 154] on span at bounding box center [818, 224] width 589 height 182
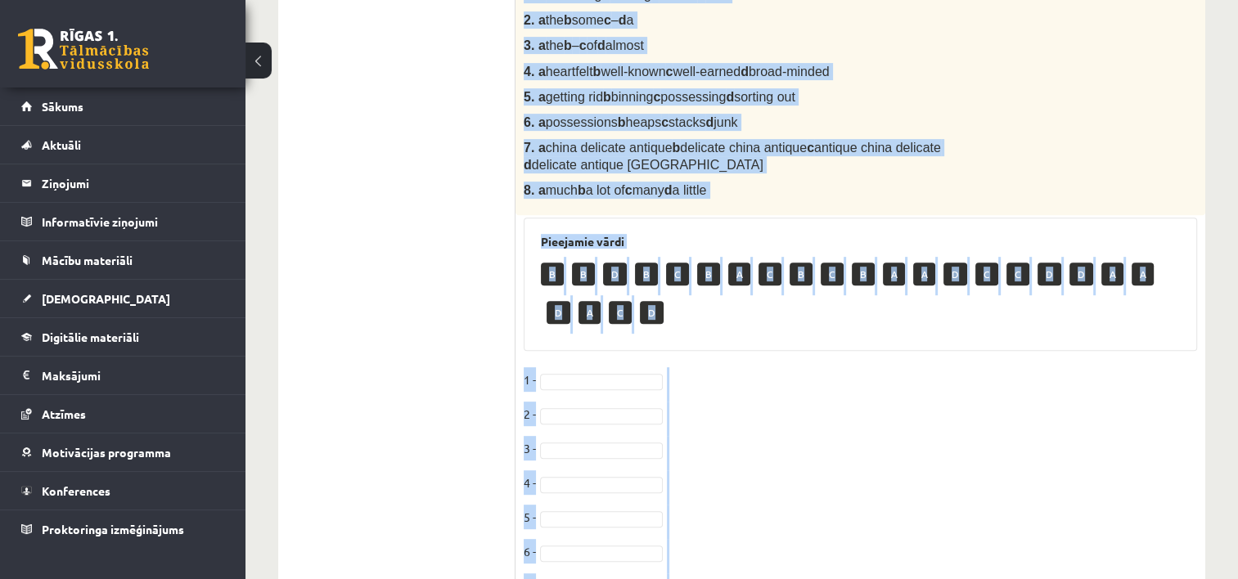
scroll to position [720, 0]
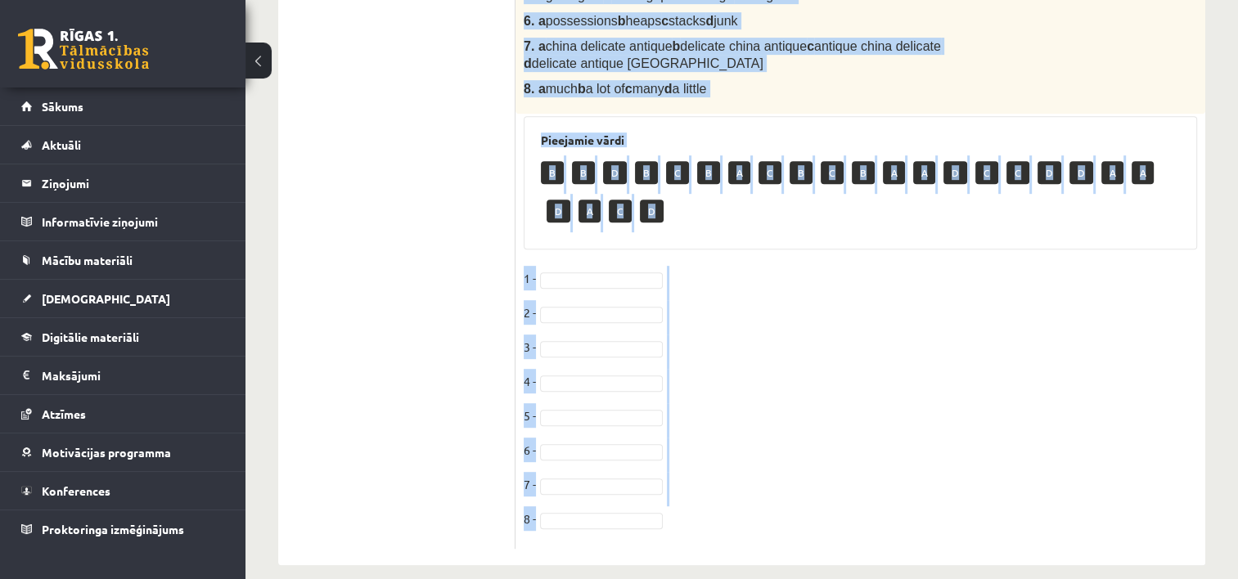
drag, startPoint x: 522, startPoint y: 179, endPoint x: 1041, endPoint y: 70, distance: 530.1
click at [1041, 80] on p "8. a much b a lot of c many d a little" at bounding box center [820, 88] width 592 height 17
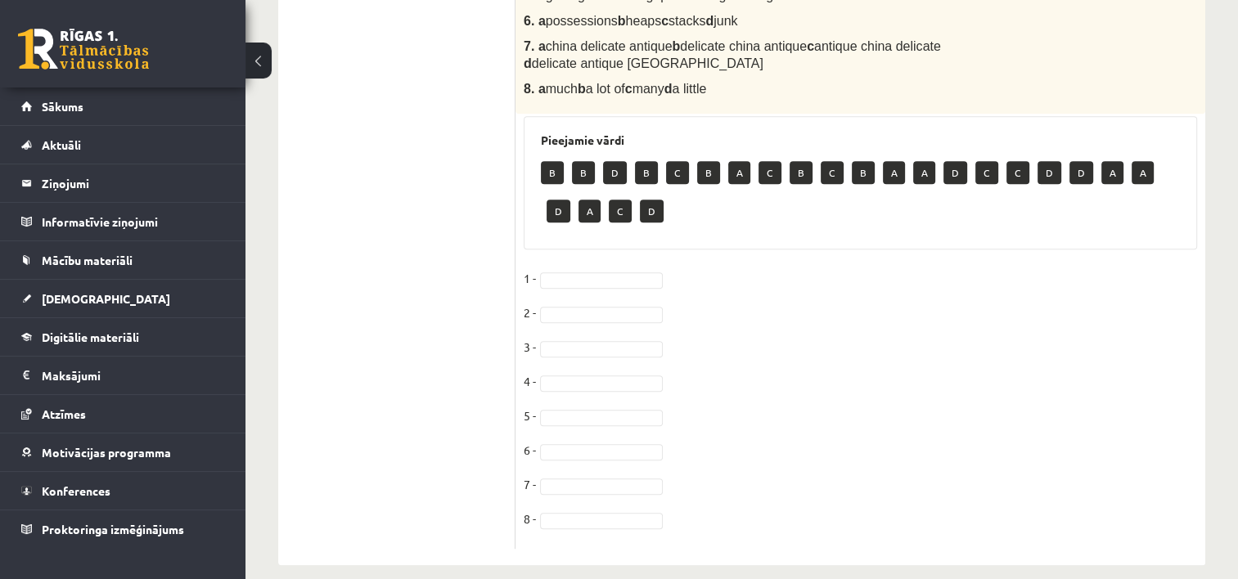
click at [803, 324] on fieldset "1 - 2 - 3 - 4 - 5 - 6 - 7 - 8 -" at bounding box center [860, 403] width 673 height 275
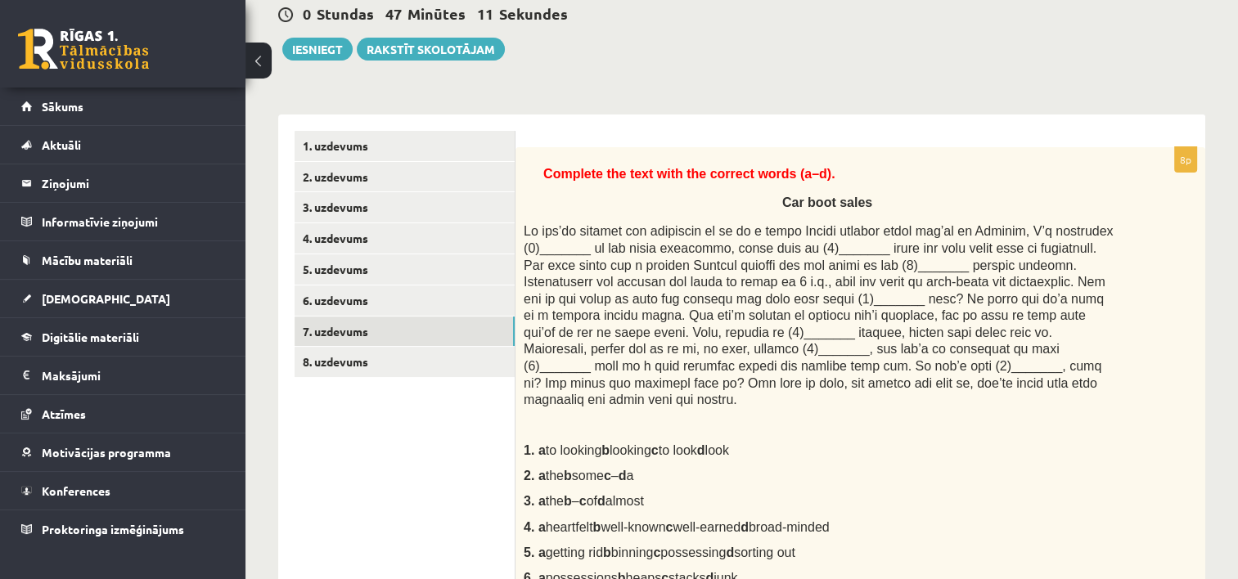
scroll to position [158, 0]
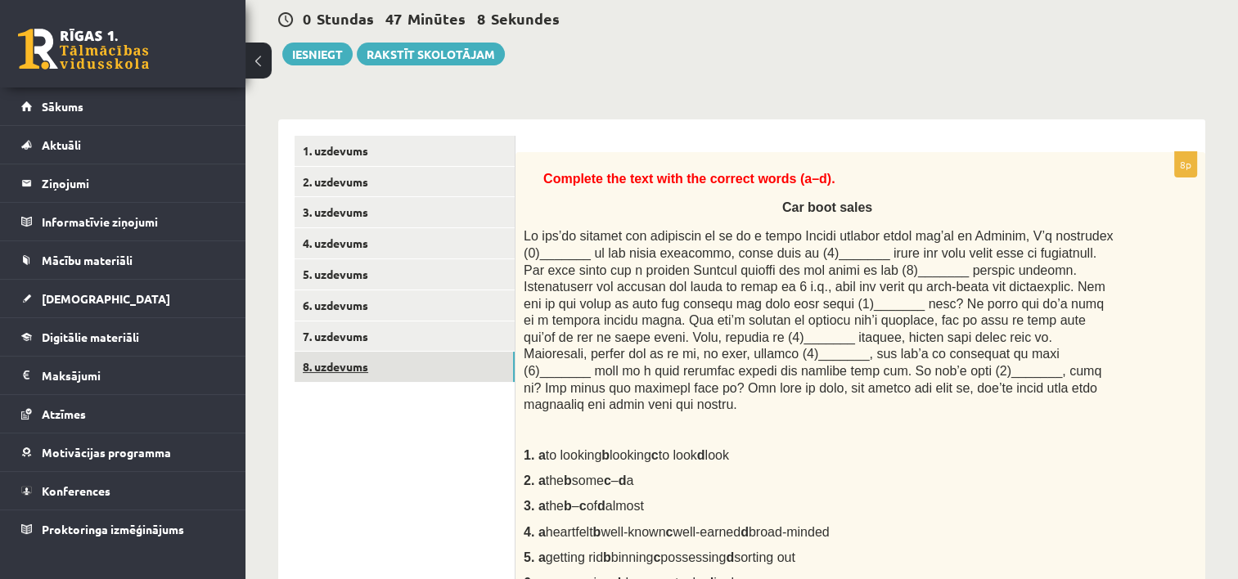
click at [393, 368] on link "8. uzdevums" at bounding box center [405, 367] width 220 height 30
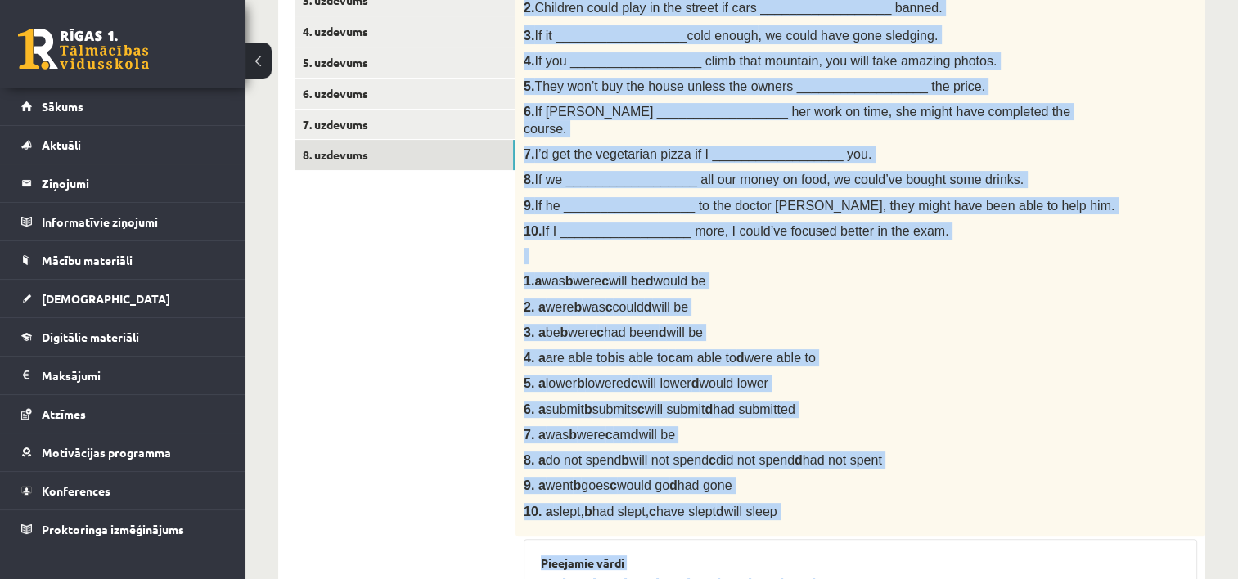
scroll to position [413, 0]
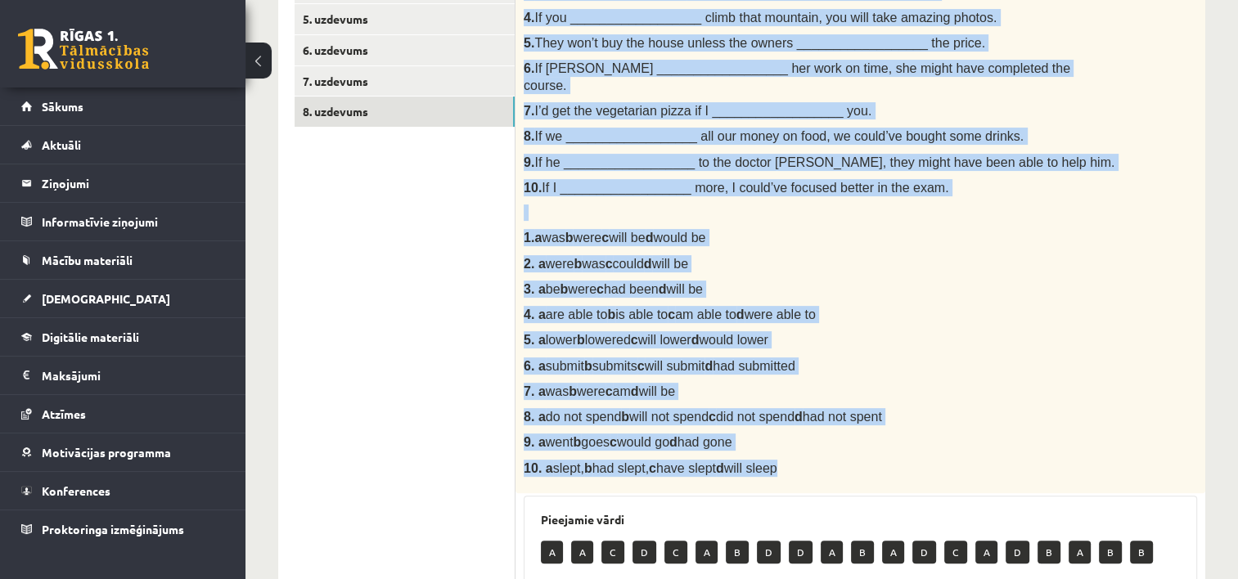
drag, startPoint x: 525, startPoint y: 161, endPoint x: 849, endPoint y: 448, distance: 432.5
click at [849, 448] on div "Choose the correct answer in the sentences with Conditionals Structures. 1. If …" at bounding box center [861, 195] width 690 height 597
click at [615, 475] on div "Choose the correct answer in the sentences with Conditionals Structures. 1. If …" at bounding box center [861, 195] width 690 height 597
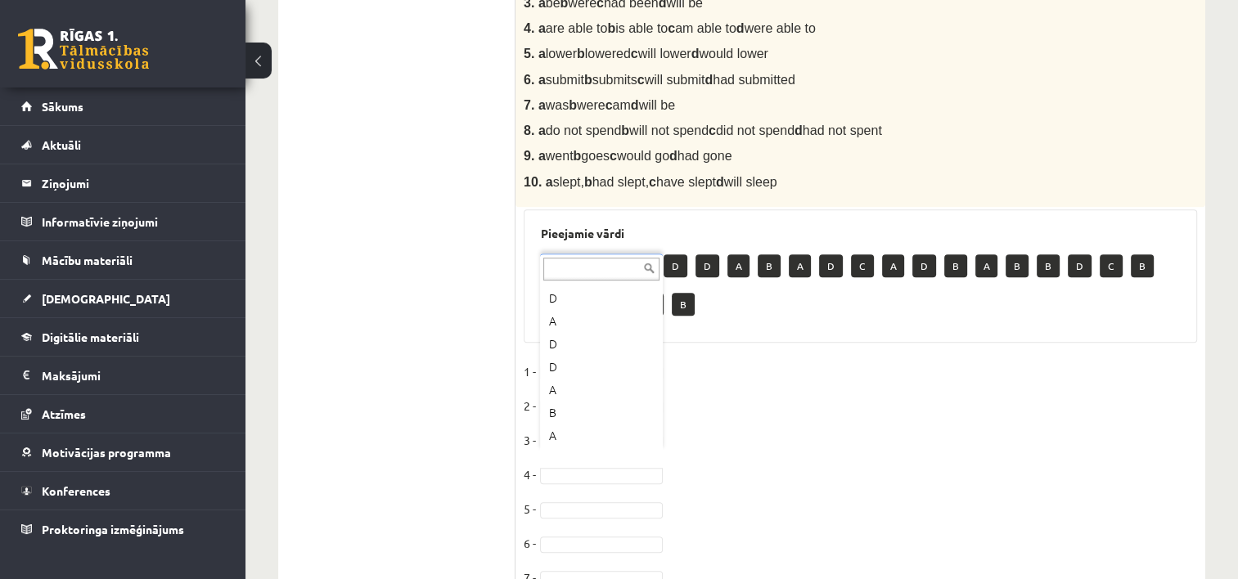
scroll to position [98, 0]
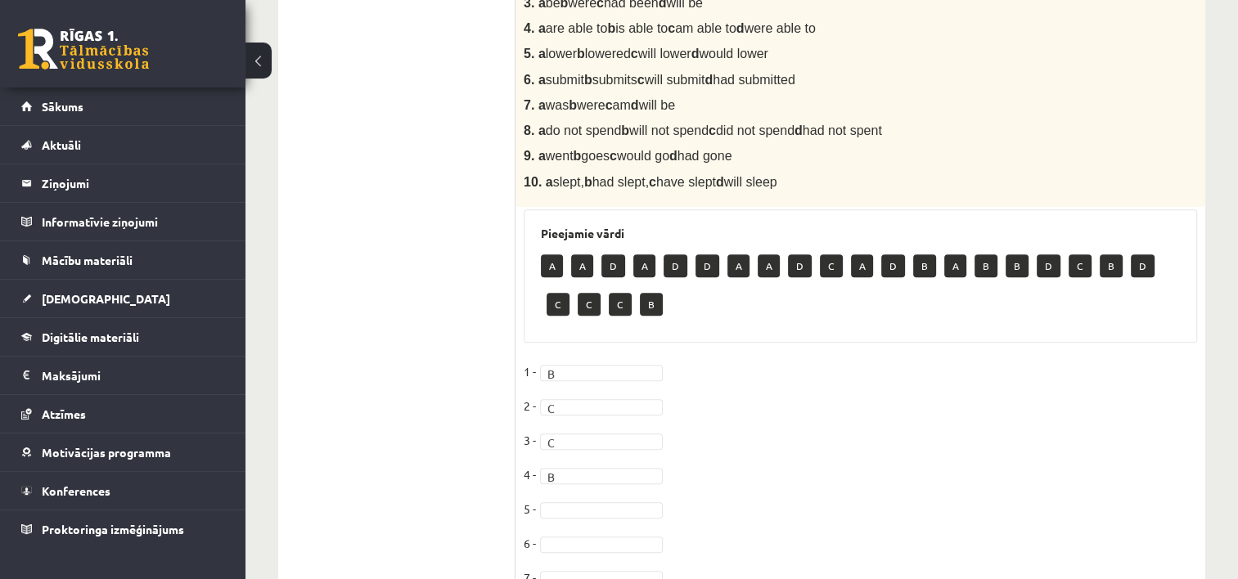
click at [636, 496] on fieldset "1 - B * 2 - C * 3 - C * 4 - B * 5 - 6 - 7 - 8 - 9 - 10 -" at bounding box center [860, 531] width 673 height 344
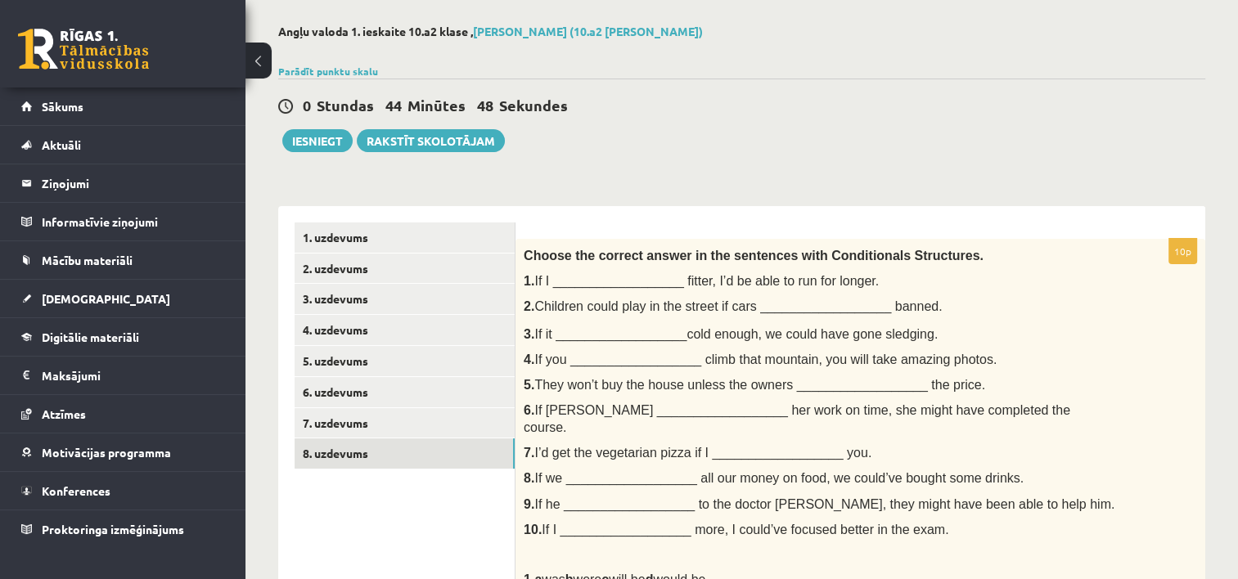
scroll to position [56, 0]
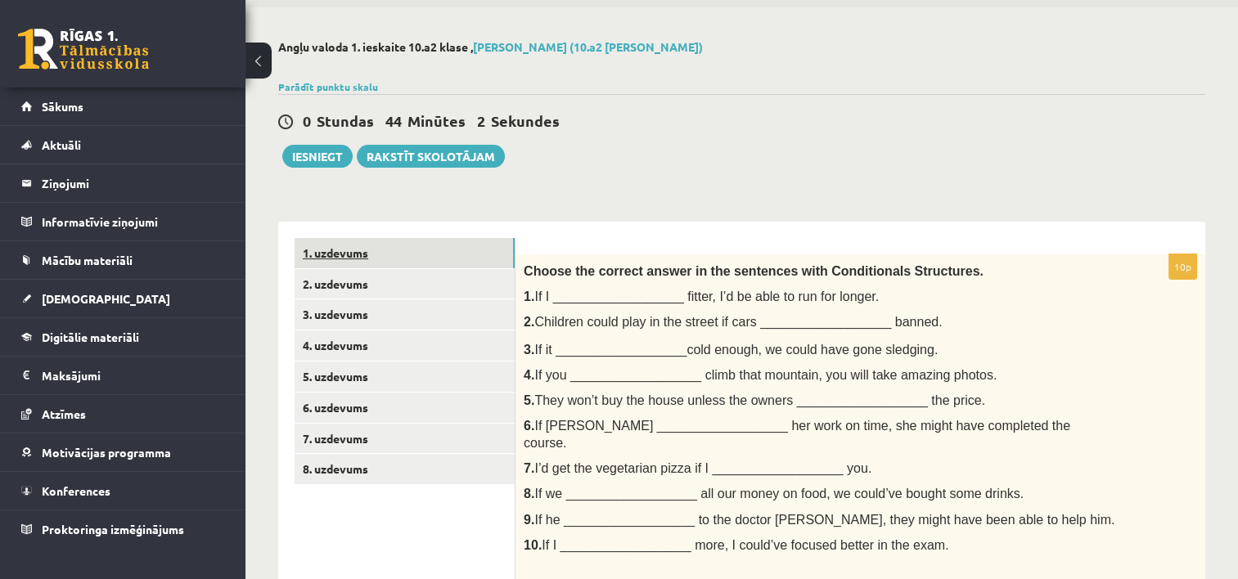
click at [442, 256] on link "1. uzdevums" at bounding box center [405, 253] width 220 height 30
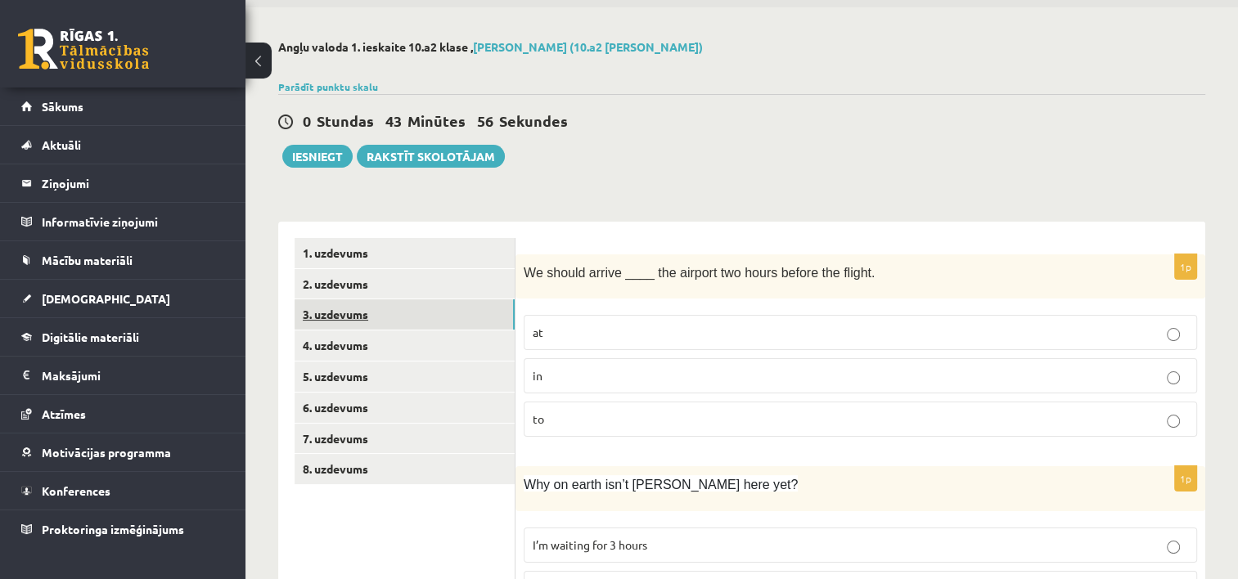
click at [420, 309] on link "3. uzdevums" at bounding box center [405, 314] width 220 height 30
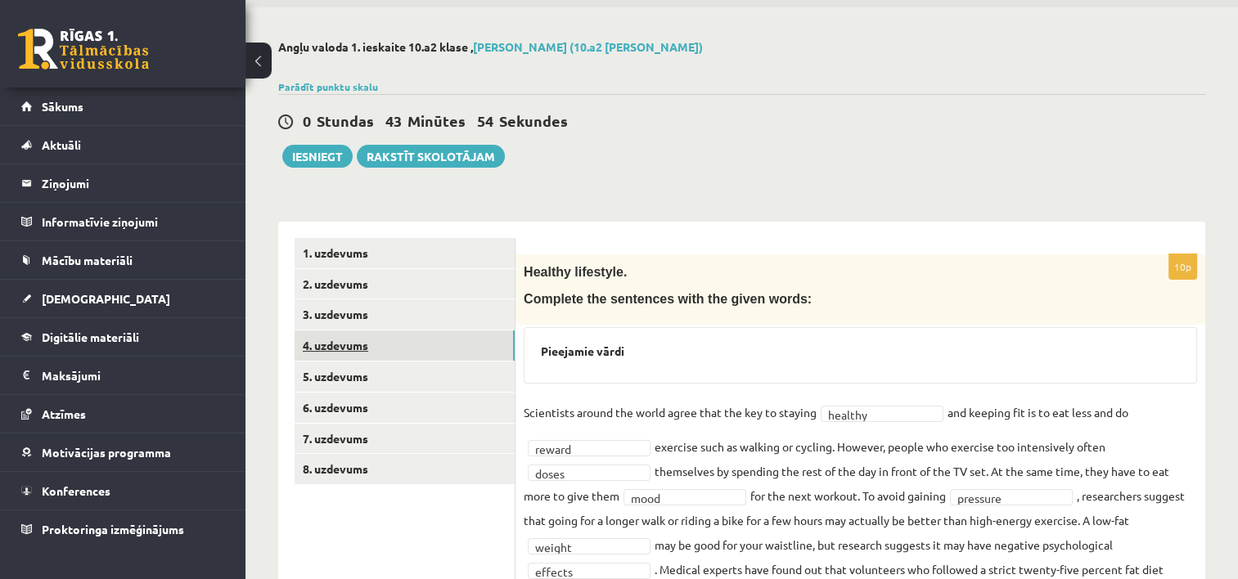
click at [412, 337] on link "4. uzdevums" at bounding box center [405, 346] width 220 height 30
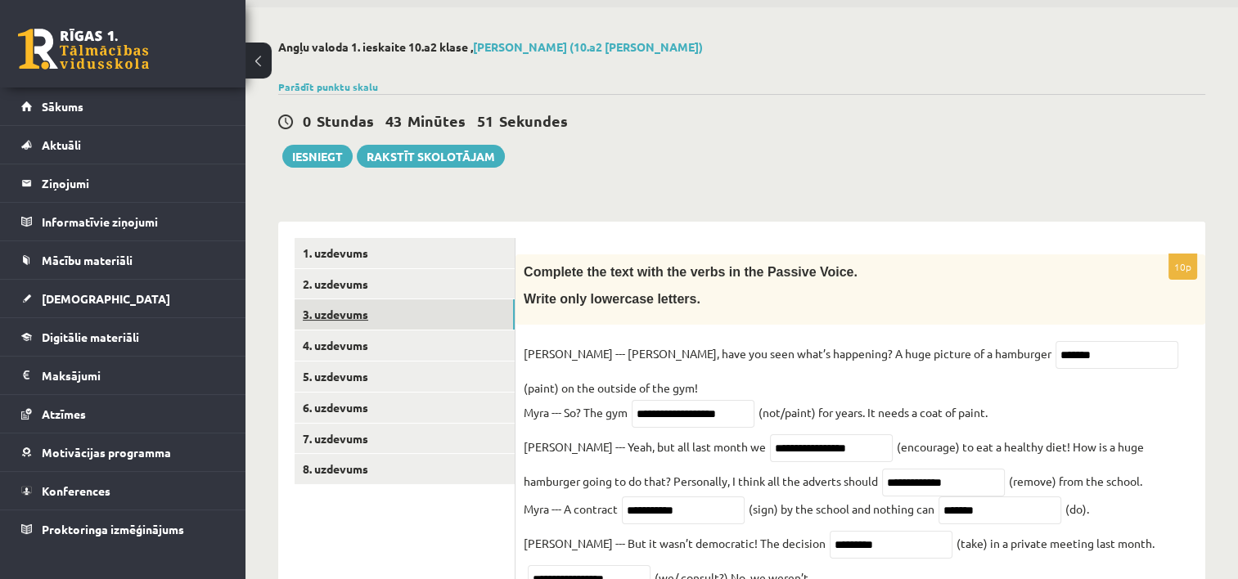
click at [421, 311] on link "3. uzdevums" at bounding box center [405, 314] width 220 height 30
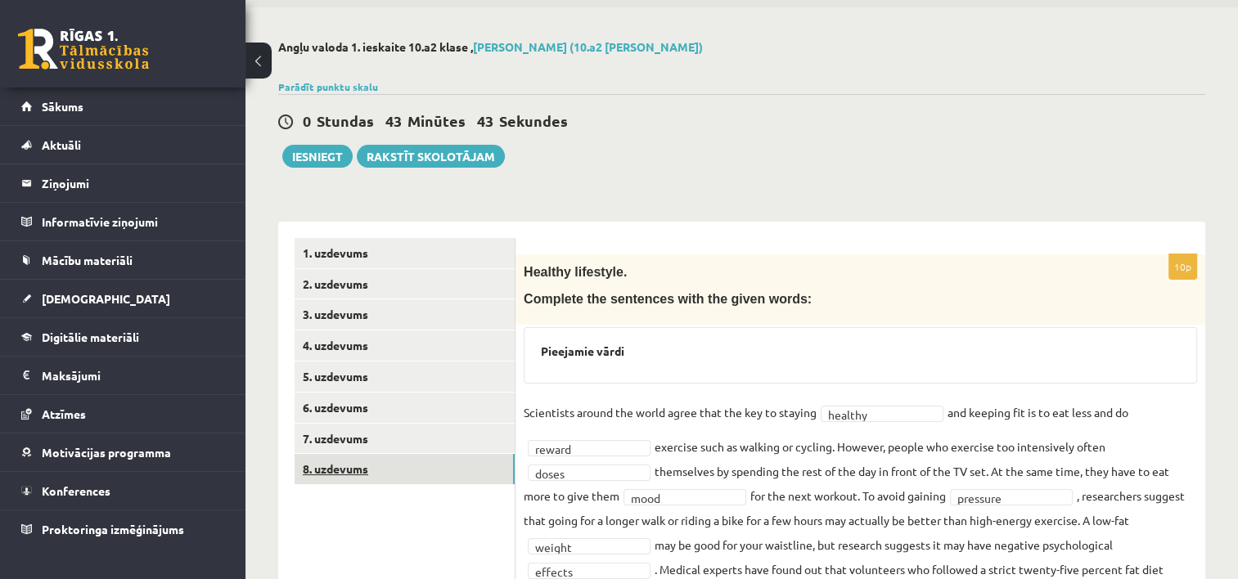
click at [383, 462] on link "8. uzdevums" at bounding box center [405, 469] width 220 height 30
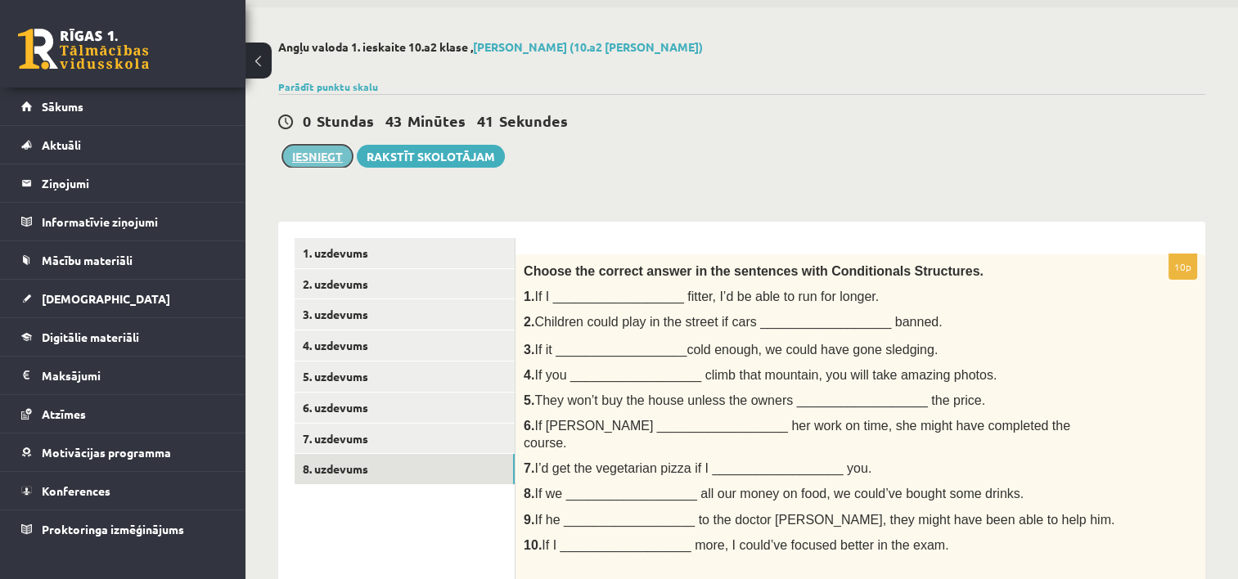
click at [307, 158] on button "Iesniegt" at bounding box center [317, 156] width 70 height 23
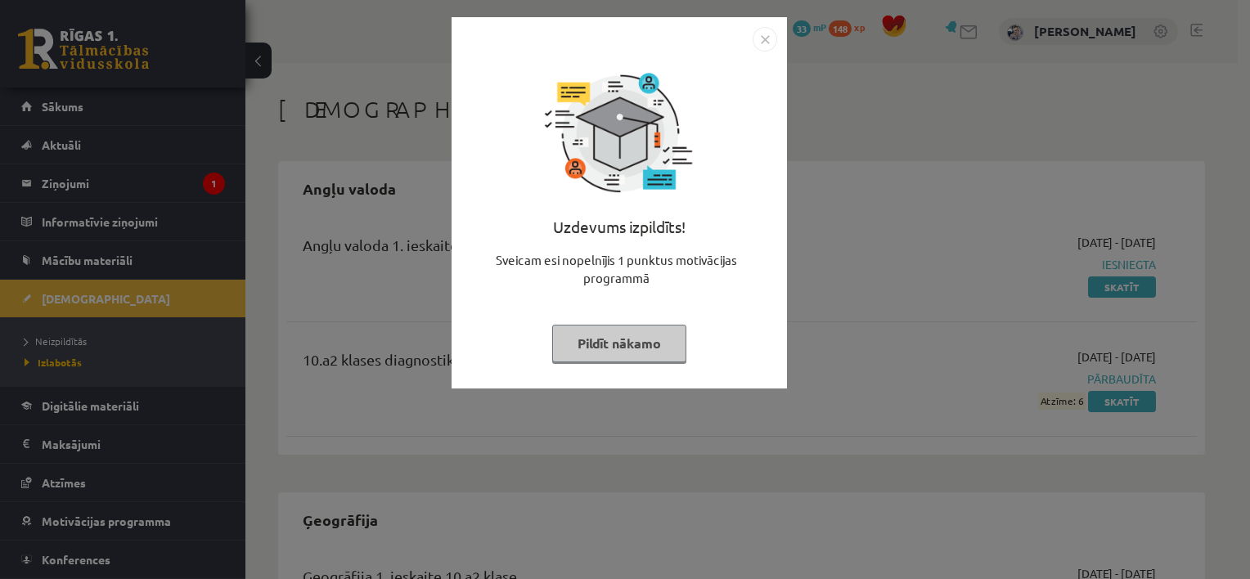
click at [650, 345] on button "Pildīt nākamo" at bounding box center [619, 344] width 134 height 38
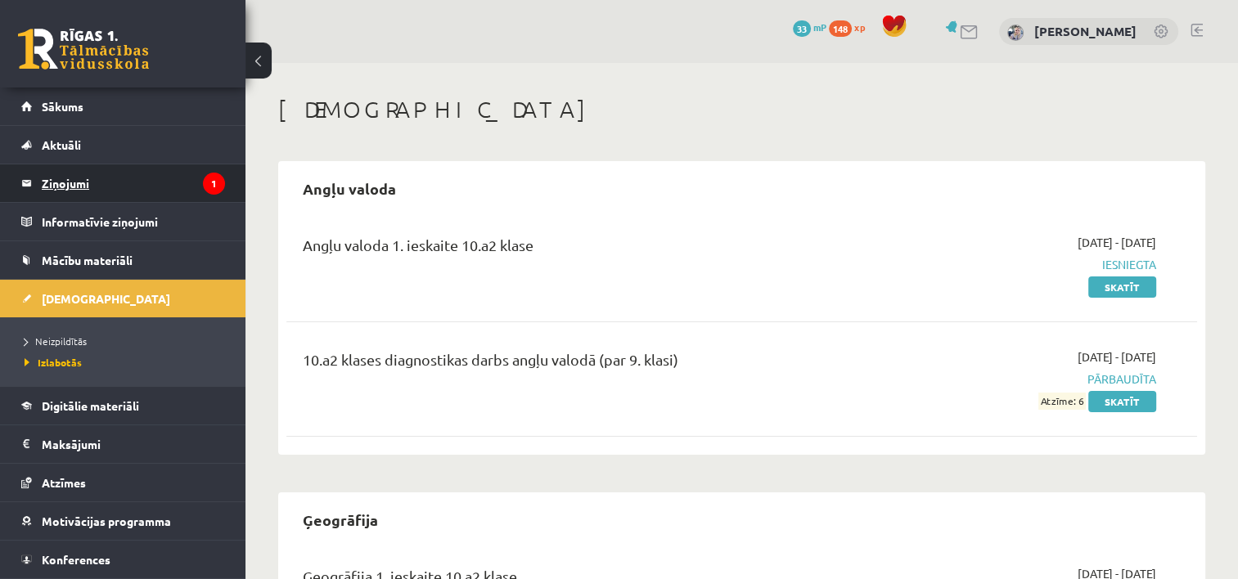
click at [133, 177] on legend "Ziņojumi 1" at bounding box center [133, 183] width 183 height 38
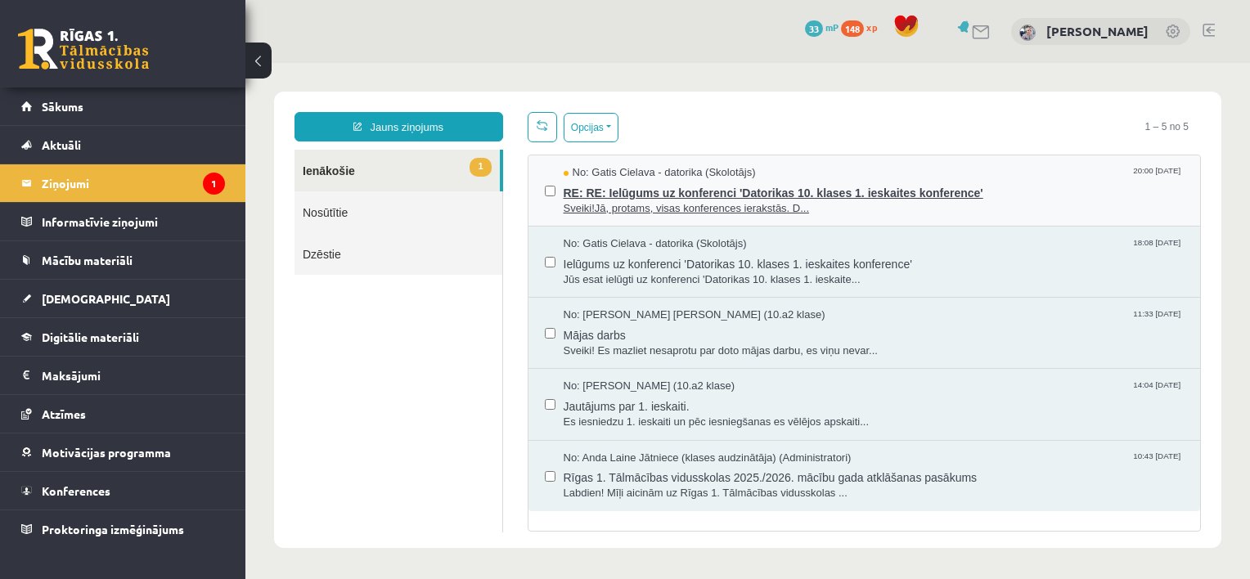
click at [653, 186] on span "RE: RE: Ielūgums uz konferenci 'Datorikas 10. klases 1. ieskaites konference'" at bounding box center [874, 191] width 621 height 20
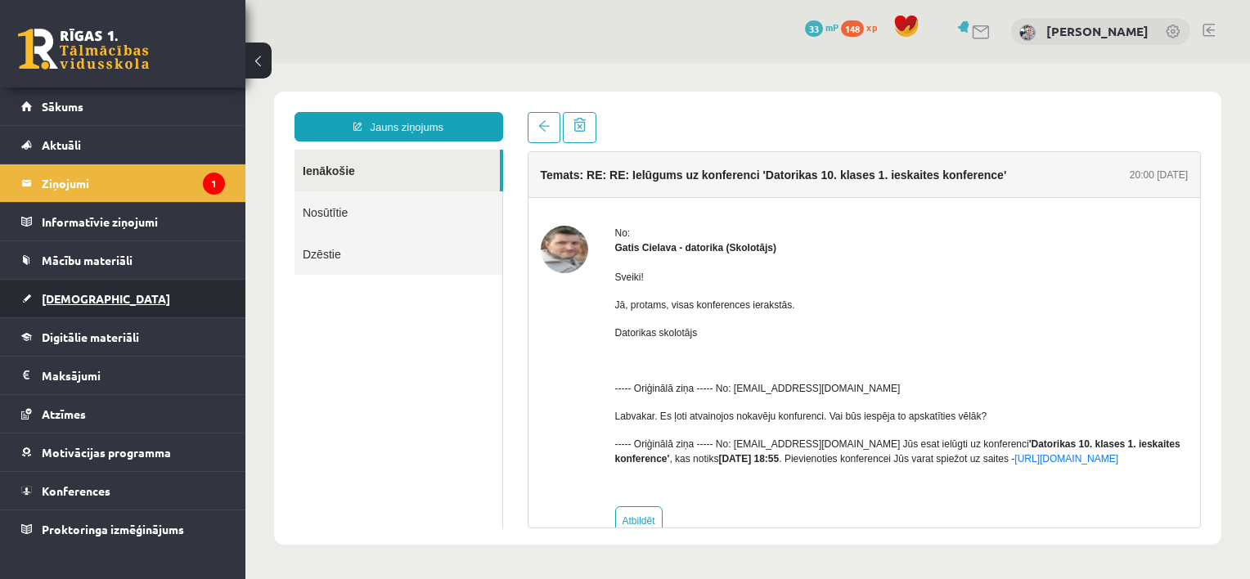
click at [88, 308] on link "[DEMOGRAPHIC_DATA]" at bounding box center [123, 299] width 204 height 38
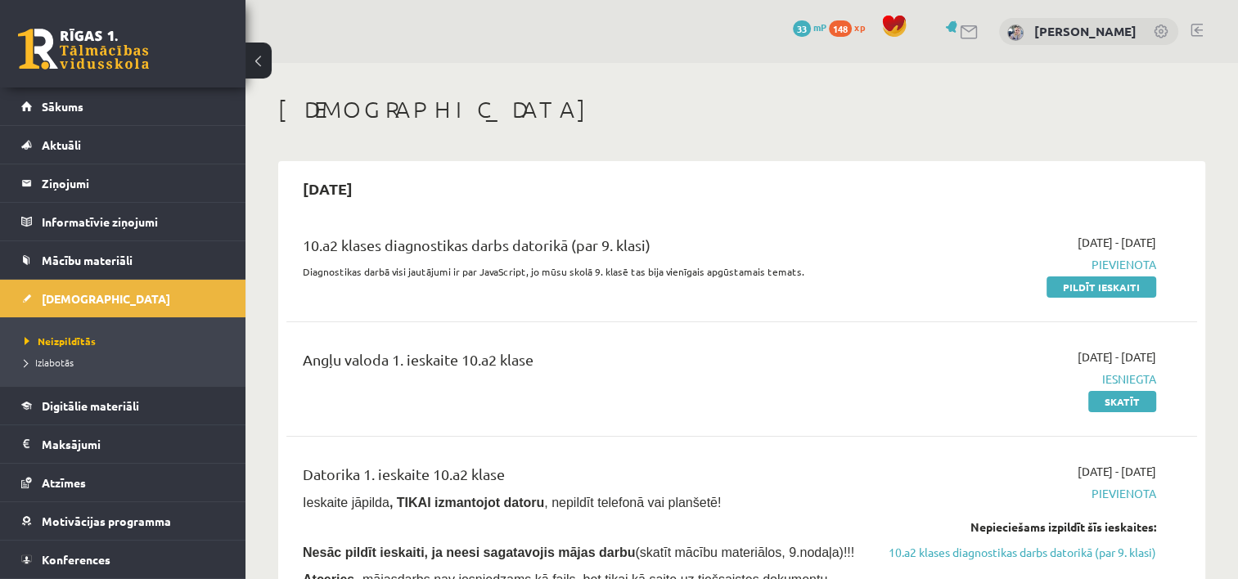
click at [979, 27] on link at bounding box center [970, 32] width 20 height 14
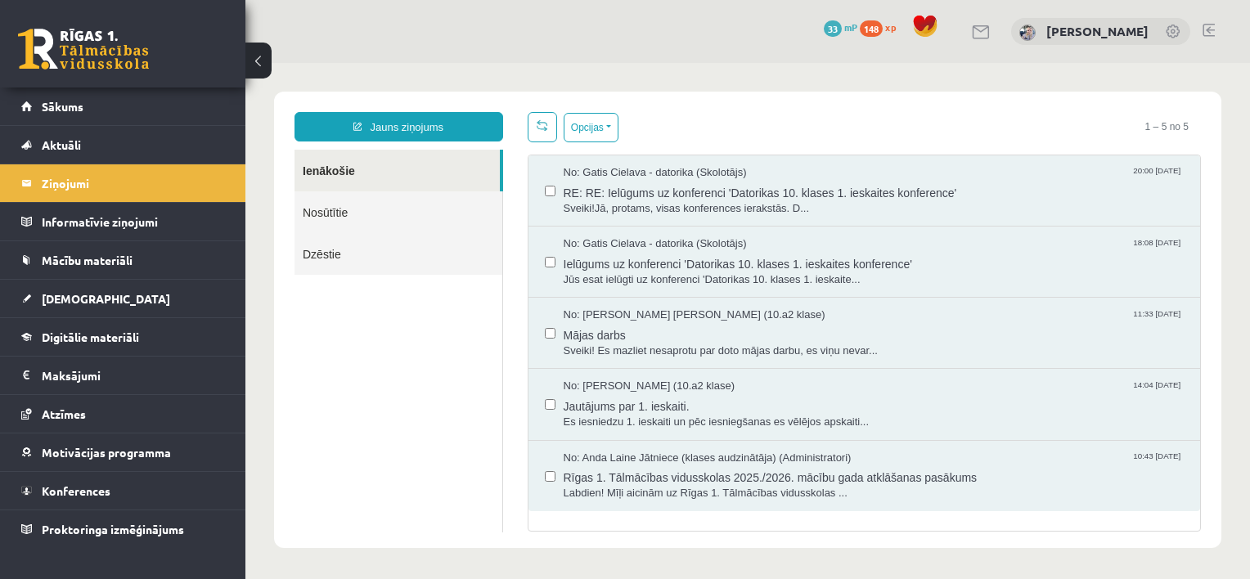
click at [417, 193] on link "Nosūtītie" at bounding box center [399, 212] width 208 height 42
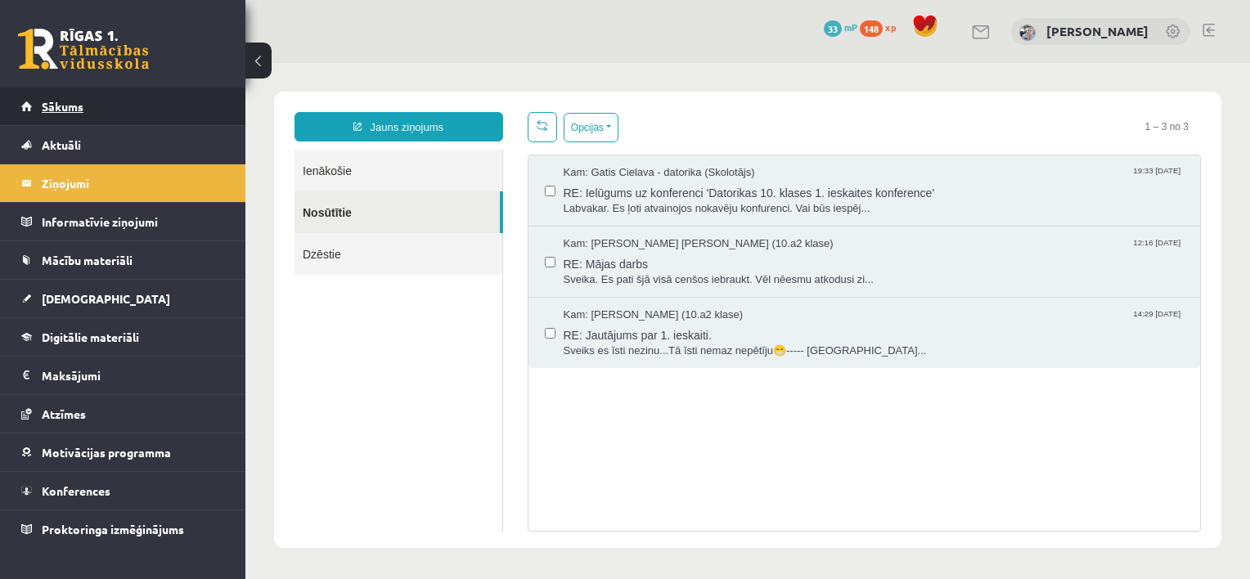
click at [172, 106] on link "Sākums" at bounding box center [123, 107] width 204 height 38
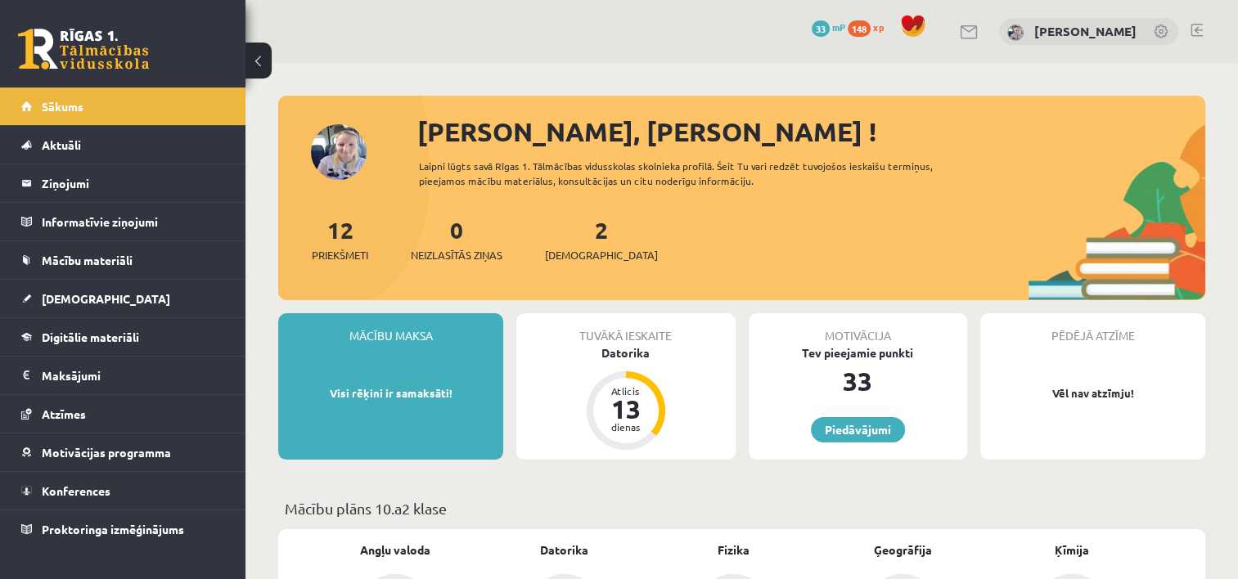
click at [925, 29] on span at bounding box center [913, 26] width 25 height 25
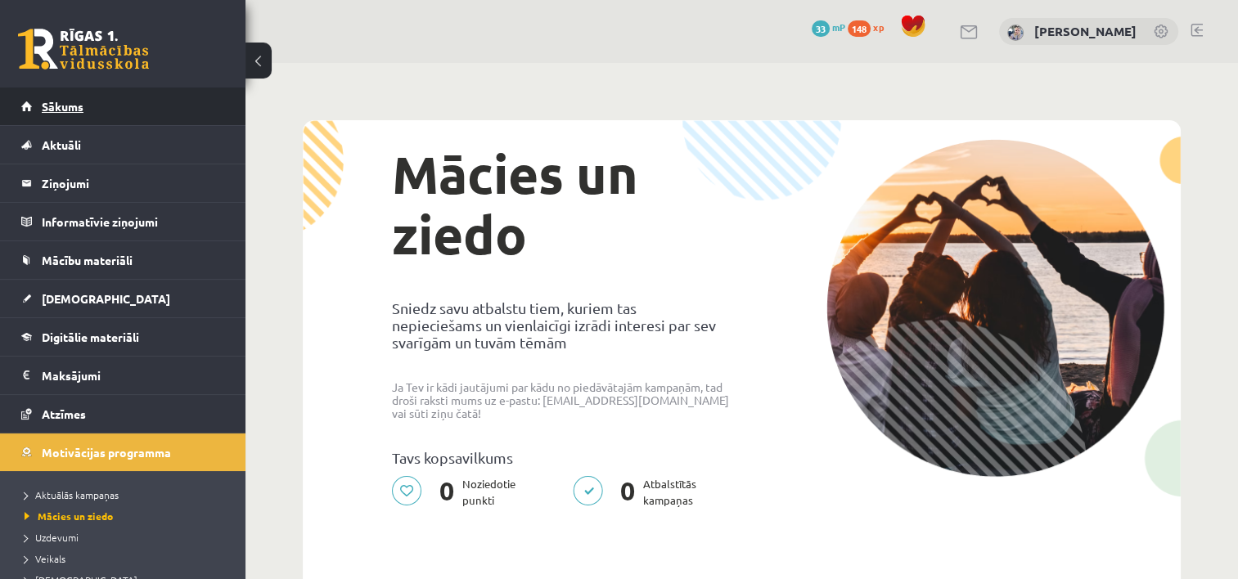
click at [160, 99] on link "Sākums" at bounding box center [123, 107] width 204 height 38
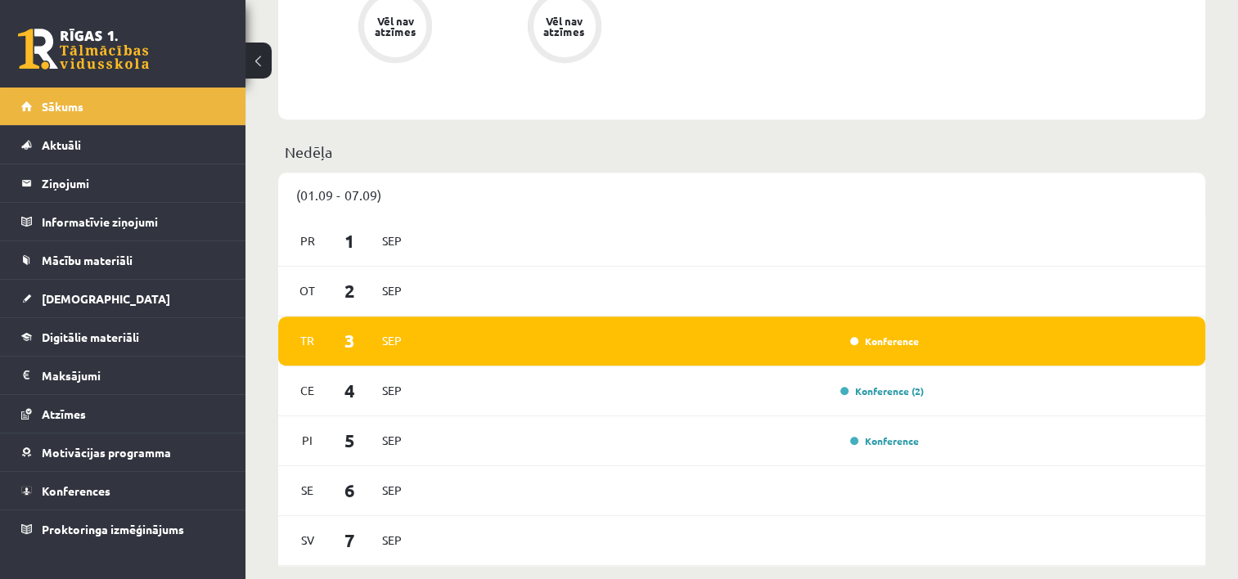
scroll to position [893, 0]
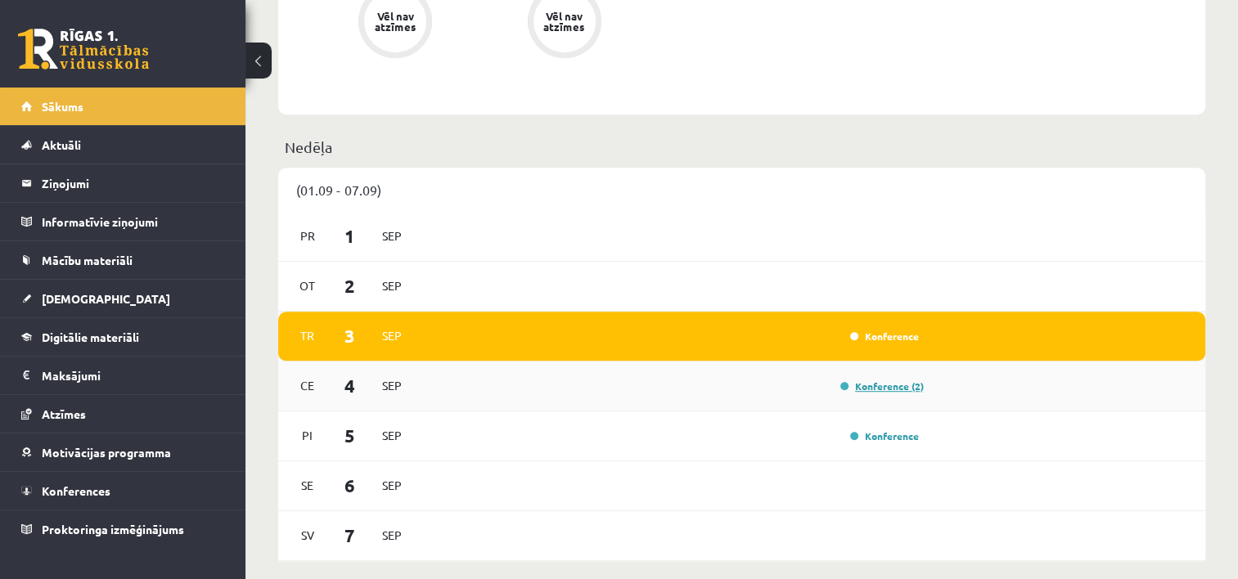
click at [913, 388] on link "Konference (2)" at bounding box center [881, 386] width 83 height 13
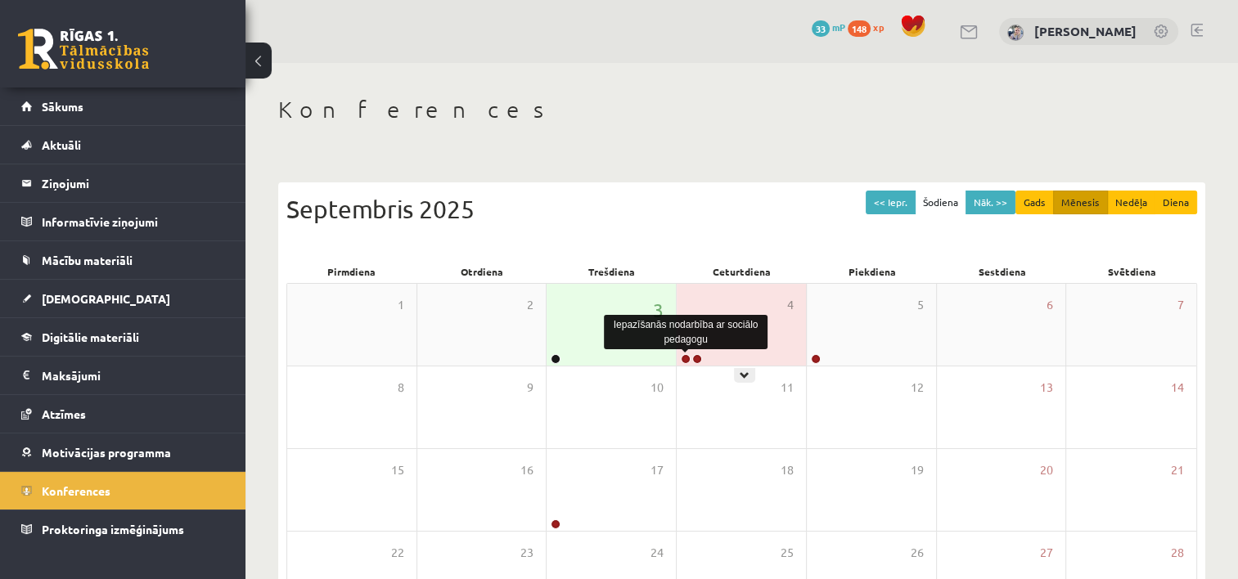
click at [687, 360] on link at bounding box center [686, 359] width 10 height 10
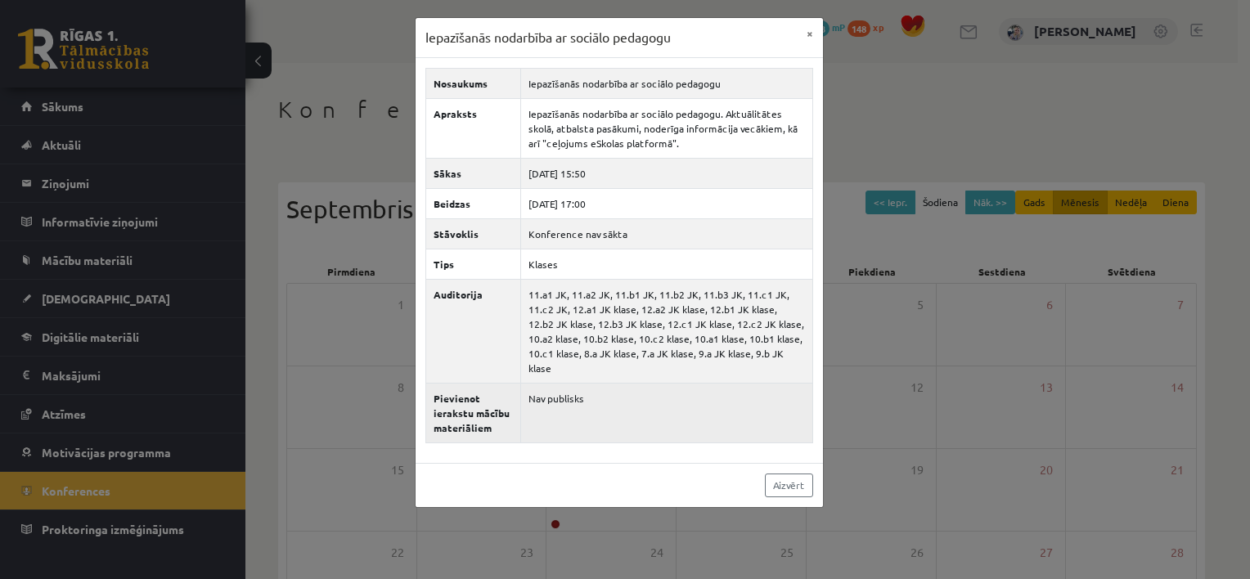
click at [660, 403] on td "Nav publisks" at bounding box center [666, 413] width 292 height 60
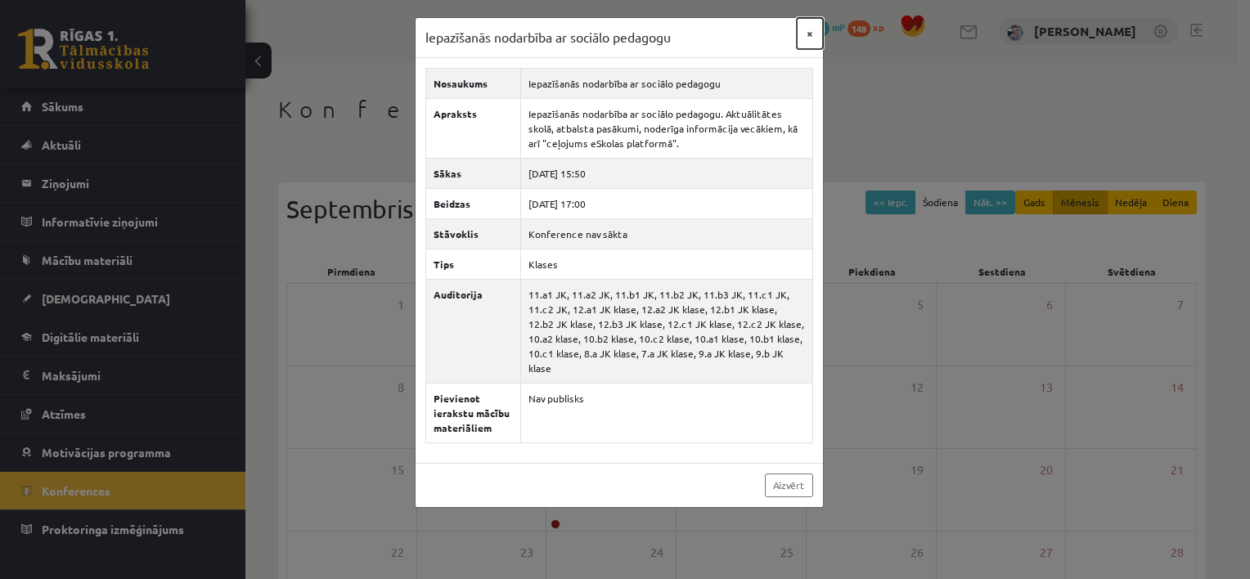
click at [807, 34] on button "×" at bounding box center [810, 33] width 26 height 31
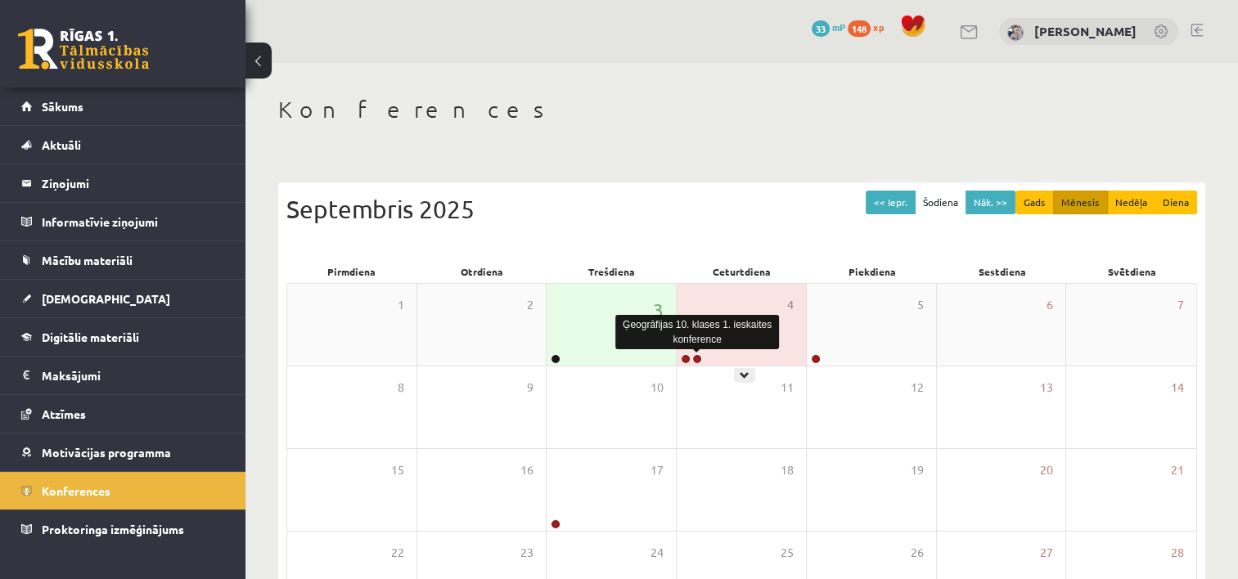
click at [697, 357] on link at bounding box center [697, 359] width 10 height 10
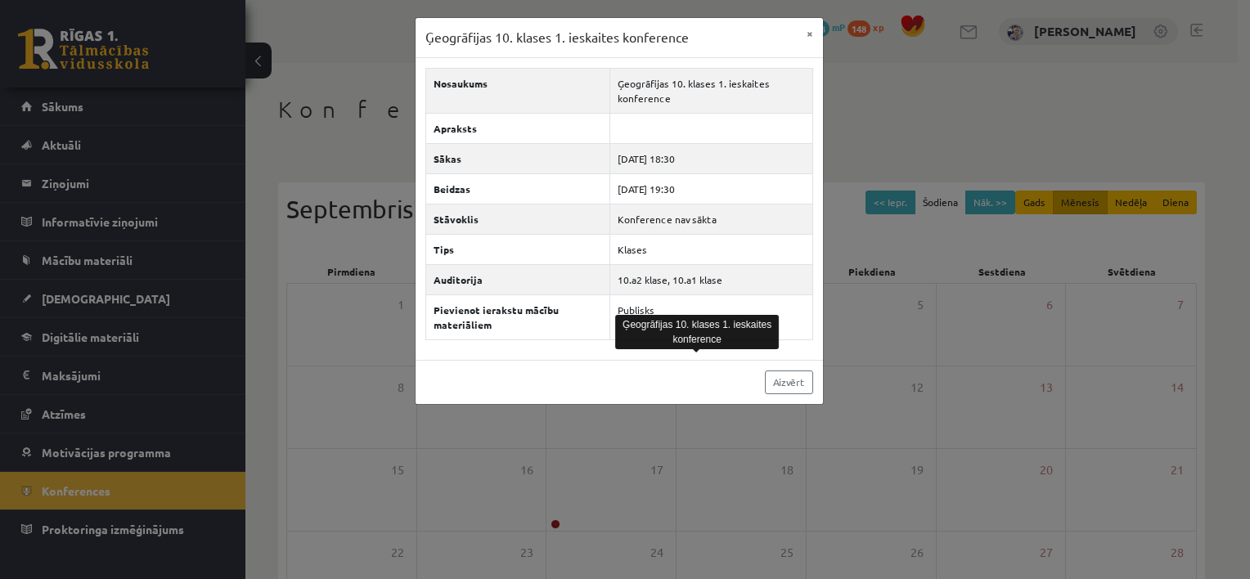
click at [666, 368] on div "Aizvērt" at bounding box center [620, 382] width 408 height 44
click at [913, 58] on div "Ģeogrāfijas 10. klases 1. ieskaites konference × Nosaukums Ģeogrāfijas 10. klas…" at bounding box center [625, 289] width 1250 height 579
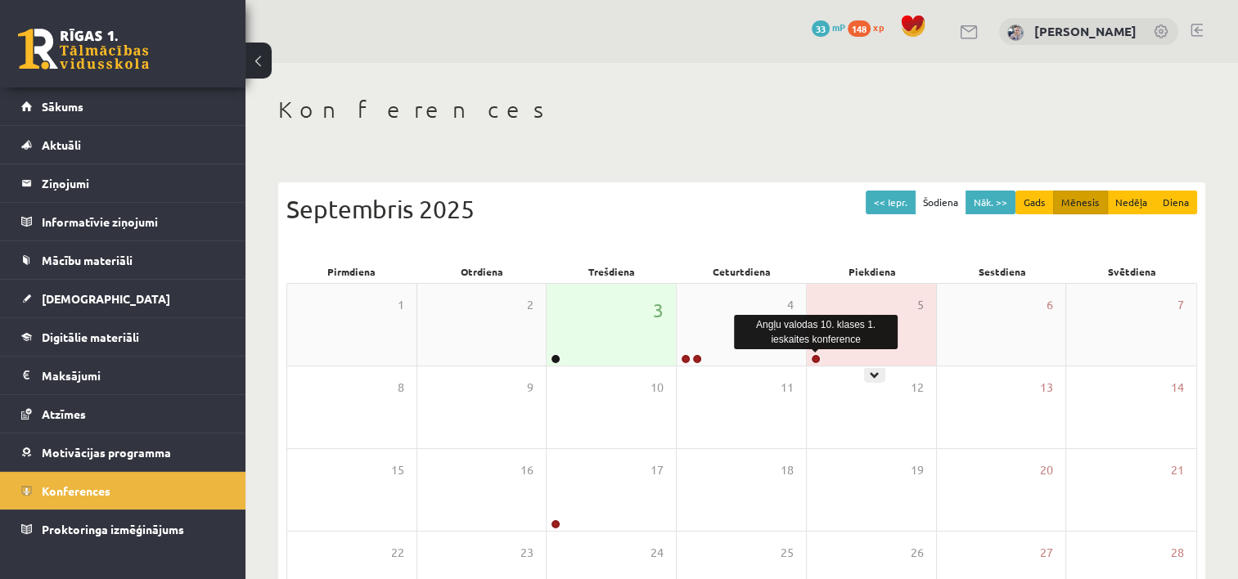
click at [814, 362] on link at bounding box center [816, 359] width 10 height 10
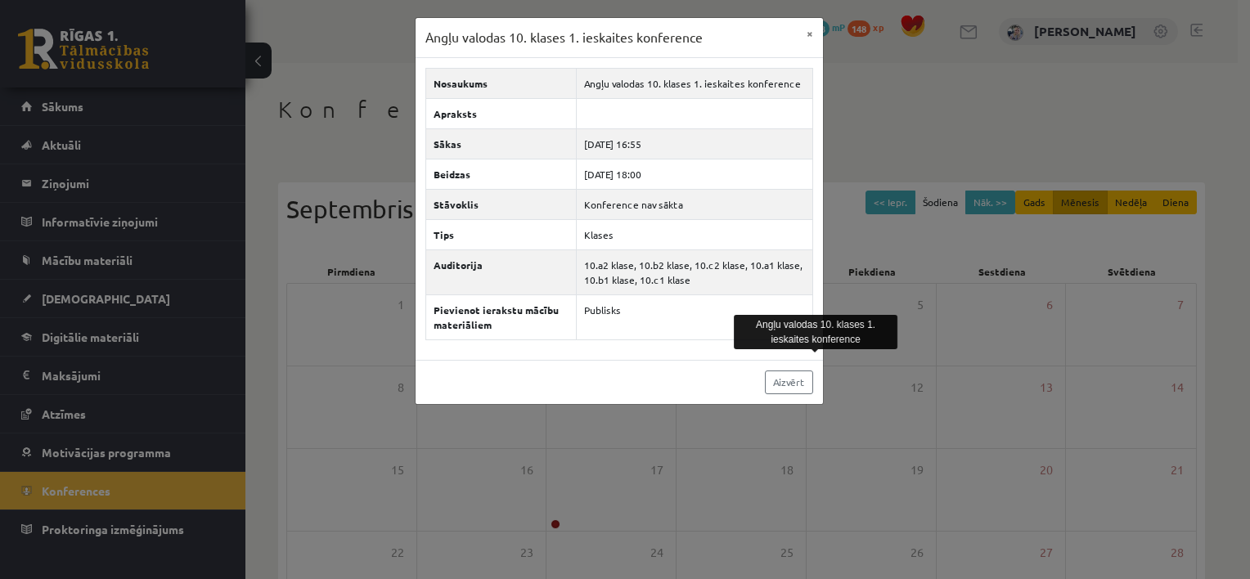
click at [782, 419] on div "Angļu valodas 10. klases 1. ieskaites konference × Nosaukums Angļu valodas 10. …" at bounding box center [625, 289] width 1250 height 579
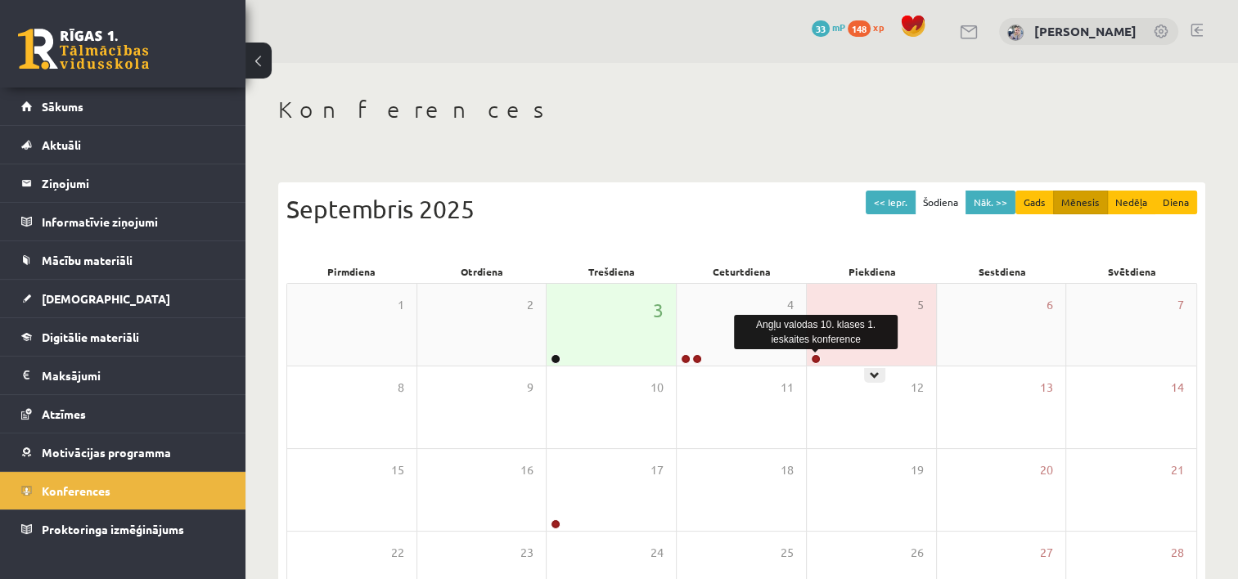
click at [815, 357] on link at bounding box center [816, 359] width 10 height 10
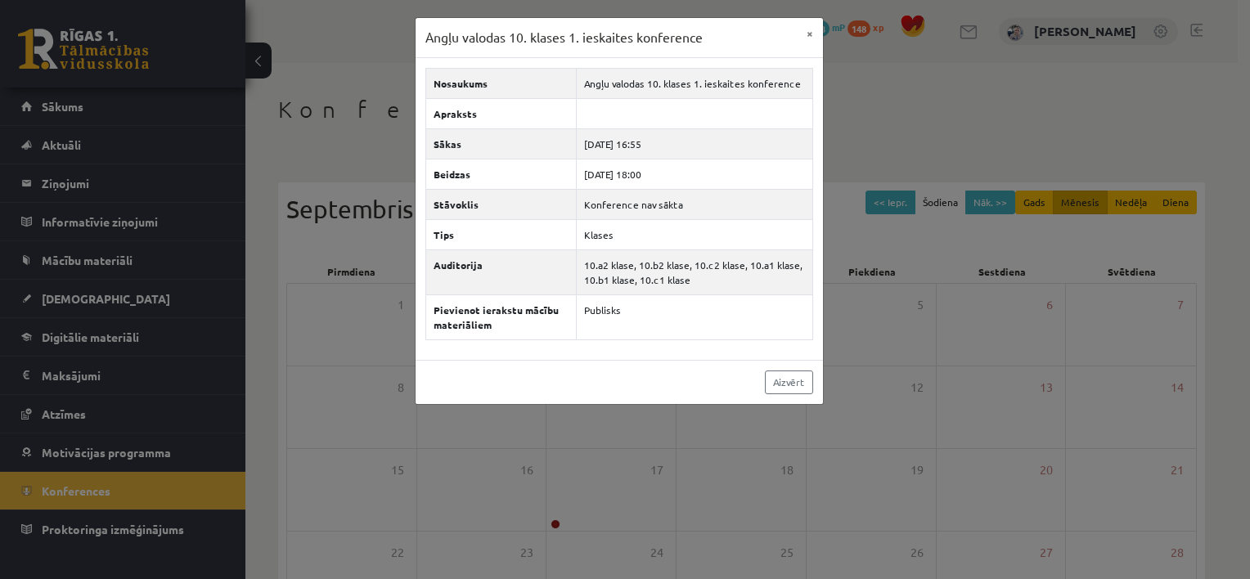
click at [872, 357] on div "Angļu valodas 10. klases 1. ieskaites konference × Nosaukums Angļu valodas 10. …" at bounding box center [625, 289] width 1250 height 579
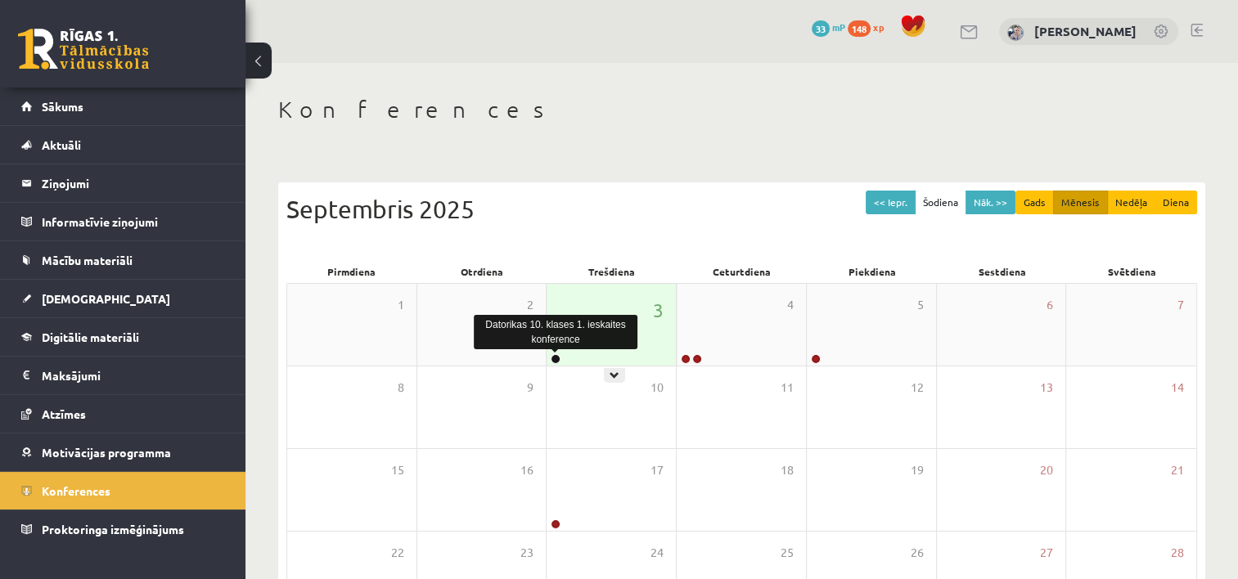
click at [553, 360] on link at bounding box center [556, 359] width 10 height 10
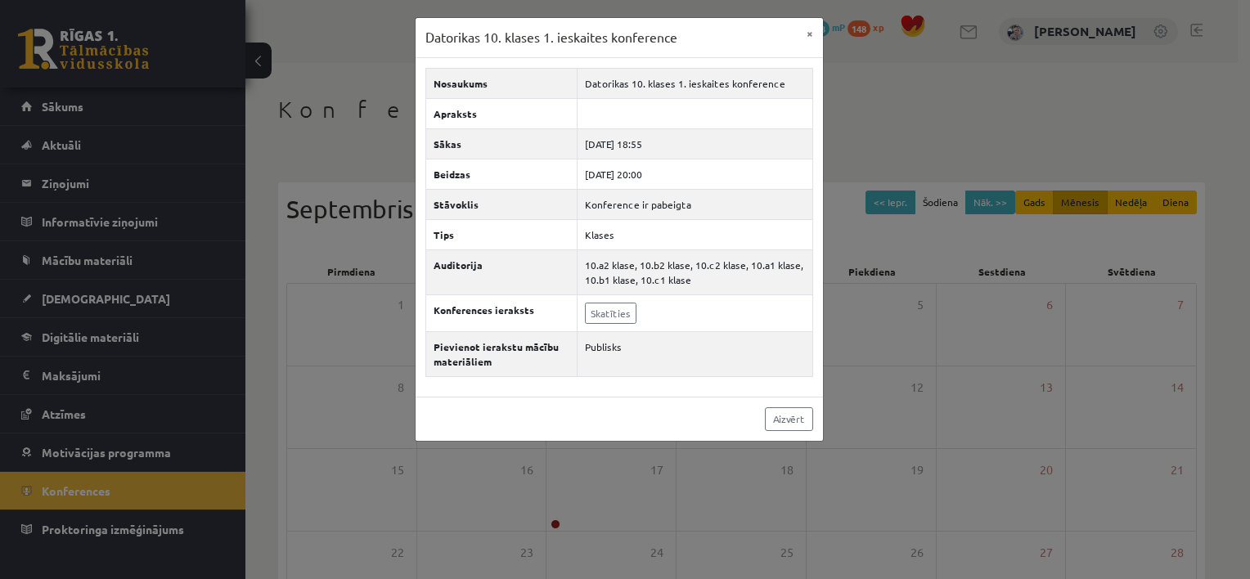
click at [741, 525] on div "Datorikas 10. klases 1. ieskaites konference × Nosaukums Datorikas 10. klases 1…" at bounding box center [625, 289] width 1250 height 579
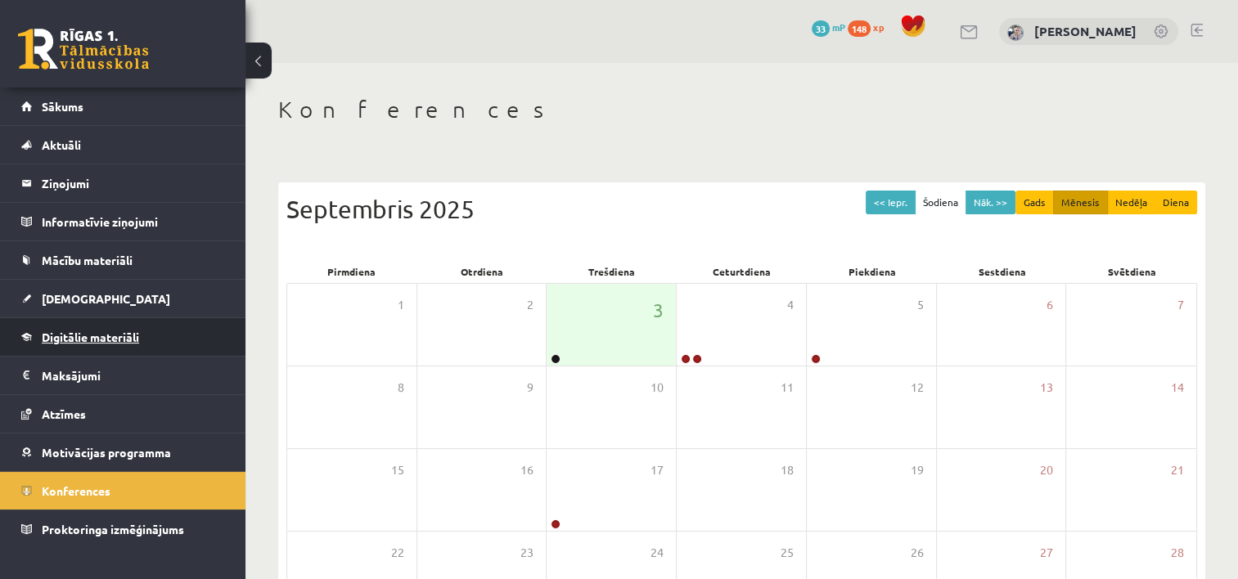
click at [64, 336] on span "Digitālie materiāli" at bounding box center [90, 337] width 97 height 15
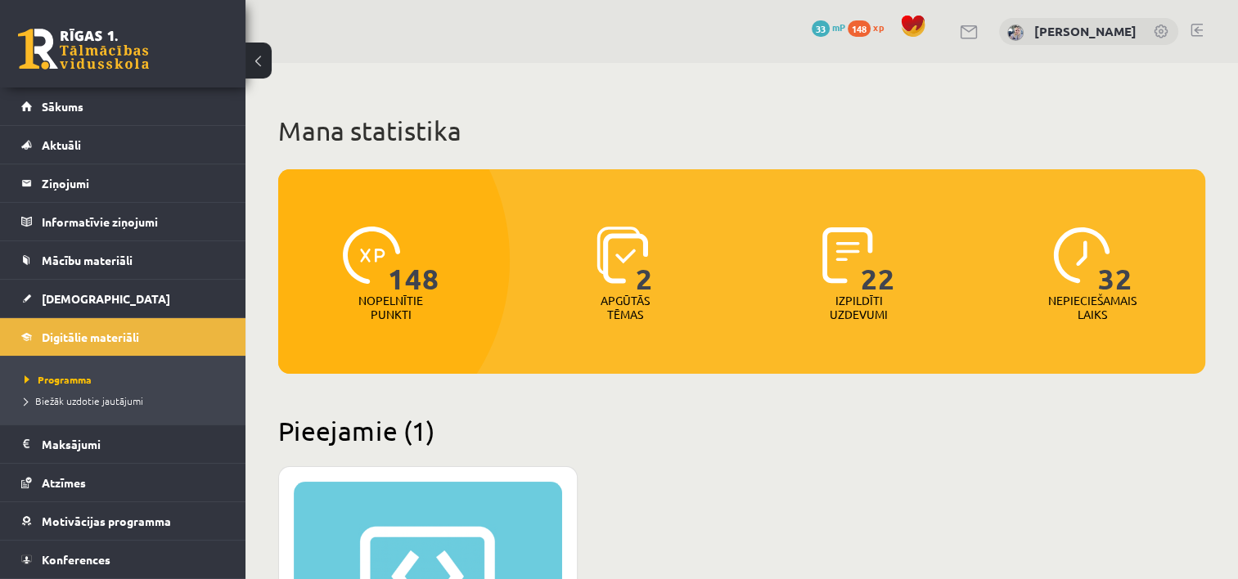
click at [399, 307] on p "Nopelnītie punkti" at bounding box center [390, 308] width 65 height 28
click at [166, 108] on link "Sākums" at bounding box center [123, 107] width 204 height 38
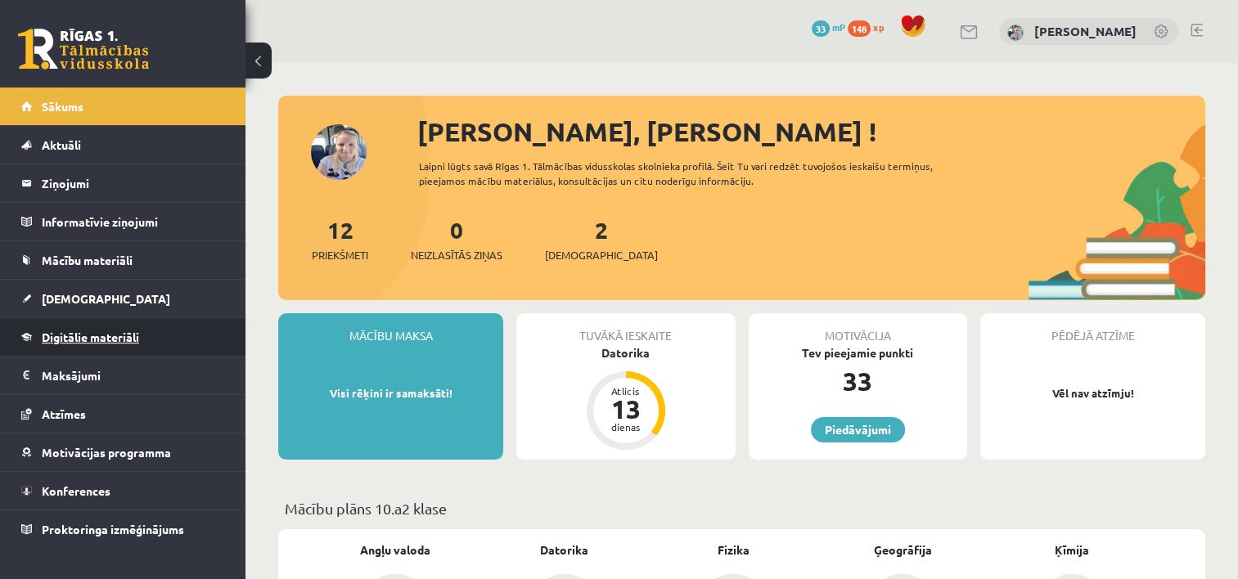
click at [188, 337] on link "Digitālie materiāli" at bounding box center [123, 337] width 204 height 38
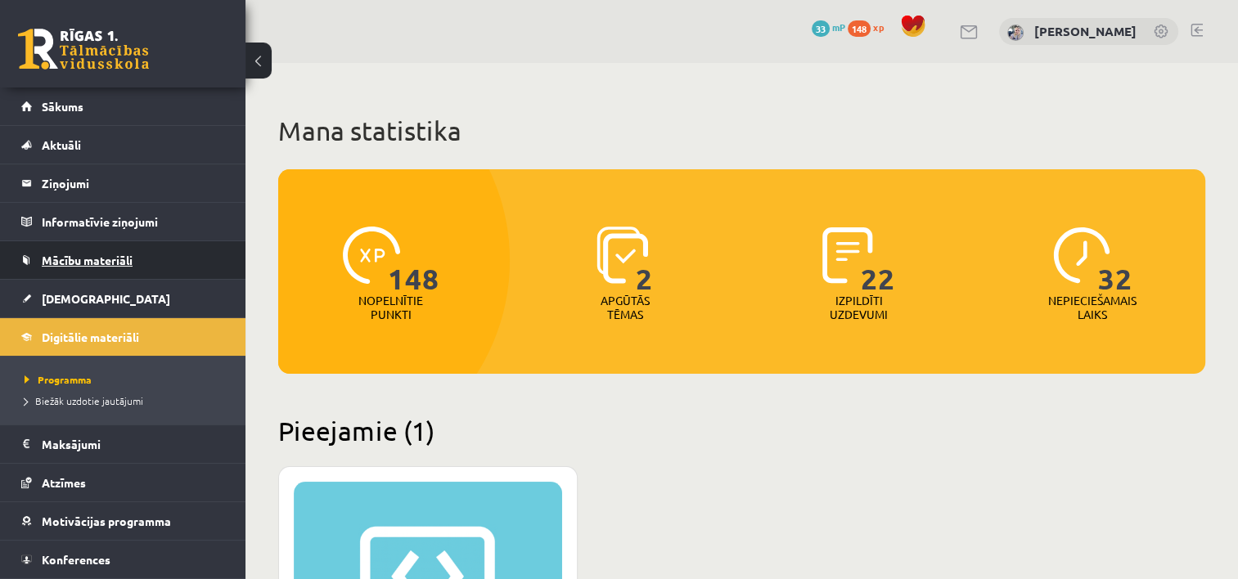
click at [183, 258] on link "Mācību materiāli" at bounding box center [123, 260] width 204 height 38
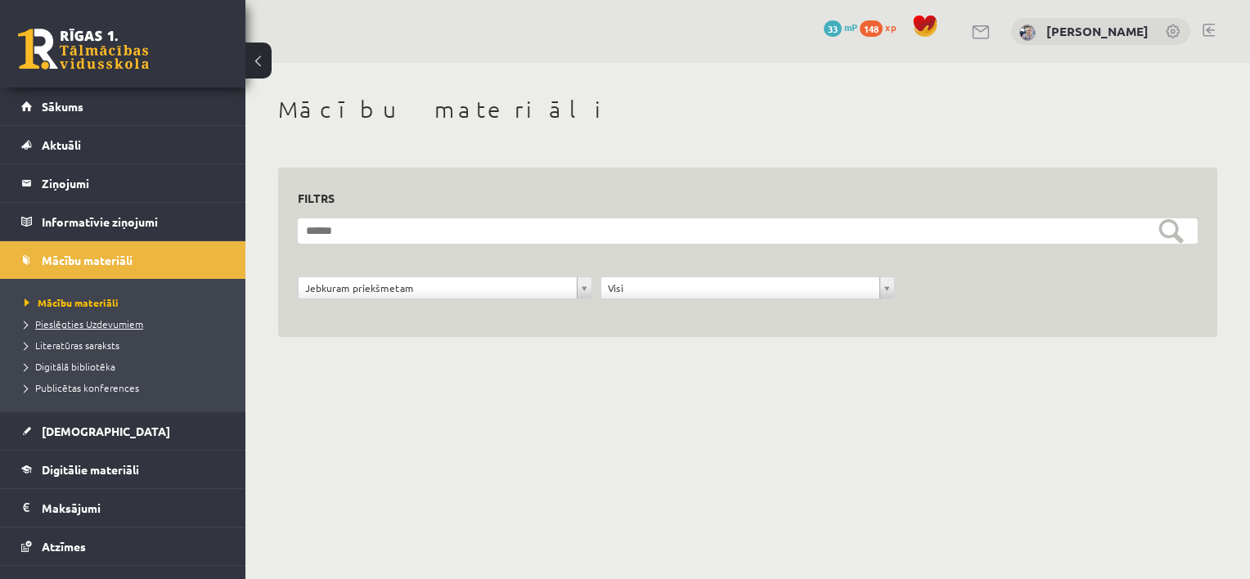
click at [125, 319] on span "Pieslēgties Uzdevumiem" at bounding box center [84, 323] width 119 height 13
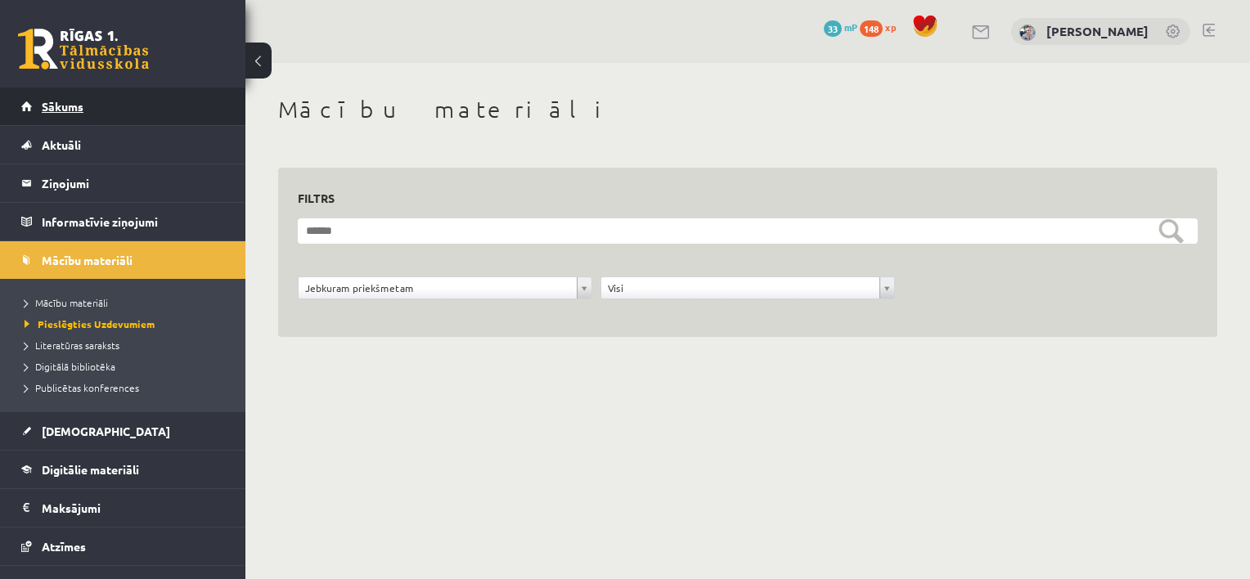
click at [58, 109] on span "Sākums" at bounding box center [63, 106] width 42 height 15
